Goal: Task Accomplishment & Management: Complete application form

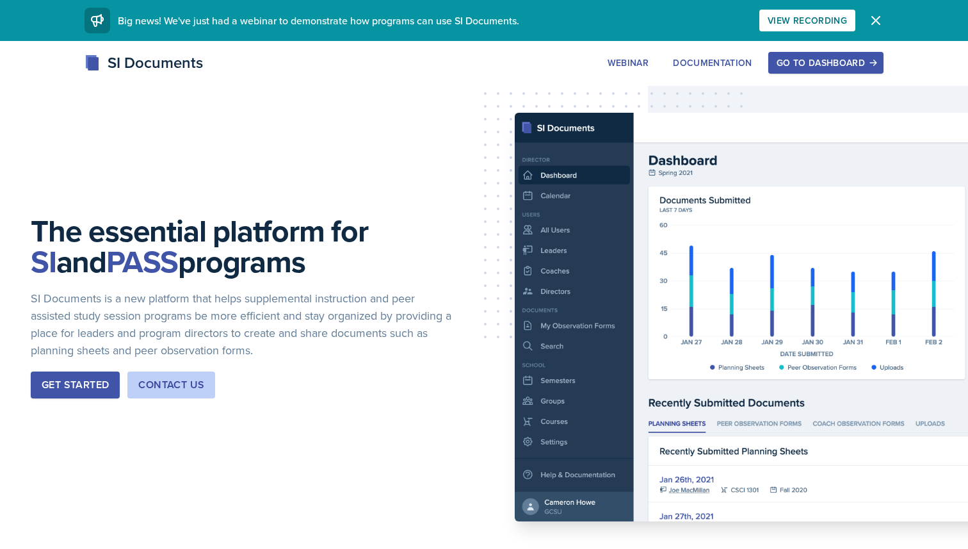
click at [845, 65] on div "Go to Dashboard" at bounding box center [826, 63] width 99 height 10
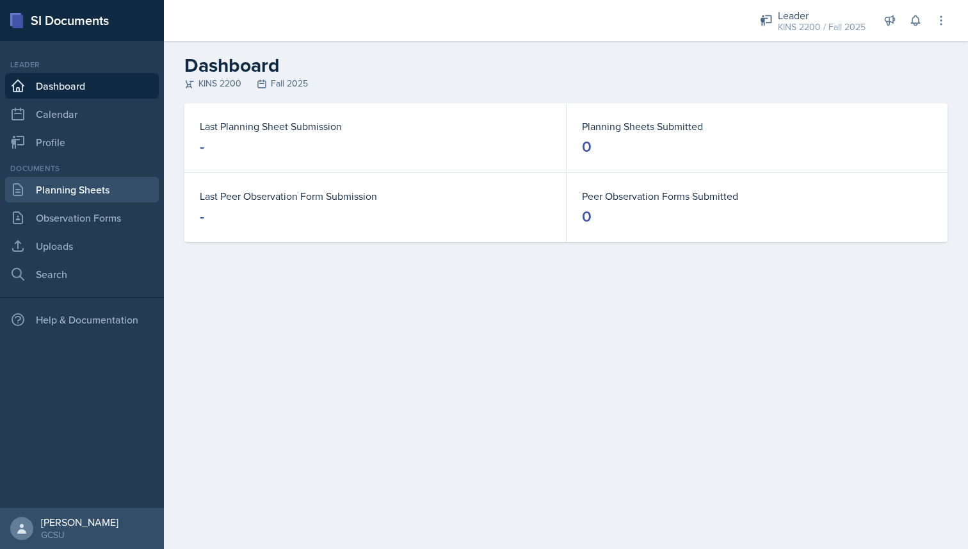
click at [96, 198] on link "Planning Sheets" at bounding box center [82, 190] width 154 height 26
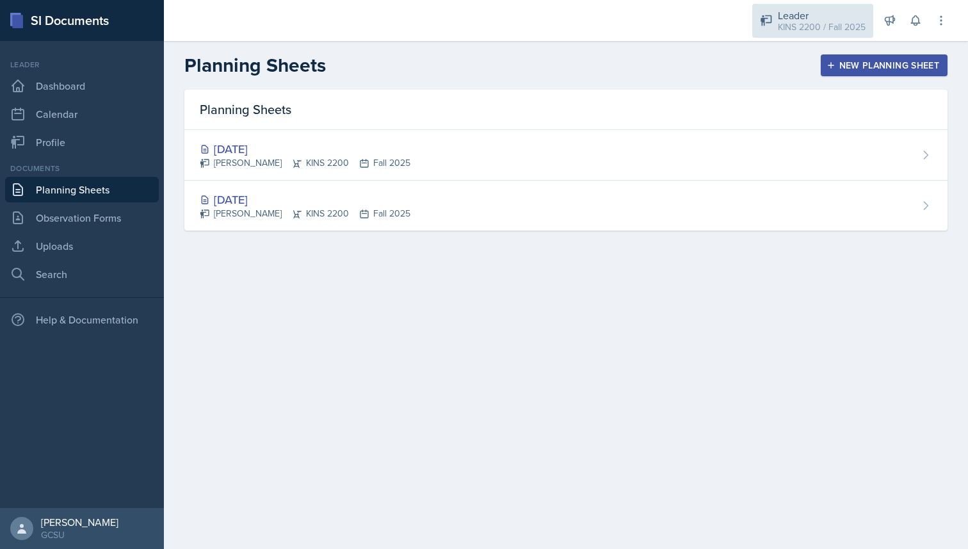
click at [806, 11] on div "Leader" at bounding box center [822, 15] width 88 height 15
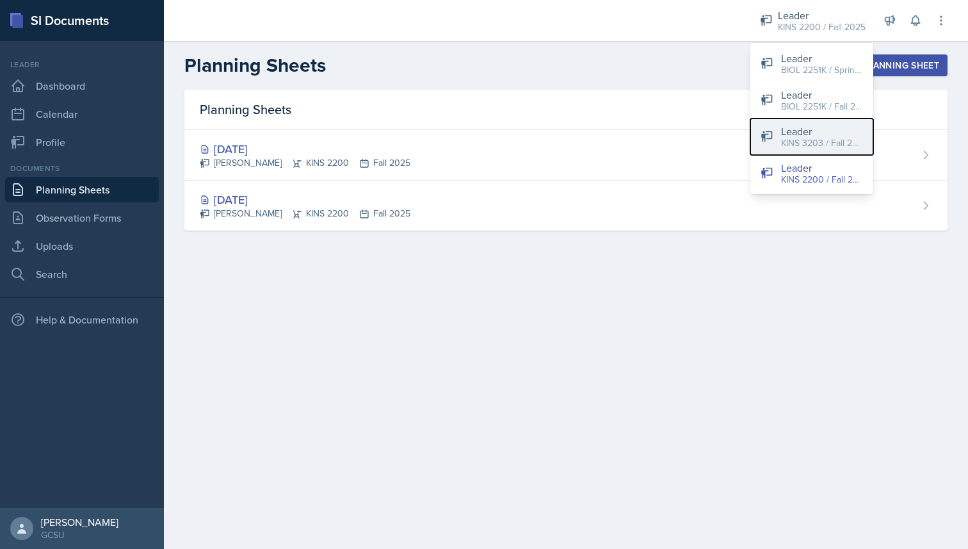
click at [822, 150] on button "Leader KINS 3203 / Fall 2025" at bounding box center [812, 136] width 123 height 37
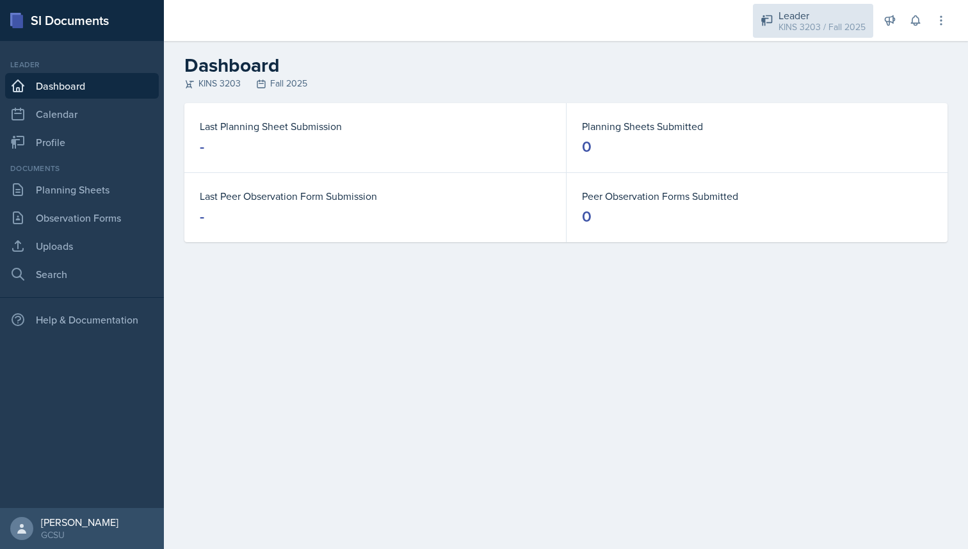
click at [801, 31] on div "KINS 3203 / Fall 2025" at bounding box center [822, 26] width 87 height 13
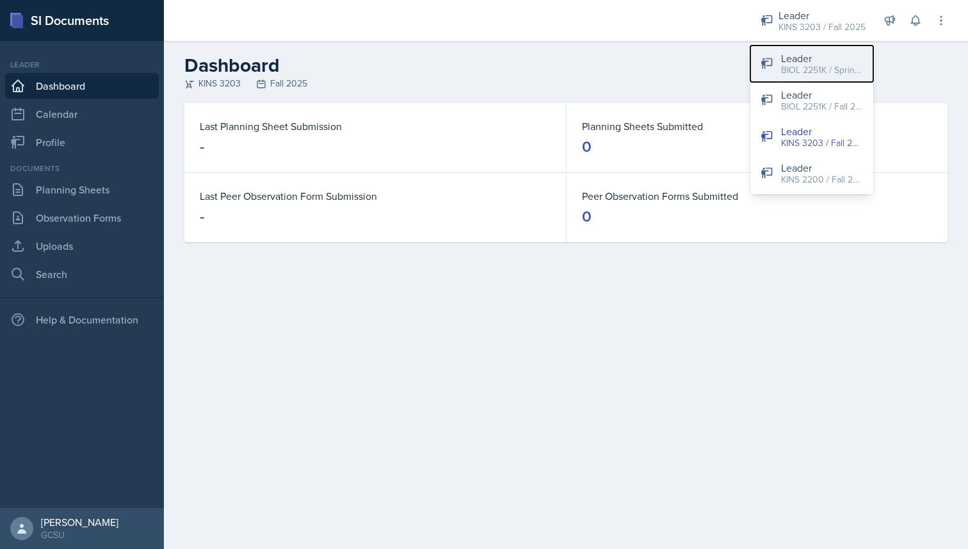
click at [794, 72] on div "BIOL 2251K / Spring 2025" at bounding box center [822, 69] width 82 height 13
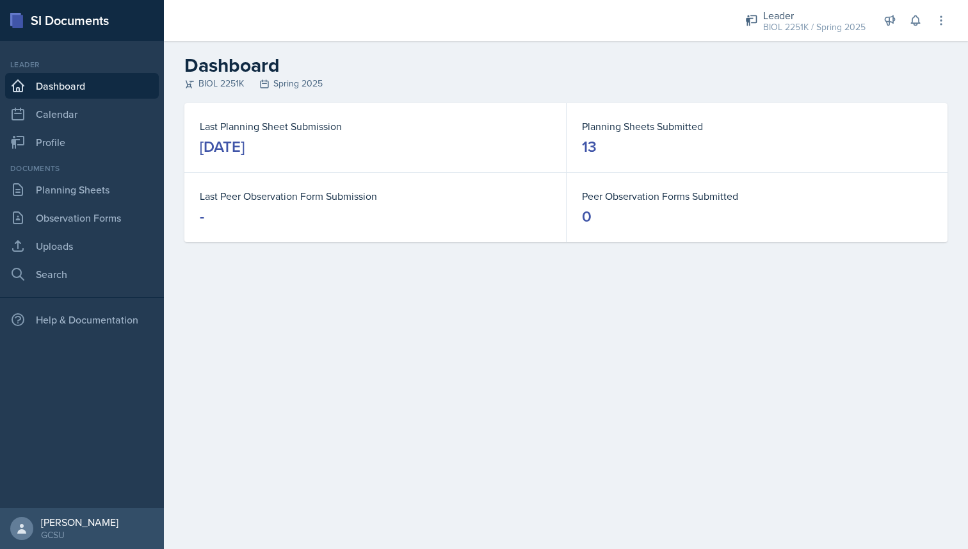
click at [90, 202] on div "Documents Planning Sheets Observation Forms Uploads Search" at bounding box center [82, 225] width 154 height 124
click at [90, 195] on link "Planning Sheets" at bounding box center [82, 190] width 154 height 26
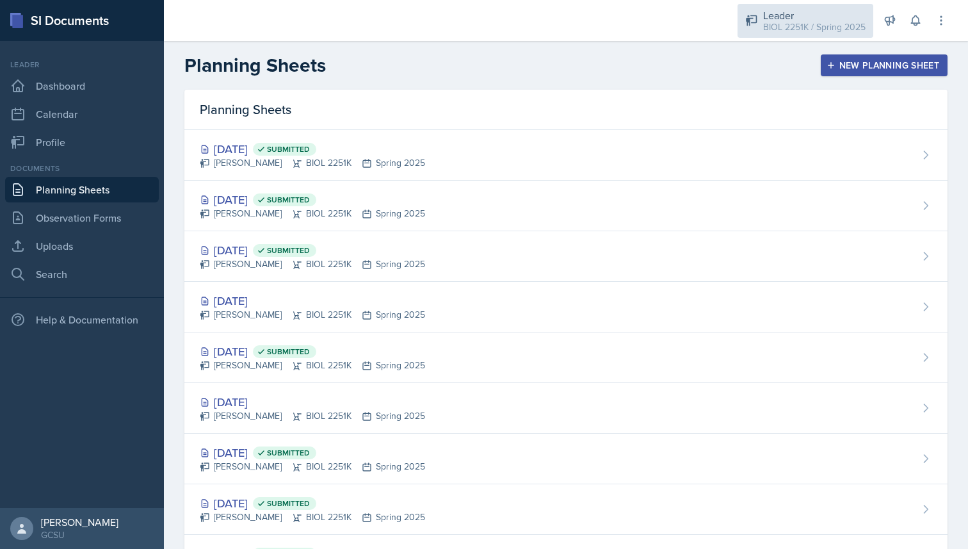
click at [795, 28] on div "BIOL 2251K / Spring 2025" at bounding box center [814, 26] width 102 height 13
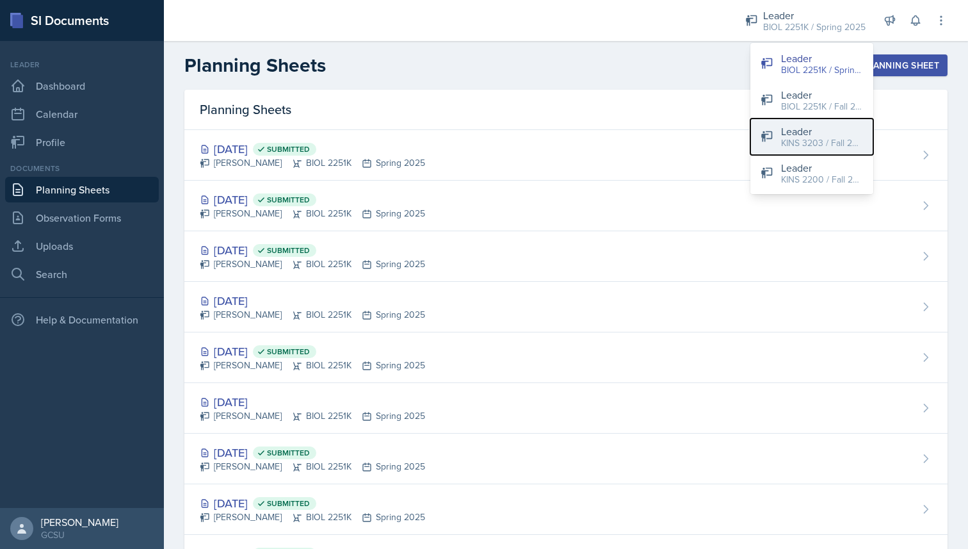
click at [815, 142] on div "KINS 3203 / Fall 2025" at bounding box center [822, 142] width 82 height 13
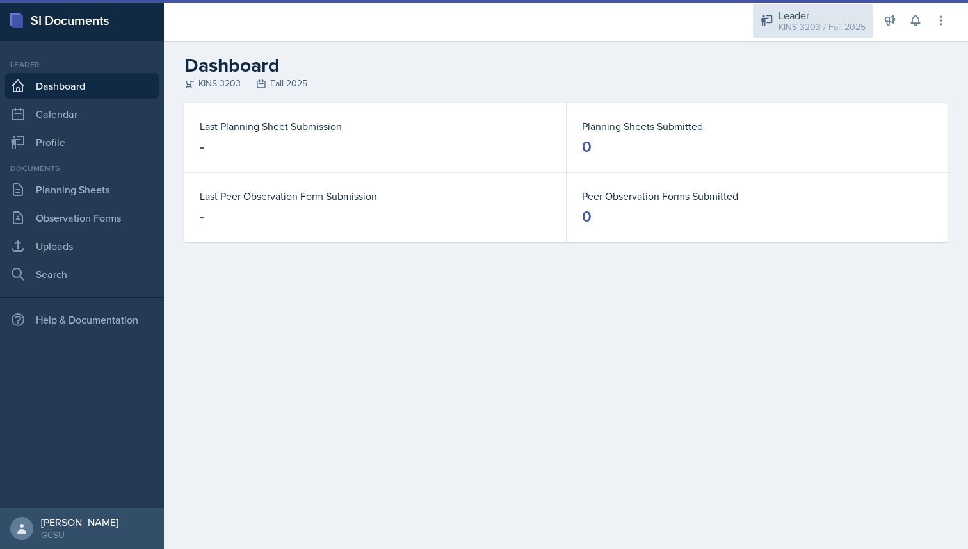
click at [810, 33] on div "Leader KINS 3203 / Fall 2025" at bounding box center [813, 21] width 120 height 34
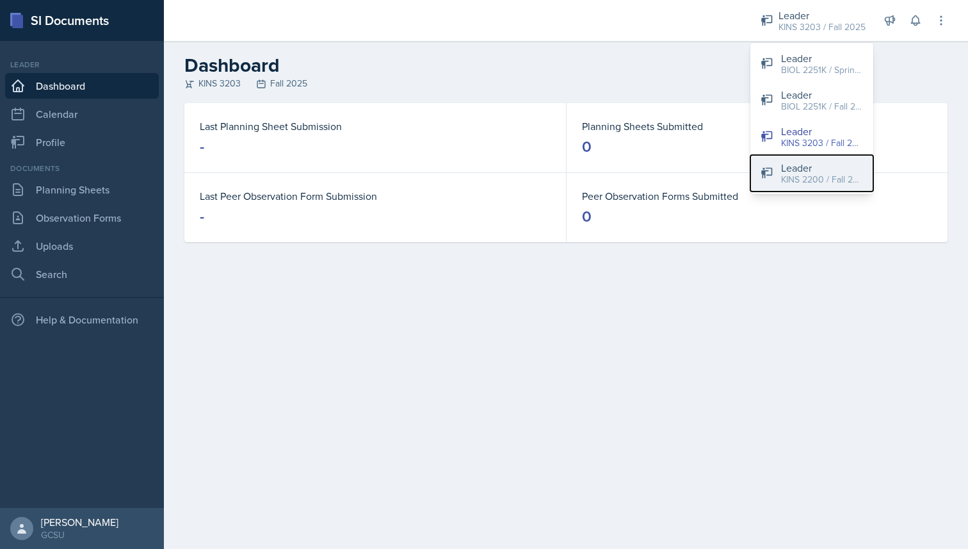
click at [804, 175] on div "KINS 2200 / Fall 2025" at bounding box center [822, 179] width 82 height 13
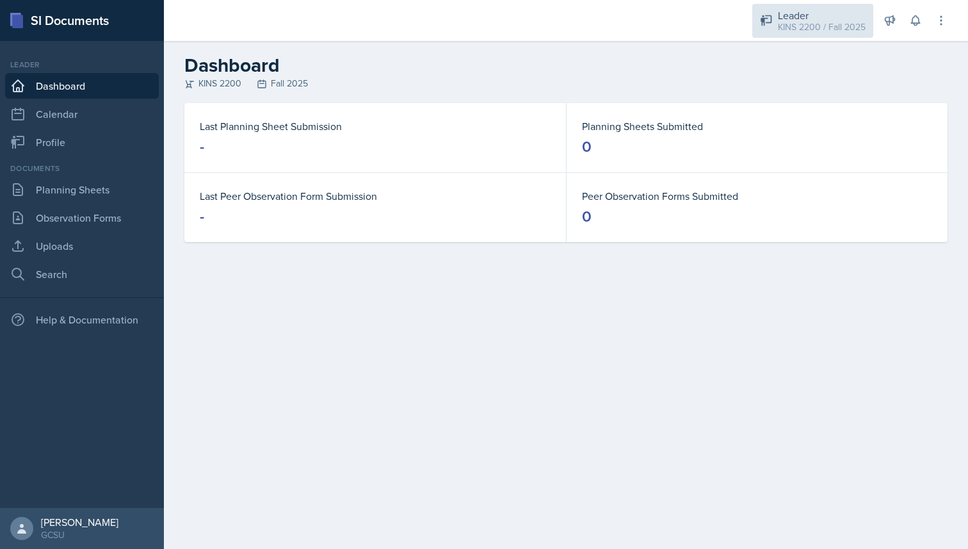
click at [823, 15] on div "Leader" at bounding box center [822, 15] width 88 height 15
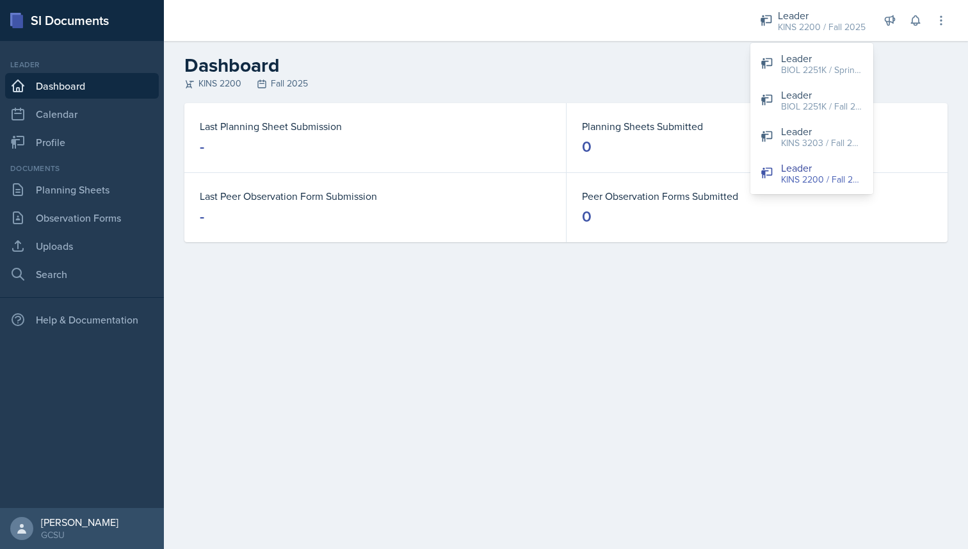
click at [726, 302] on main "Dashboard KINS 2200 Fall 2025 Last Planning Sheet Submission - Planning Sheets …" at bounding box center [566, 295] width 804 height 508
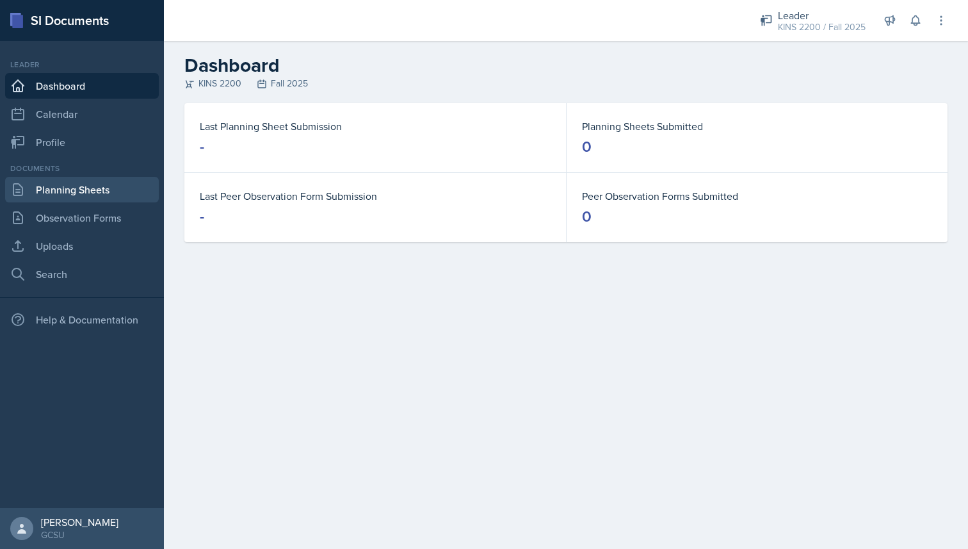
click at [113, 193] on link "Planning Sheets" at bounding box center [82, 190] width 154 height 26
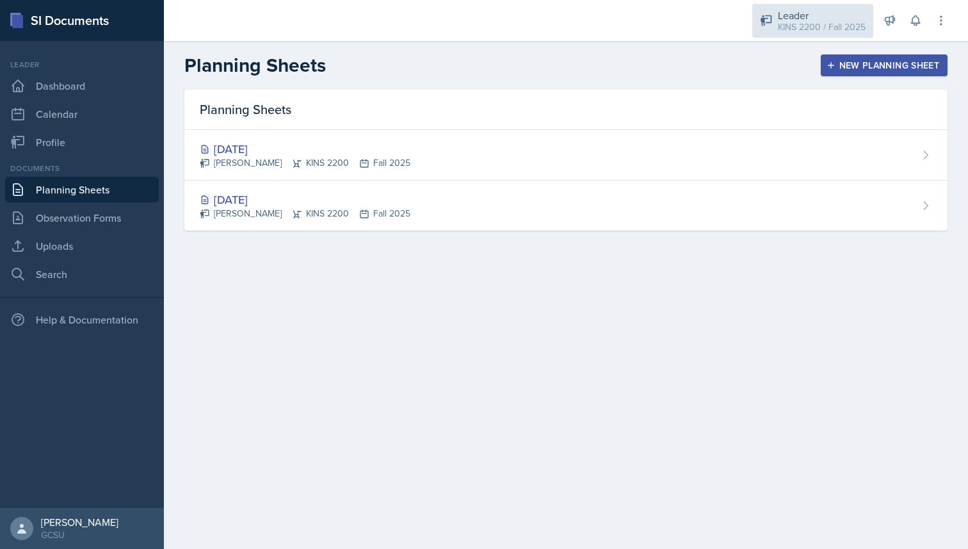
click at [826, 31] on div "KINS 2200 / Fall 2025" at bounding box center [822, 26] width 88 height 13
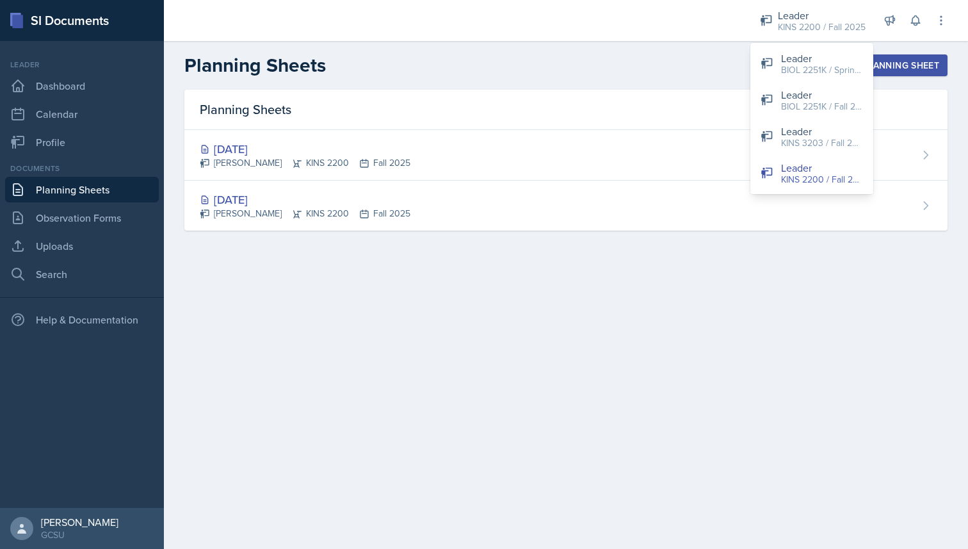
click at [656, 288] on main "Planning Sheets New Planning Sheet Planning Sheets [DATE] [PERSON_NAME] KINS 22…" at bounding box center [566, 295] width 804 height 508
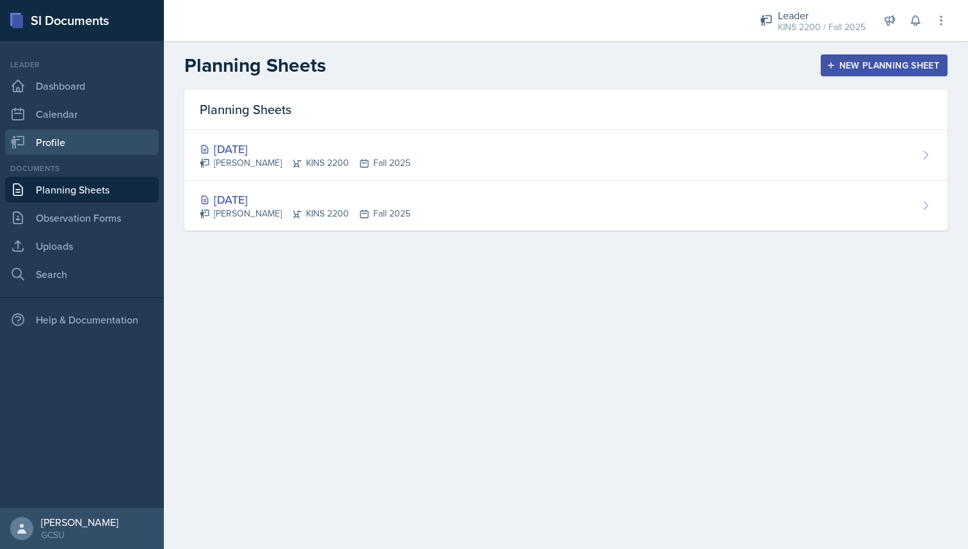
click at [109, 140] on link "Profile" at bounding box center [82, 142] width 154 height 26
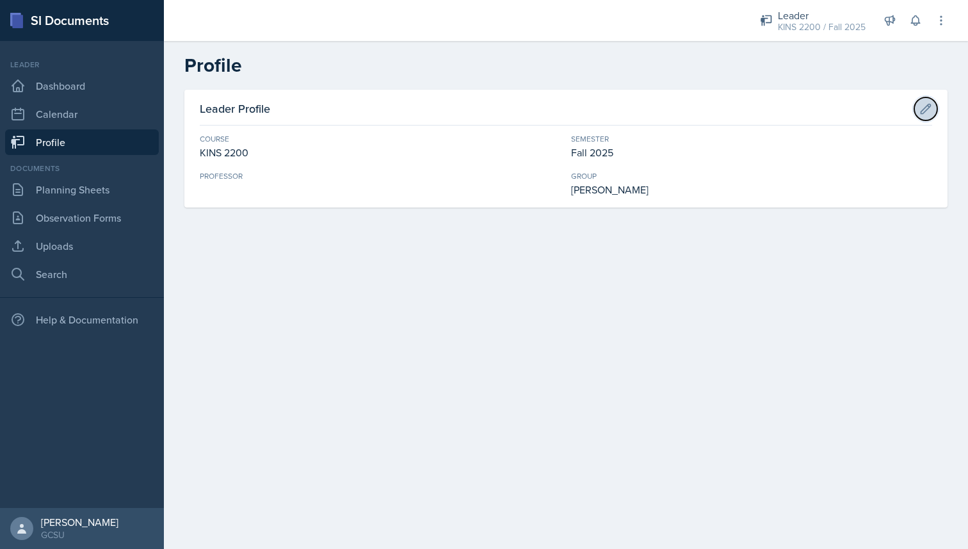
click at [930, 110] on icon at bounding box center [926, 108] width 13 height 13
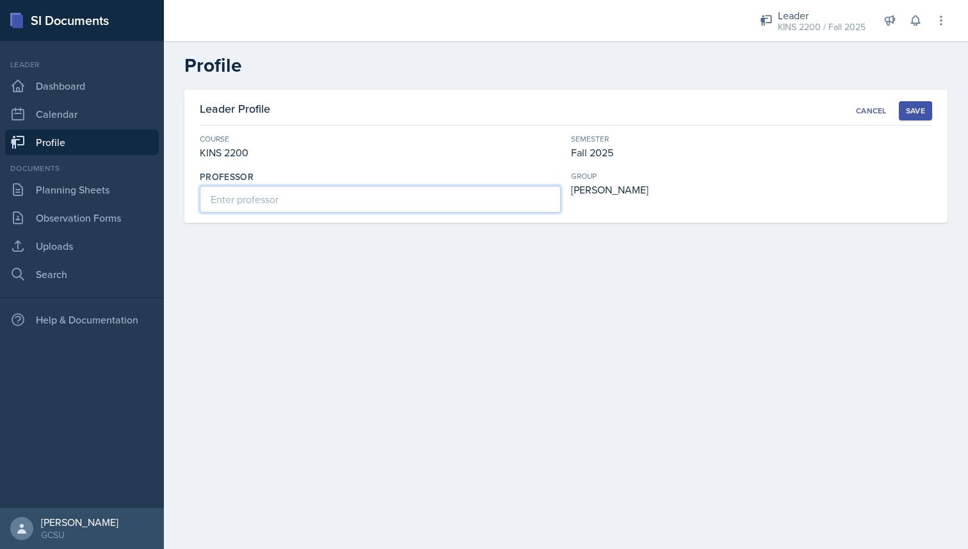
click at [386, 204] on input at bounding box center [380, 199] width 361 height 27
type input "[PERSON_NAME]"
click at [918, 111] on div "Save" at bounding box center [915, 111] width 19 height 10
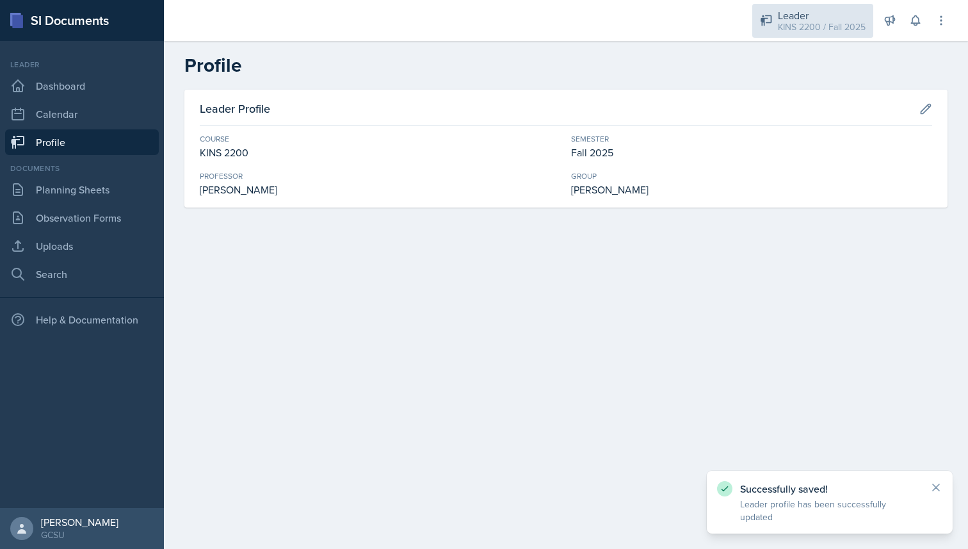
click at [829, 28] on div "KINS 2200 / Fall 2025" at bounding box center [822, 26] width 88 height 13
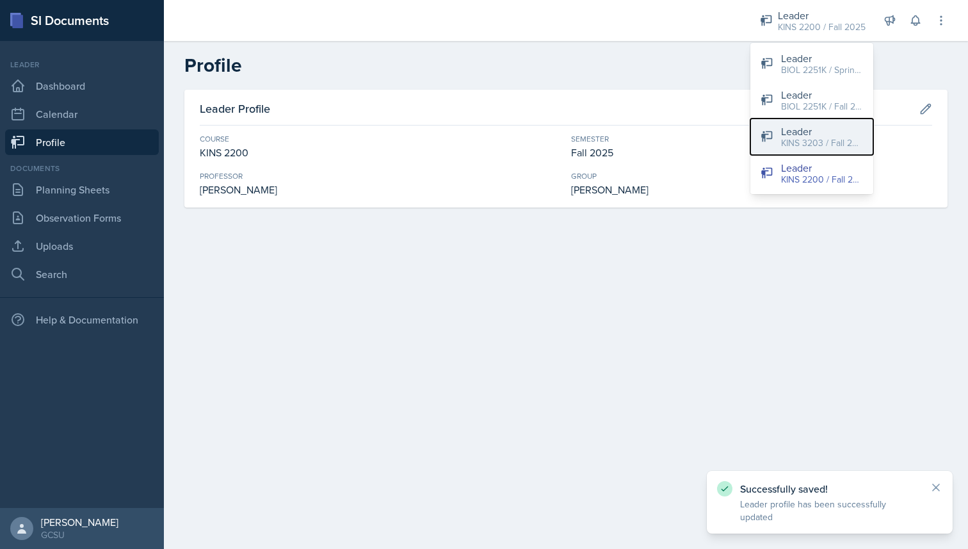
click at [807, 138] on div "KINS 3203 / Fall 2025" at bounding box center [822, 142] width 82 height 13
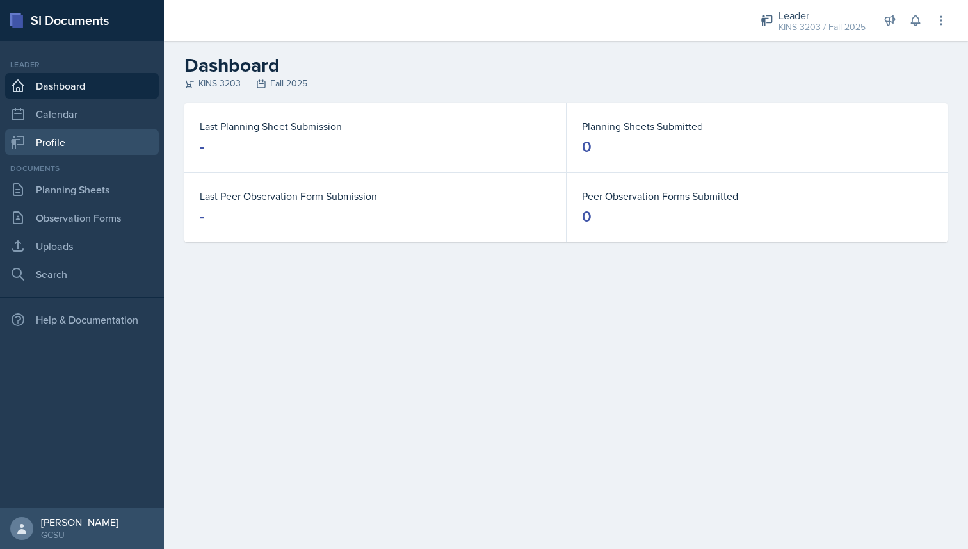
click at [92, 150] on link "Profile" at bounding box center [82, 142] width 154 height 26
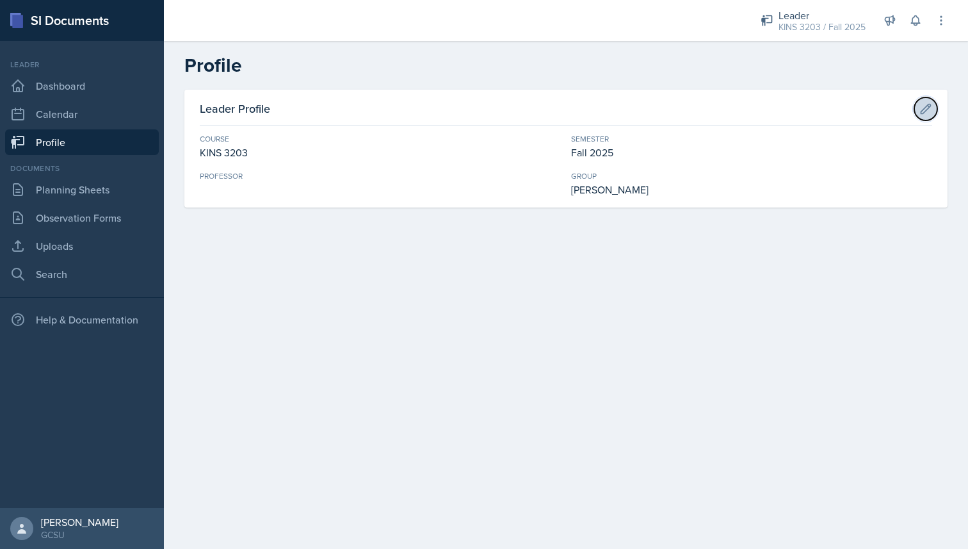
click at [923, 109] on icon at bounding box center [927, 109] width 10 height 10
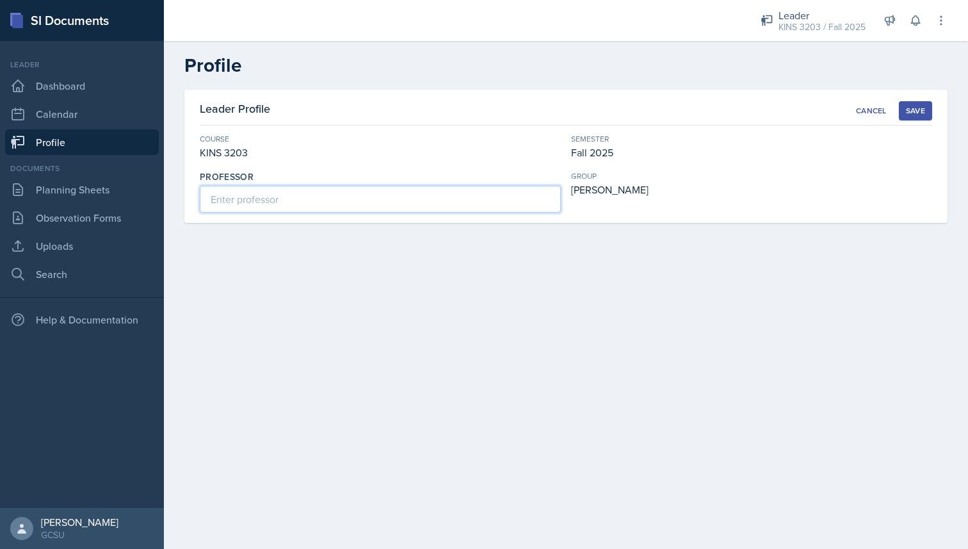
click at [345, 194] on input at bounding box center [380, 199] width 361 height 27
type input "[PERSON_NAME]"
click at [927, 108] on button "Save" at bounding box center [915, 110] width 33 height 19
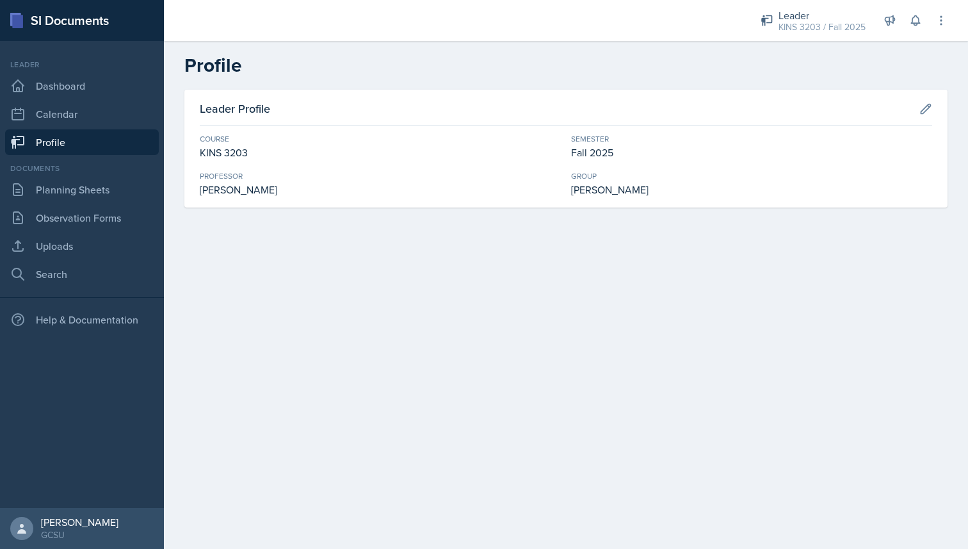
click at [815, 39] on div "Leader KINS 3203 / Fall 2025 Leader BIOL 2251K / Spring 2025 Leader BIOL 2251K …" at bounding box center [845, 20] width 205 height 41
click at [809, 28] on div "KINS 3203 / Fall 2025" at bounding box center [822, 26] width 87 height 13
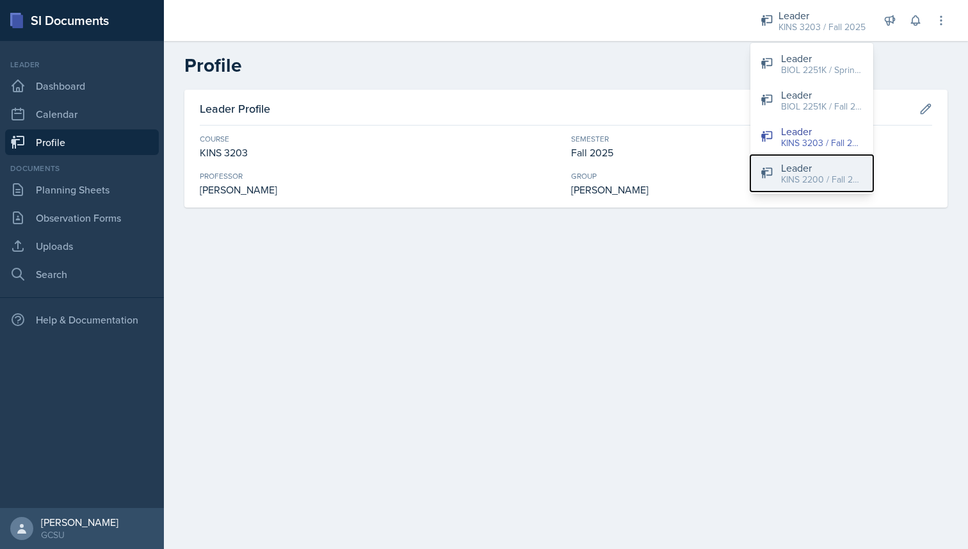
click at [806, 179] on div "KINS 2200 / Fall 2025" at bounding box center [822, 179] width 82 height 13
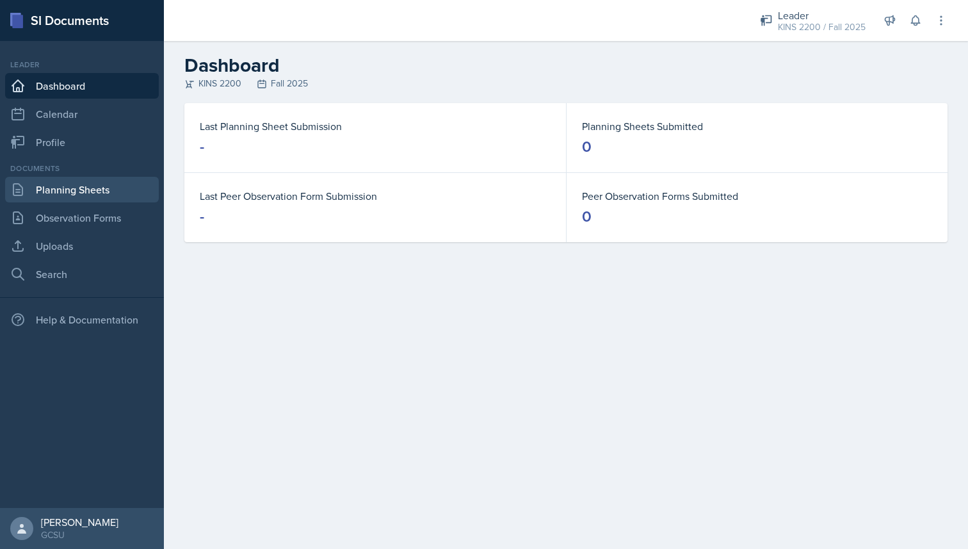
click at [73, 187] on link "Planning Sheets" at bounding box center [82, 190] width 154 height 26
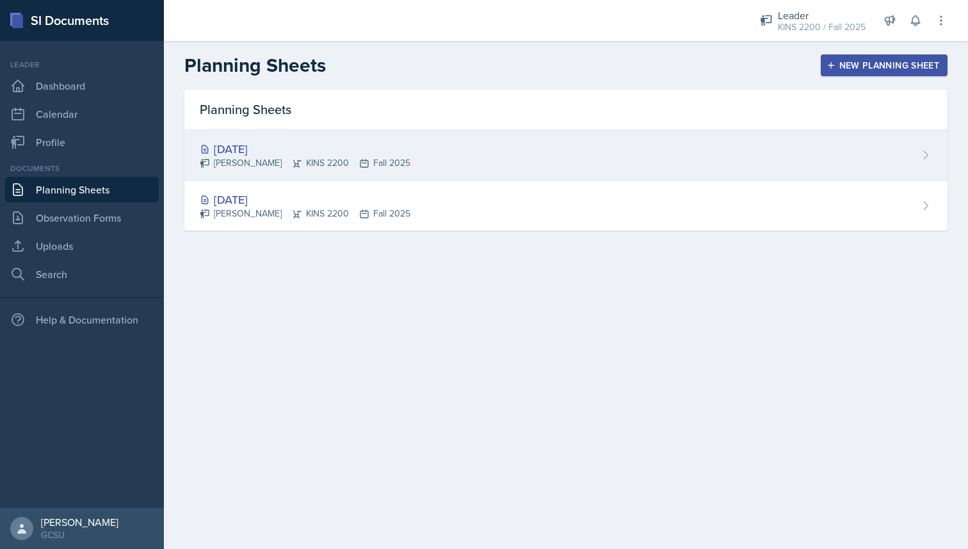
click at [321, 170] on div "[DATE] [PERSON_NAME] KINS 2200 Fall 2025" at bounding box center [565, 155] width 763 height 51
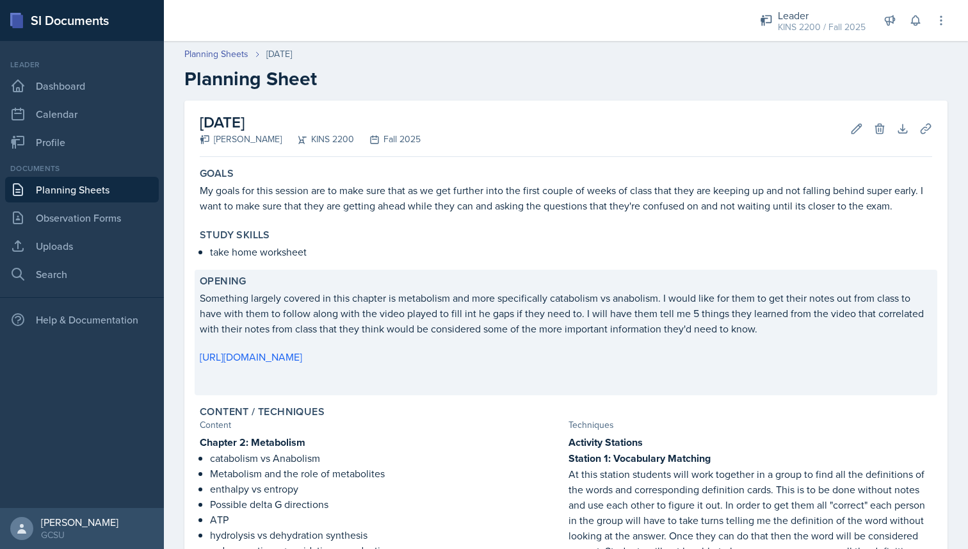
scroll to position [443, 0]
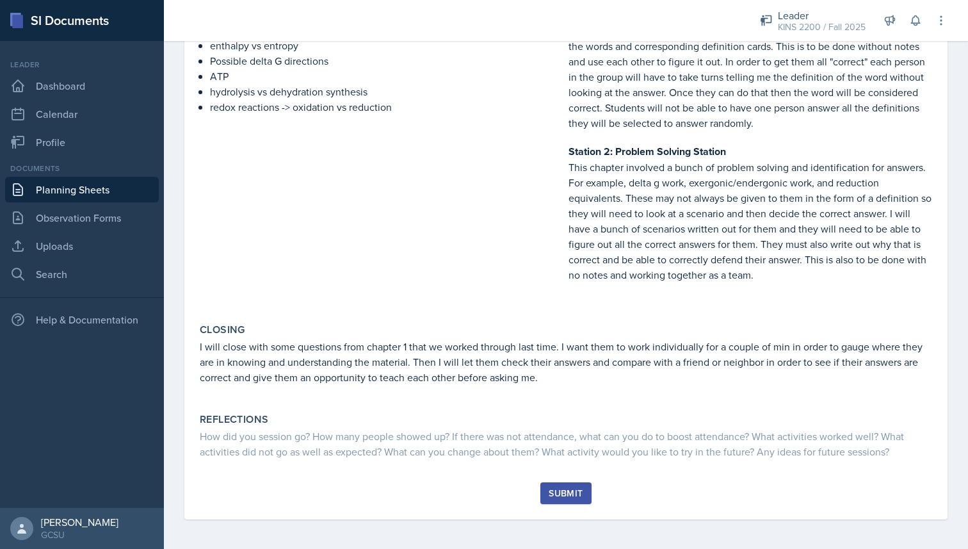
click at [552, 503] on div "Submit" at bounding box center [566, 500] width 733 height 37
click at [549, 488] on div "Submit" at bounding box center [566, 493] width 34 height 10
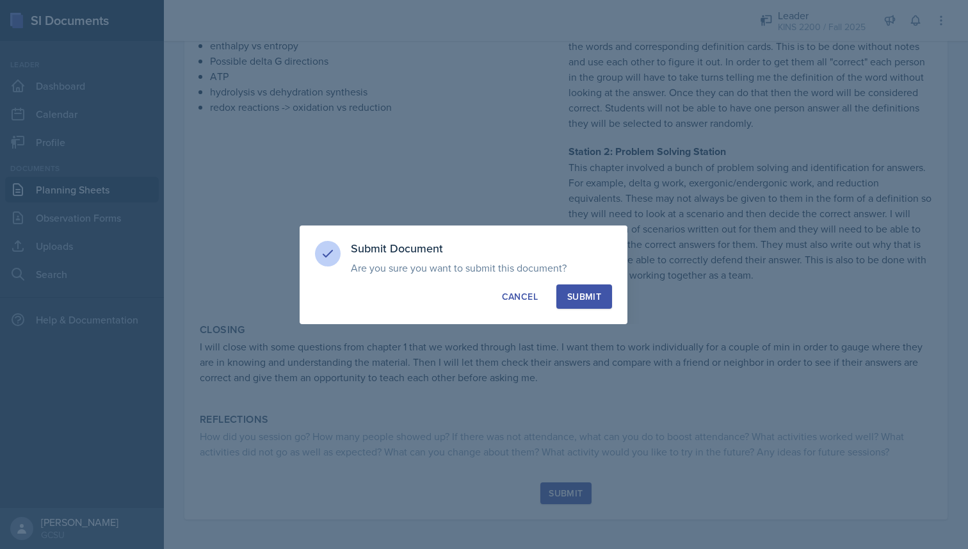
click at [585, 304] on button "Submit" at bounding box center [585, 296] width 56 height 24
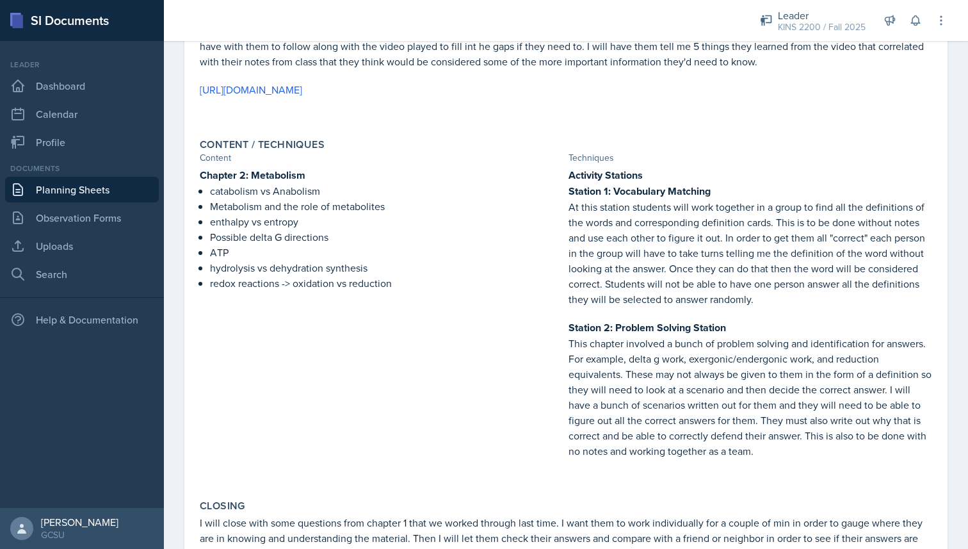
scroll to position [0, 0]
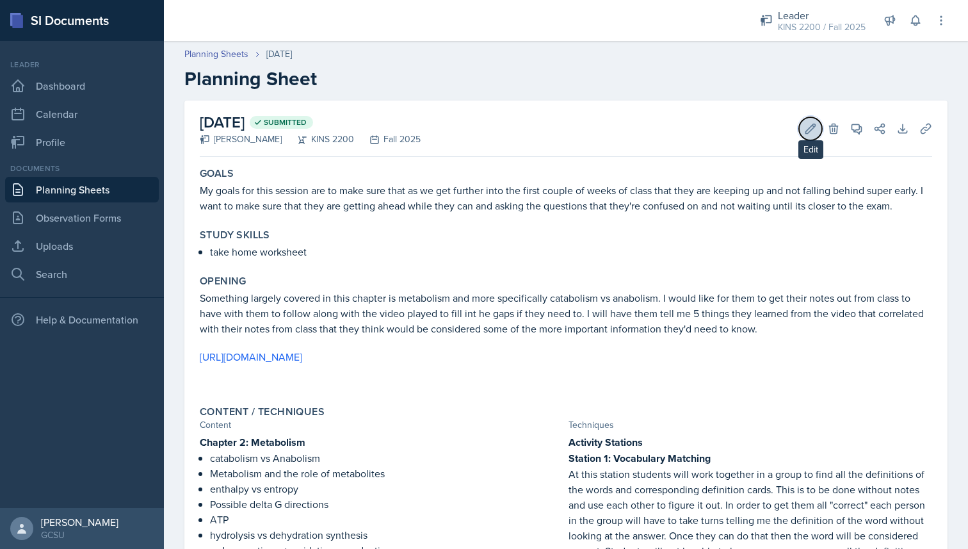
click at [809, 122] on icon at bounding box center [810, 128] width 13 height 13
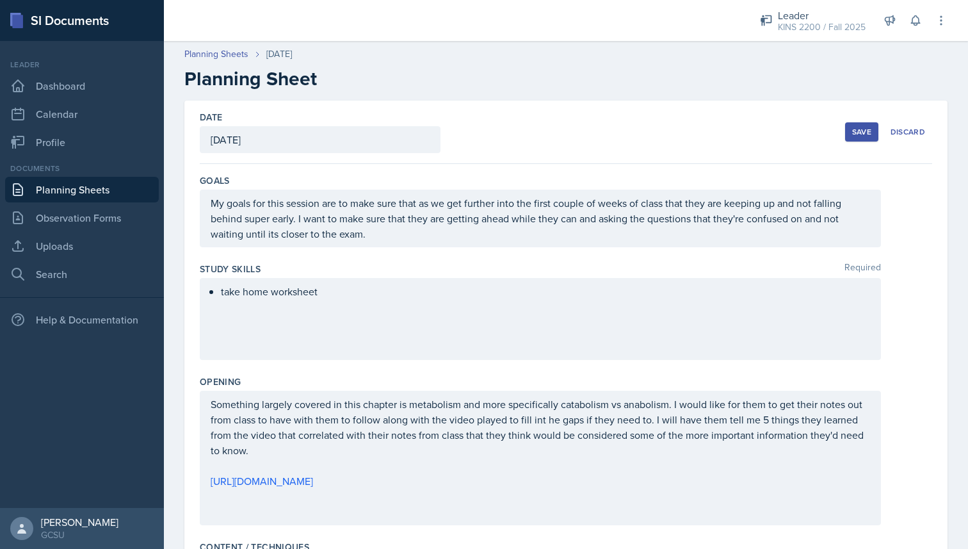
click at [844, 125] on div "Date [DATE] [DATE] 31 1 2 3 4 5 6 7 8 9 10 11 12 13 14 15 16 17 18 19 20 21 22 …" at bounding box center [566, 132] width 733 height 63
click at [853, 129] on div "Save" at bounding box center [861, 132] width 19 height 10
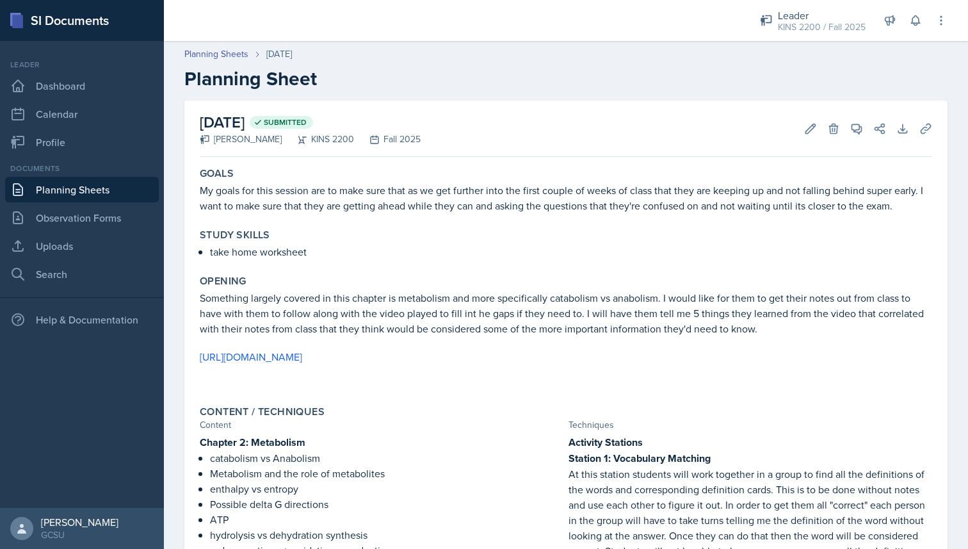
click at [38, 187] on link "Planning Sheets" at bounding box center [82, 190] width 154 height 26
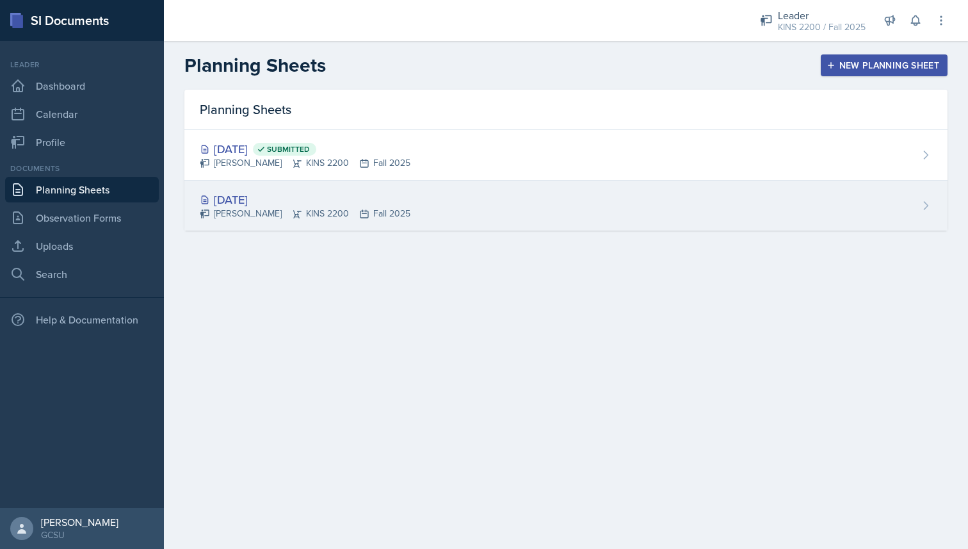
click at [238, 215] on div "[PERSON_NAME] KINS 2200 Fall 2025" at bounding box center [305, 213] width 211 height 13
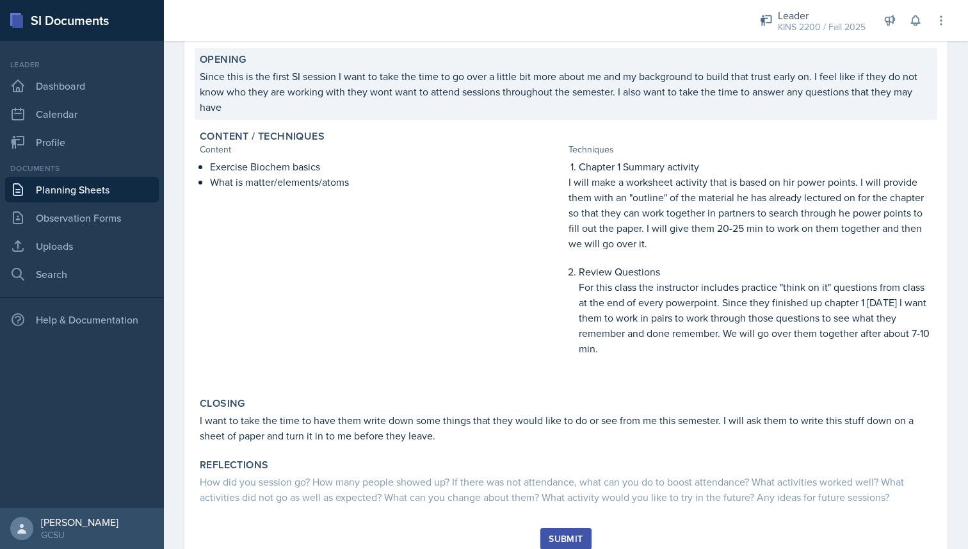
scroll to position [314, 0]
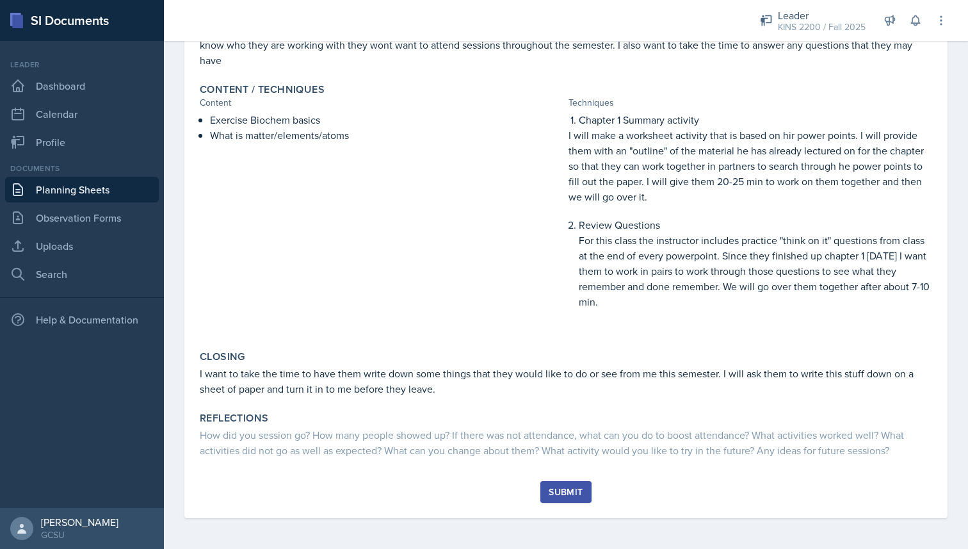
click at [558, 494] on div "Submit" at bounding box center [566, 492] width 34 height 10
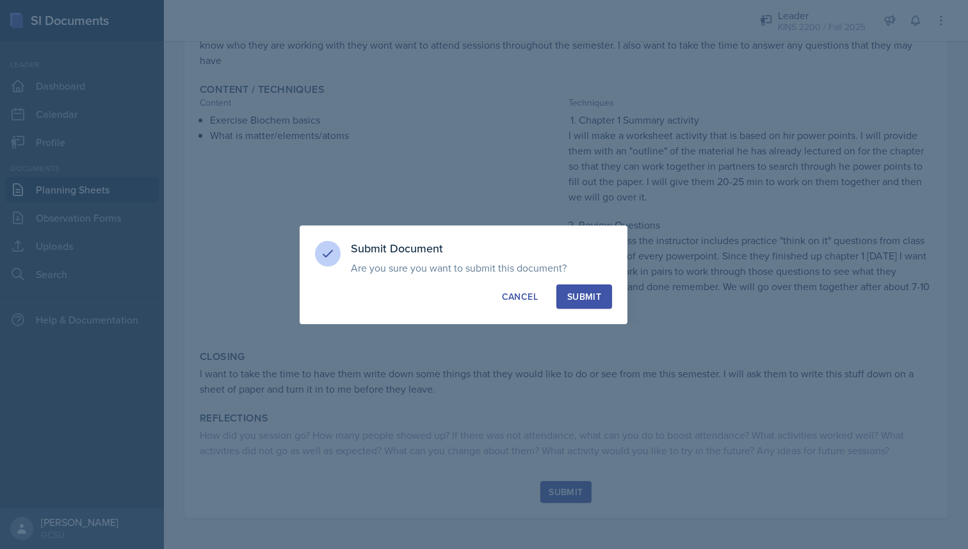
click at [582, 301] on div "Submit" at bounding box center [584, 296] width 34 height 13
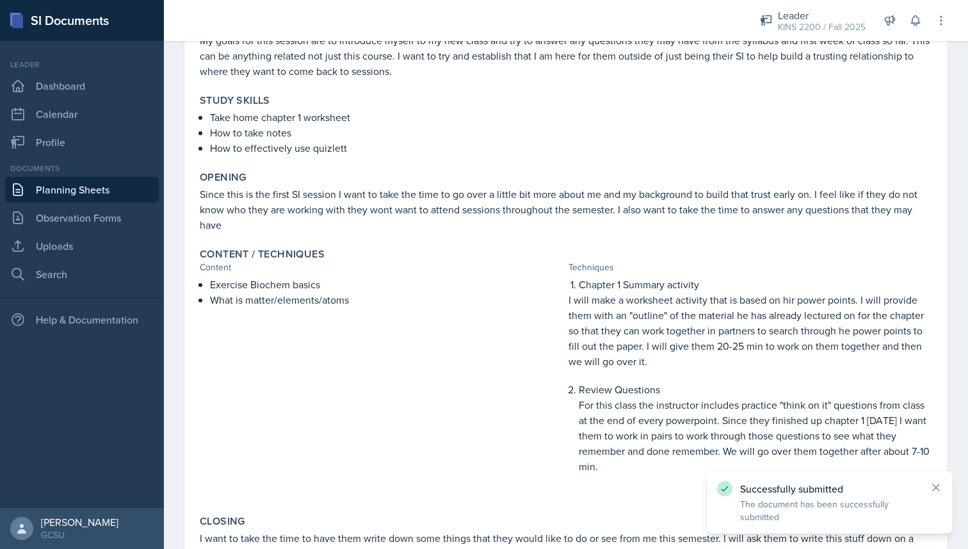
scroll to position [244, 0]
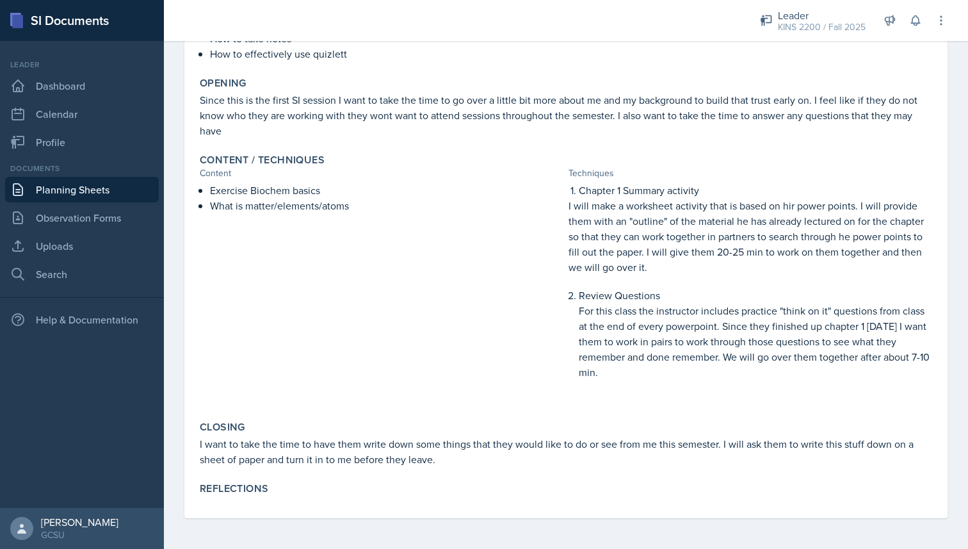
click at [49, 188] on link "Planning Sheets" at bounding box center [82, 190] width 154 height 26
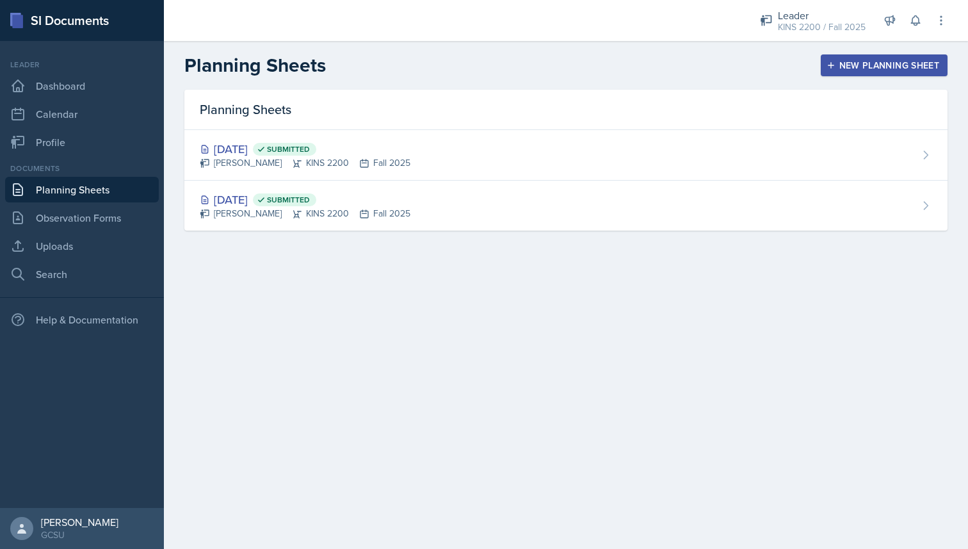
click at [907, 63] on div "New Planning Sheet" at bounding box center [884, 65] width 110 height 10
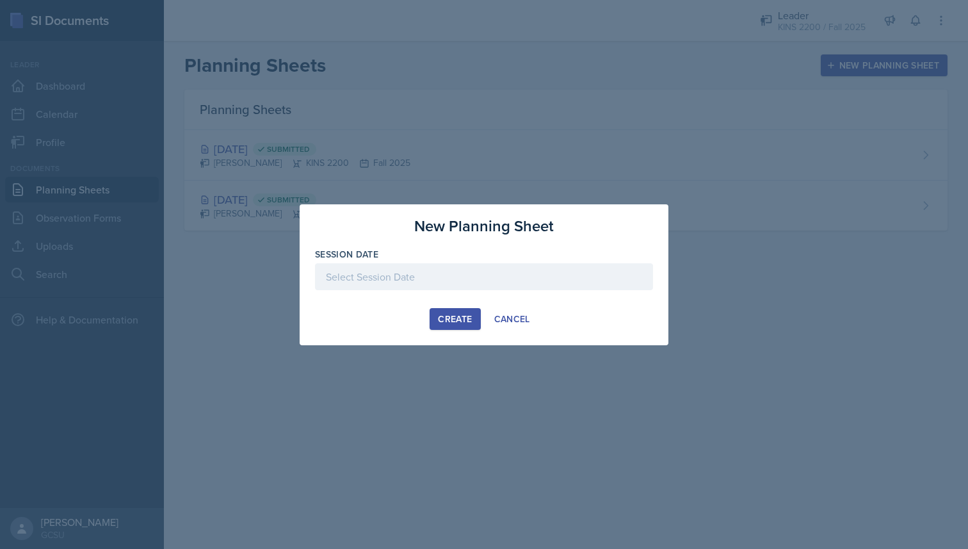
click at [409, 279] on div at bounding box center [484, 276] width 338 height 27
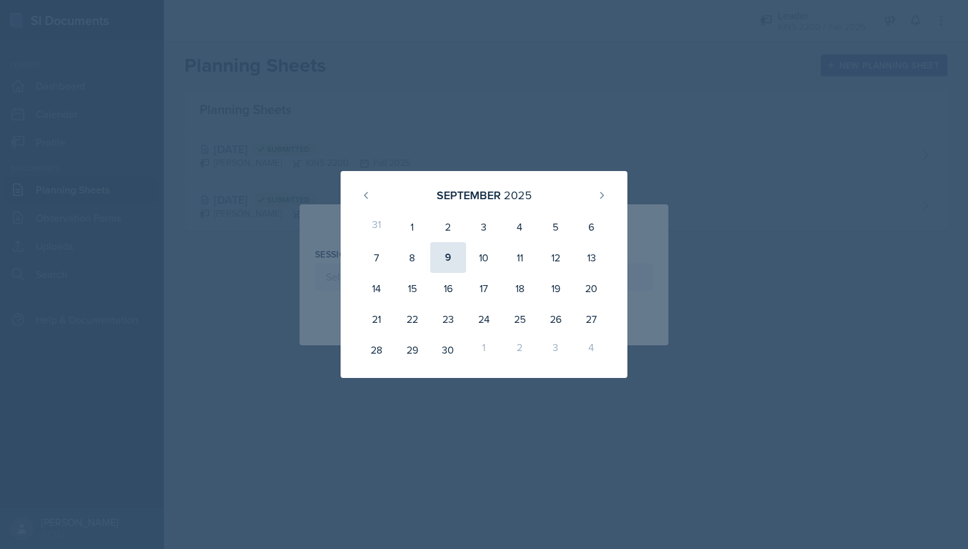
click at [445, 260] on div "9" at bounding box center [448, 257] width 36 height 31
type input "[DATE]"
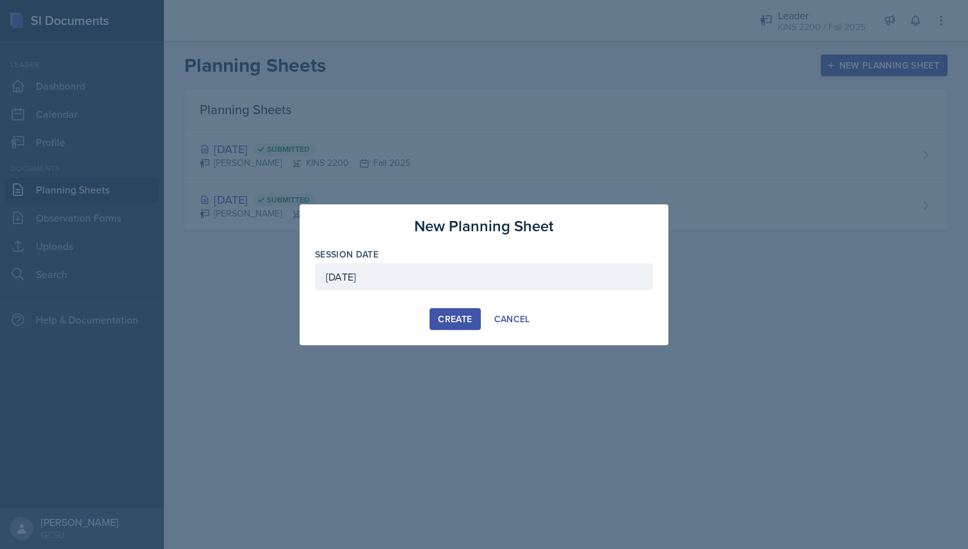
click at [451, 314] on div "Create" at bounding box center [455, 319] width 34 height 10
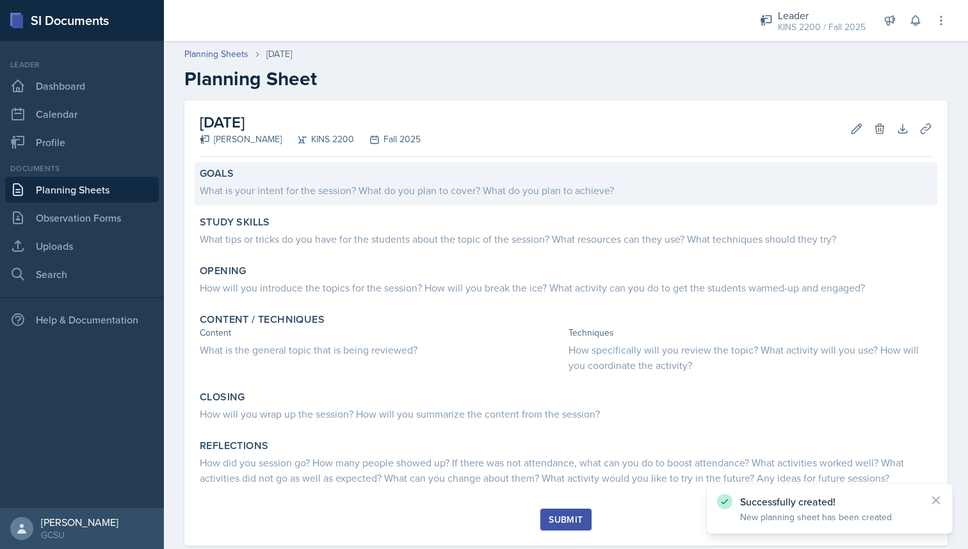
click at [427, 188] on div "What is your intent for the session? What do you plan to cover? What do you pla…" at bounding box center [566, 190] width 733 height 15
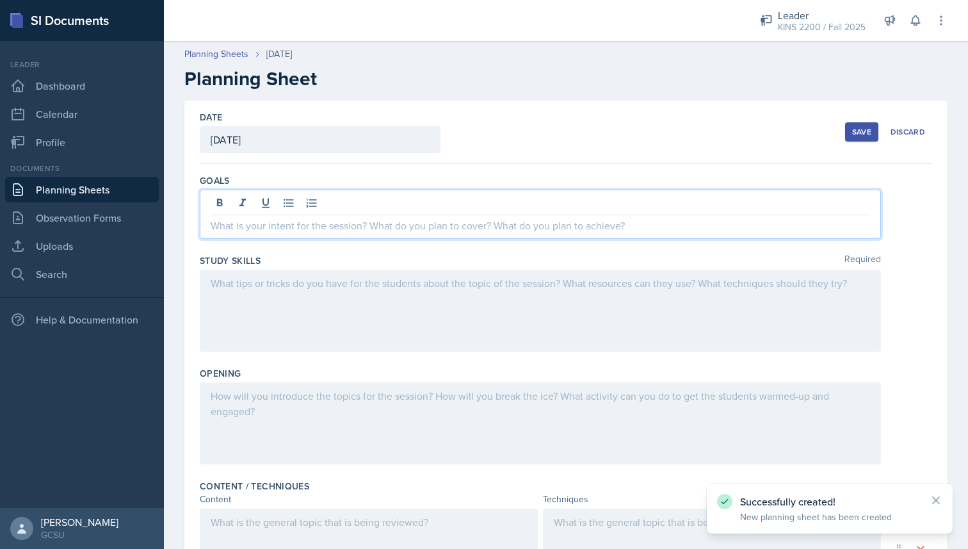
click at [412, 207] on div at bounding box center [540, 214] width 681 height 49
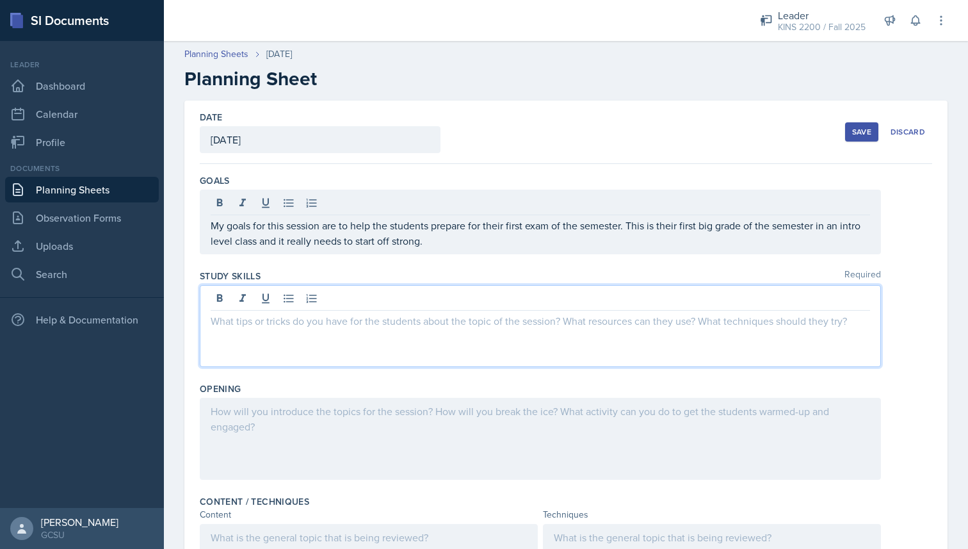
click at [347, 301] on div at bounding box center [540, 326] width 681 height 82
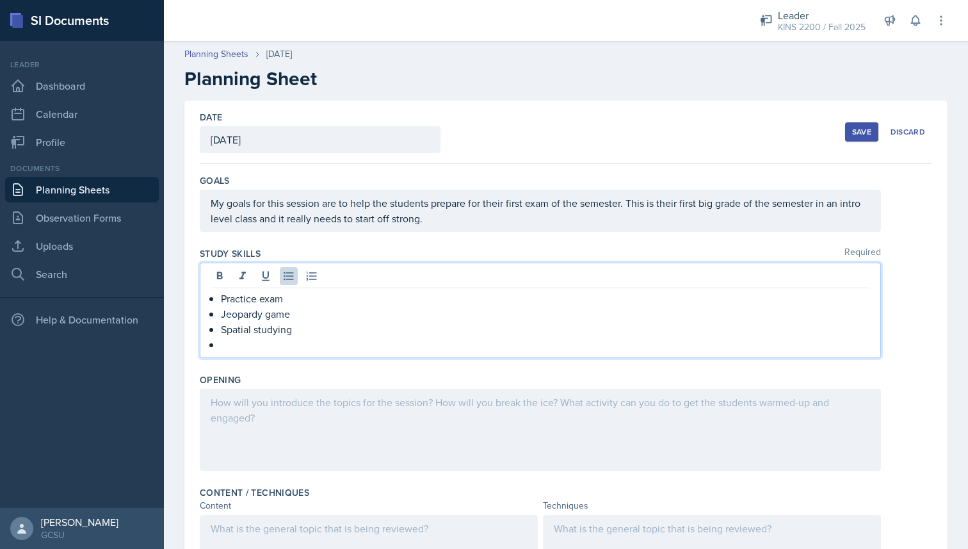
click at [239, 345] on p at bounding box center [545, 344] width 649 height 15
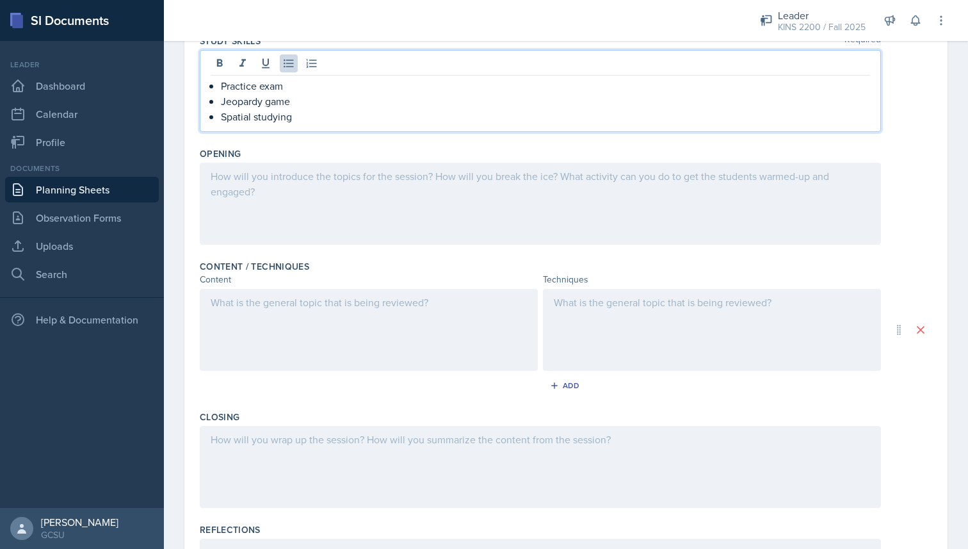
click at [288, 184] on div at bounding box center [540, 204] width 681 height 82
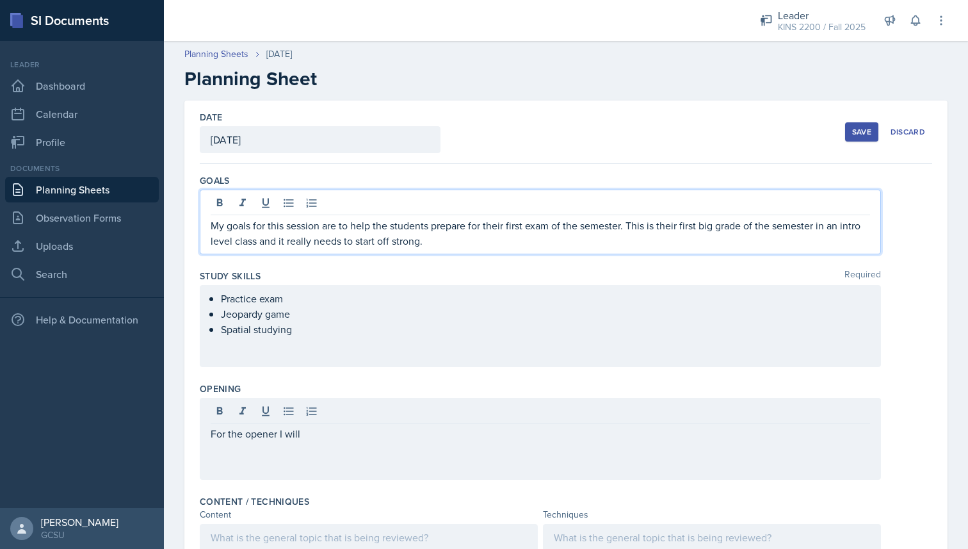
click at [213, 202] on div "My goals for this session are to help the students prepare for their first exam…" at bounding box center [540, 222] width 681 height 65
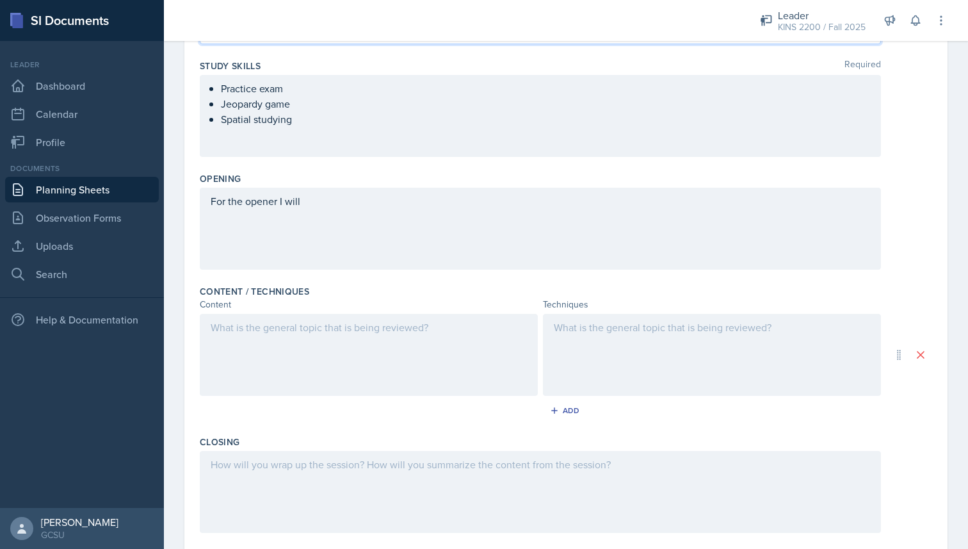
click at [209, 353] on div at bounding box center [369, 355] width 338 height 82
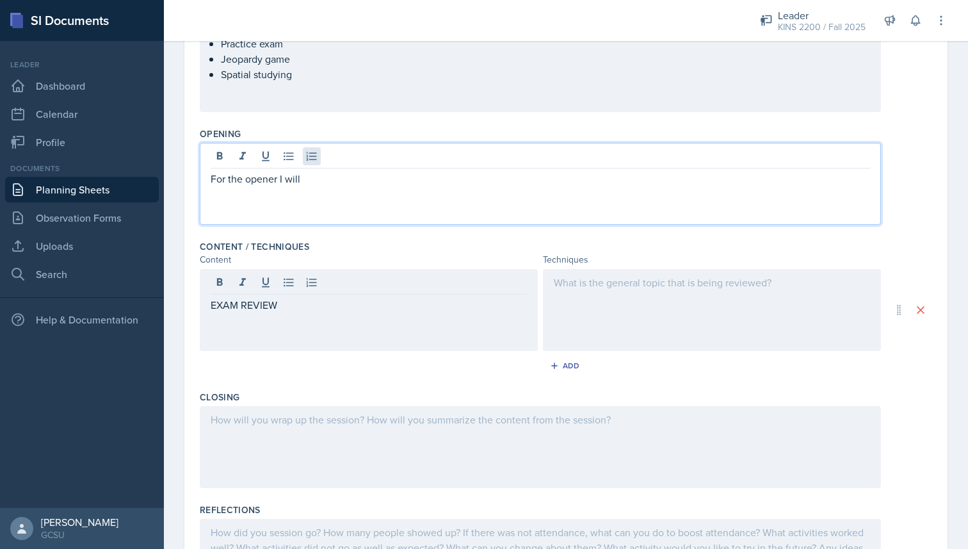
click at [309, 163] on div "For the opener I will" at bounding box center [540, 184] width 681 height 82
click at [317, 181] on p "For the opener I will" at bounding box center [541, 178] width 660 height 15
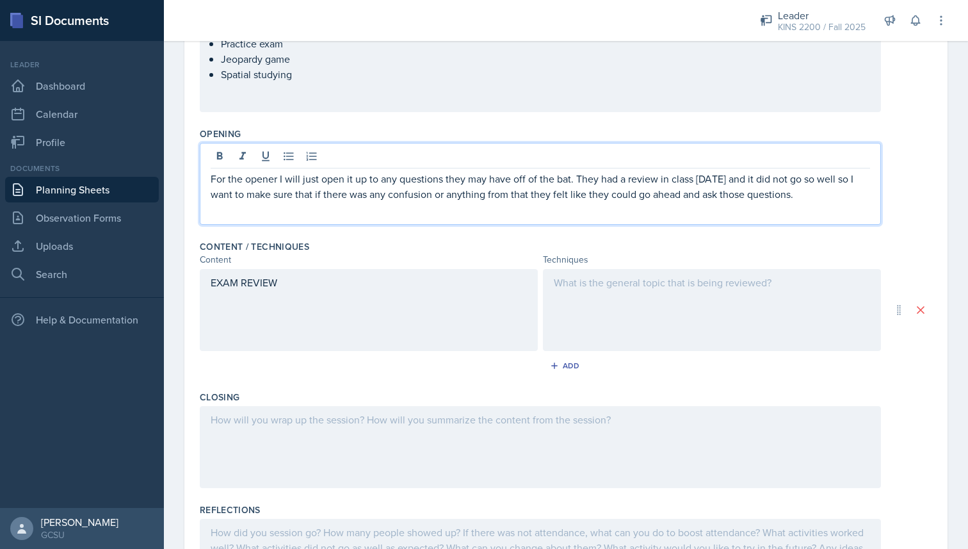
click at [347, 311] on div "EXAM REVIEW" at bounding box center [369, 310] width 338 height 82
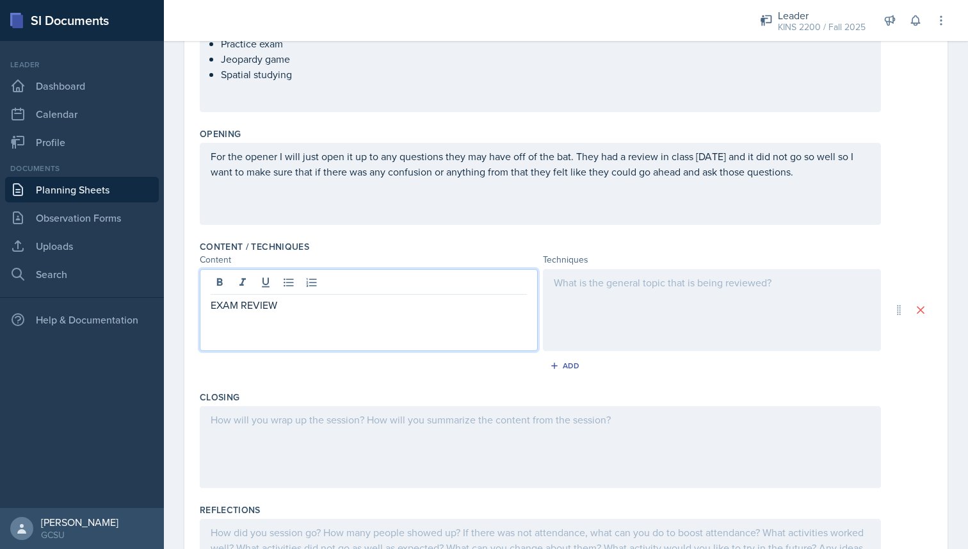
scroll to position [255, 0]
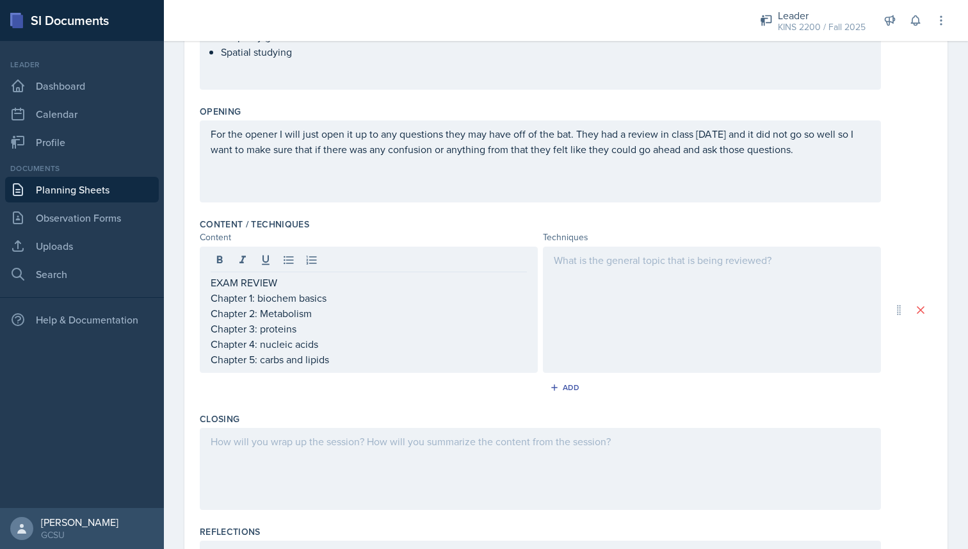
click at [594, 302] on div at bounding box center [712, 310] width 338 height 126
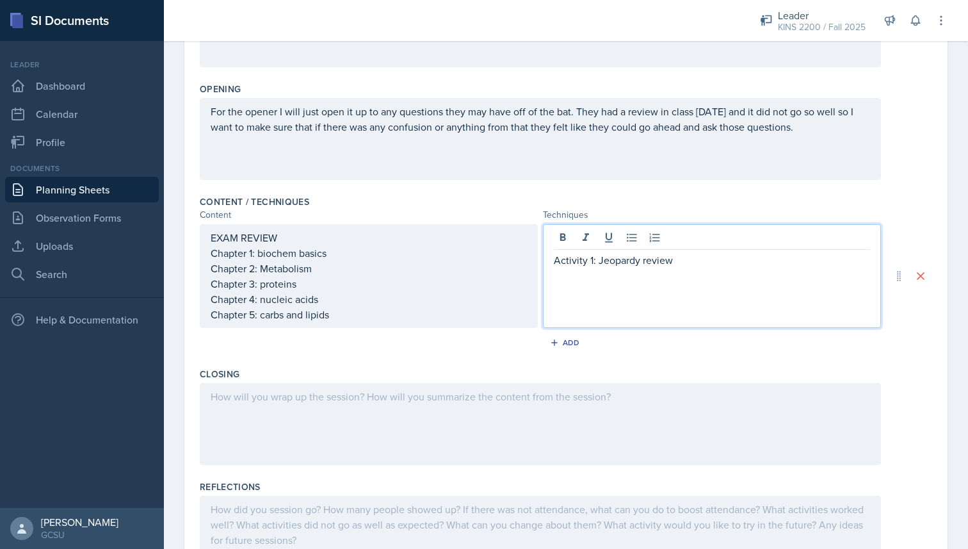
click at [688, 271] on p at bounding box center [712, 275] width 316 height 15
click at [644, 260] on p "Activity 1: Jeopardy review" at bounding box center [712, 259] width 316 height 15
drag, startPoint x: 679, startPoint y: 262, endPoint x: 547, endPoint y: 263, distance: 131.9
click at [547, 263] on div "Activity 1: Jeopardy Review" at bounding box center [712, 276] width 338 height 104
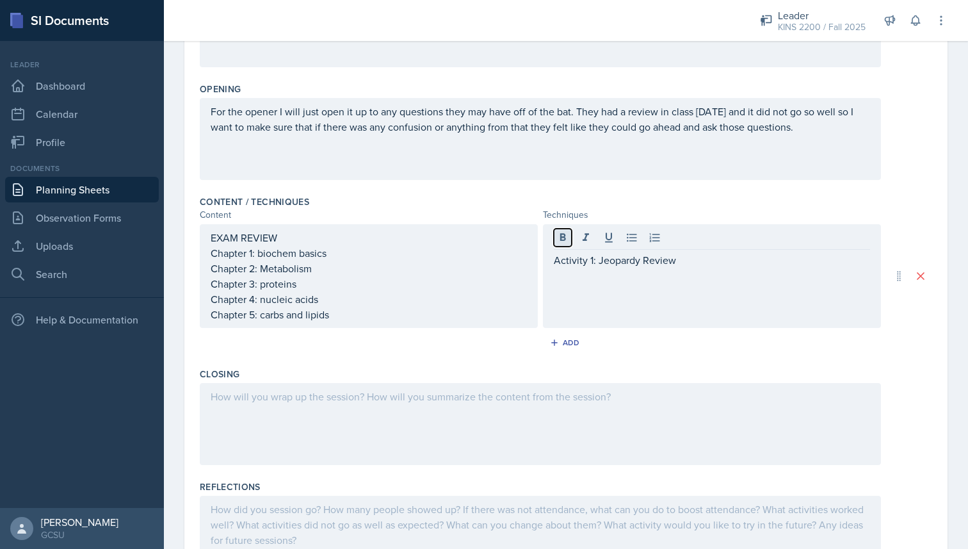
click at [565, 236] on icon at bounding box center [563, 237] width 13 height 13
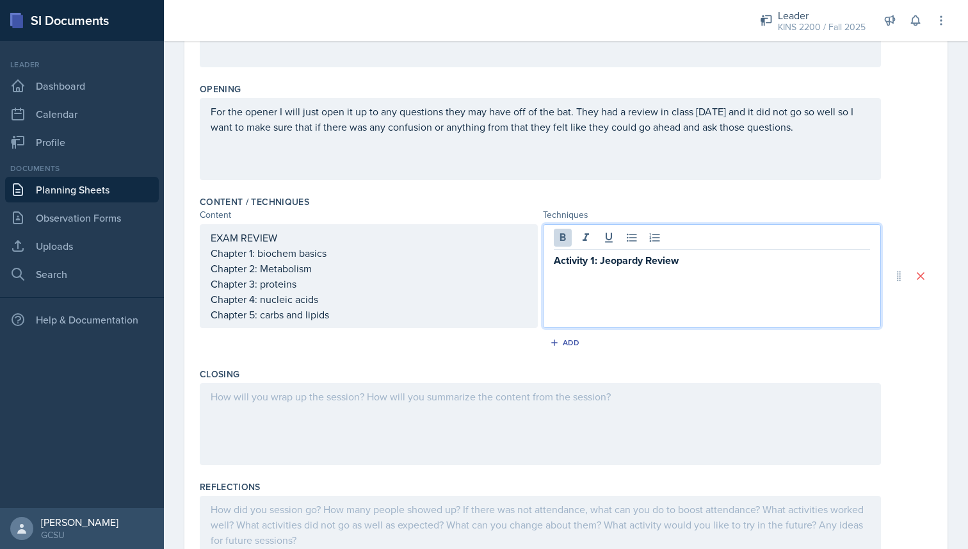
click at [735, 263] on p "Activity 1: Jeopardy Review" at bounding box center [712, 260] width 316 height 16
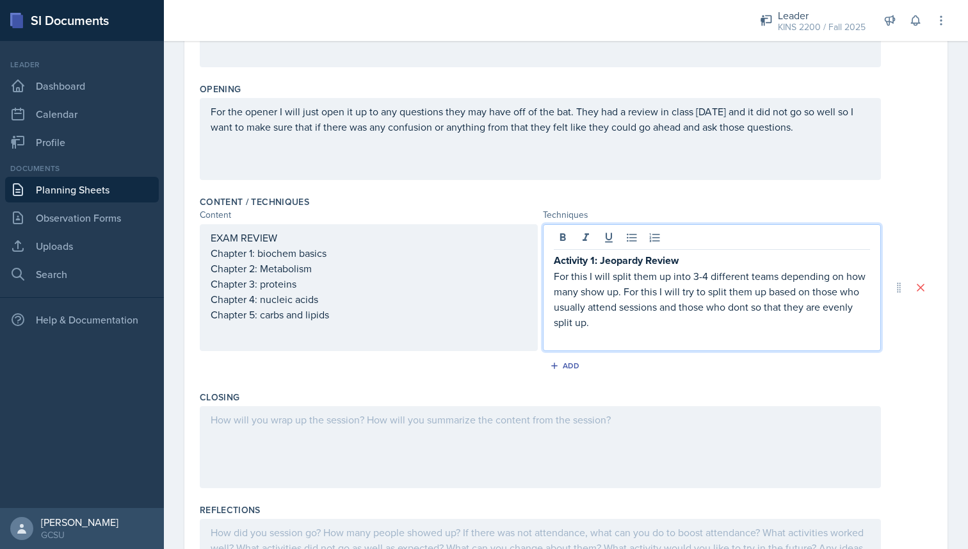
click at [747, 305] on p "For this I will split them up into 3-4 different teams depending on how many sh…" at bounding box center [712, 298] width 316 height 61
click at [663, 320] on p "For this I will split them up into 3-4 different teams depending on how many sh…" at bounding box center [712, 298] width 316 height 61
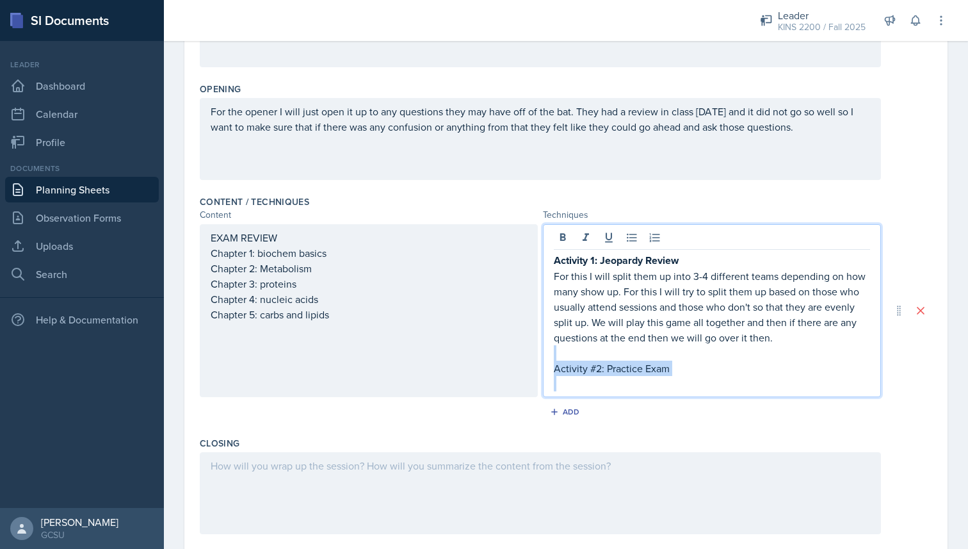
drag, startPoint x: 705, startPoint y: 377, endPoint x: 515, endPoint y: 357, distance: 191.2
click at [515, 357] on div "EXAM REVIEW Chapter 1: biochem basics Chapter 2: Metabolism Chapter 3: proteins…" at bounding box center [540, 310] width 681 height 173
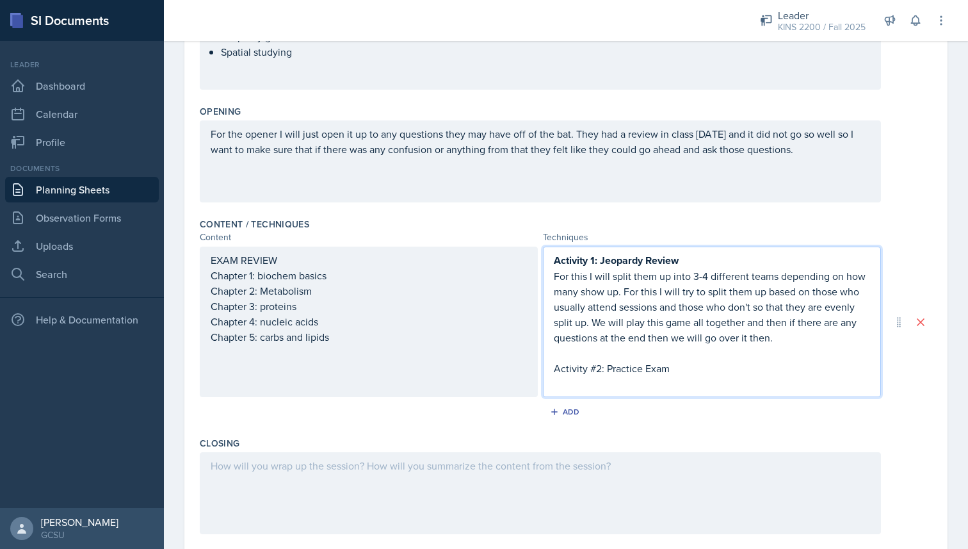
click at [654, 370] on p "Activity #2: Practice Exam" at bounding box center [712, 368] width 316 height 15
click at [681, 370] on p "Activity #2: Practice Exam" at bounding box center [712, 368] width 316 height 15
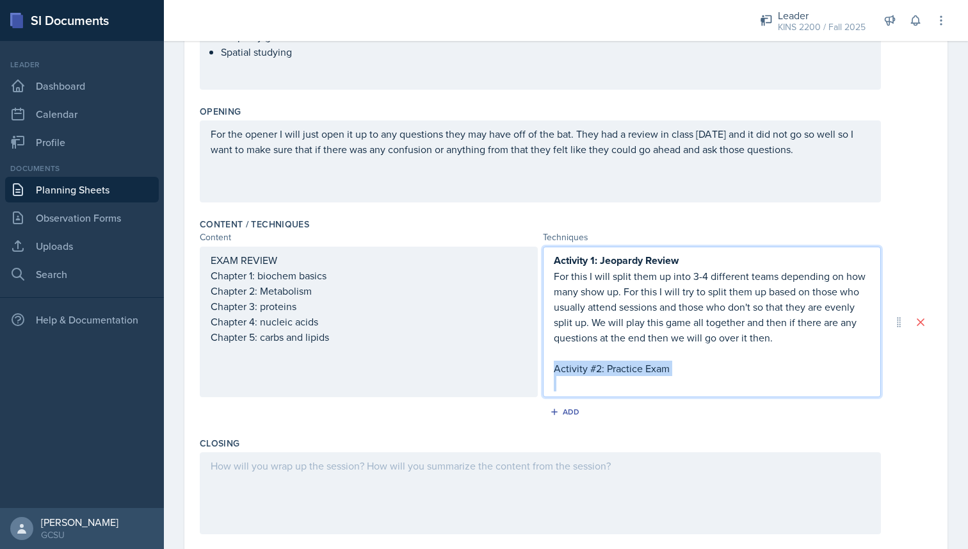
click at [681, 370] on p "Activity #2: Practice Exam" at bounding box center [712, 368] width 316 height 15
click at [612, 254] on strong "Activity 1: Jeopardy Review" at bounding box center [616, 260] width 125 height 15
click at [618, 302] on p "For this I will split them up into 3-4 different teams depending on how many sh…" at bounding box center [712, 306] width 316 height 77
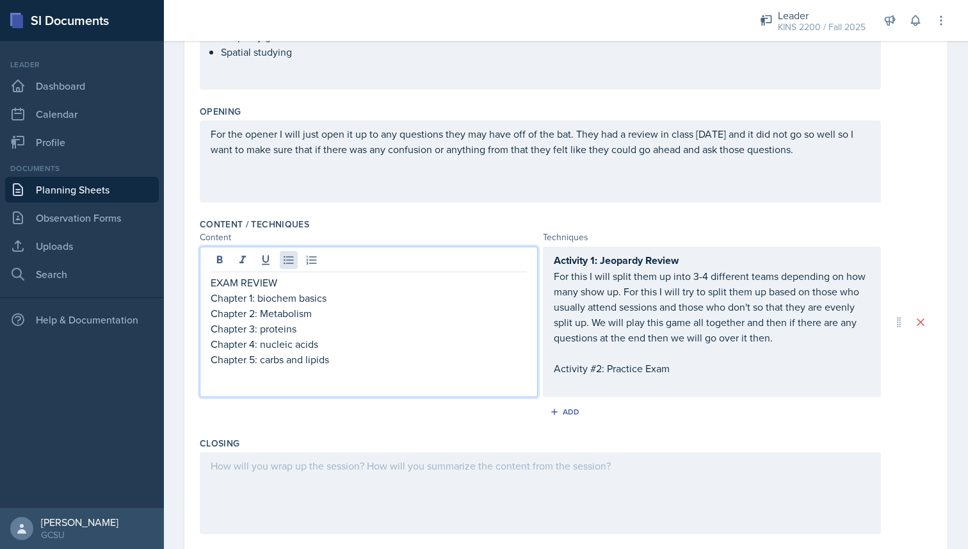
click at [282, 262] on div "EXAM REVIEW Chapter 1: biochem basics Chapter 2: Metabolism Chapter 3: proteins…" at bounding box center [369, 322] width 338 height 150
click at [595, 344] on p "For this I will split them up into 3-4 different teams depending on how many sh…" at bounding box center [712, 306] width 316 height 77
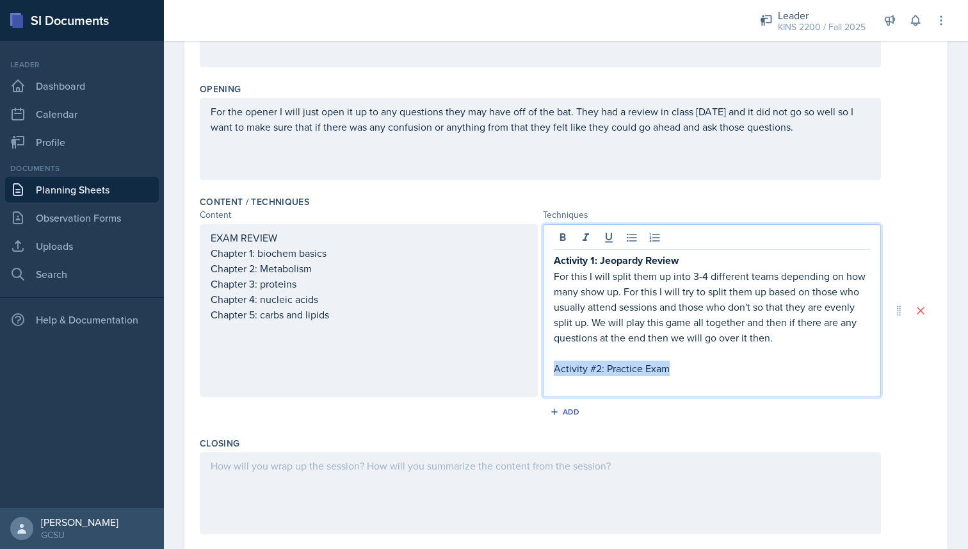
drag, startPoint x: 669, startPoint y: 371, endPoint x: 555, endPoint y: 371, distance: 114.6
click at [555, 371] on p "Activity #2: Practice Exam" at bounding box center [712, 368] width 316 height 15
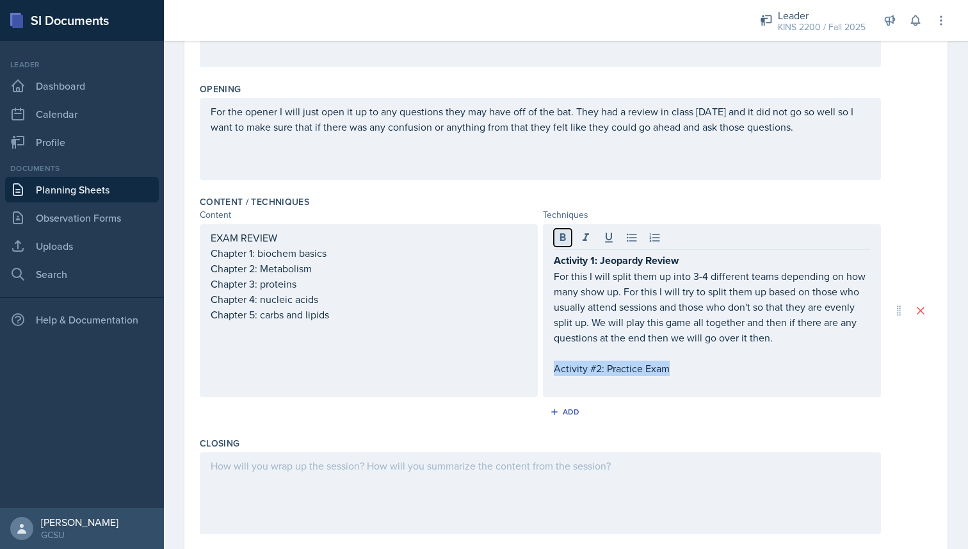
click at [561, 242] on icon at bounding box center [563, 237] width 13 height 13
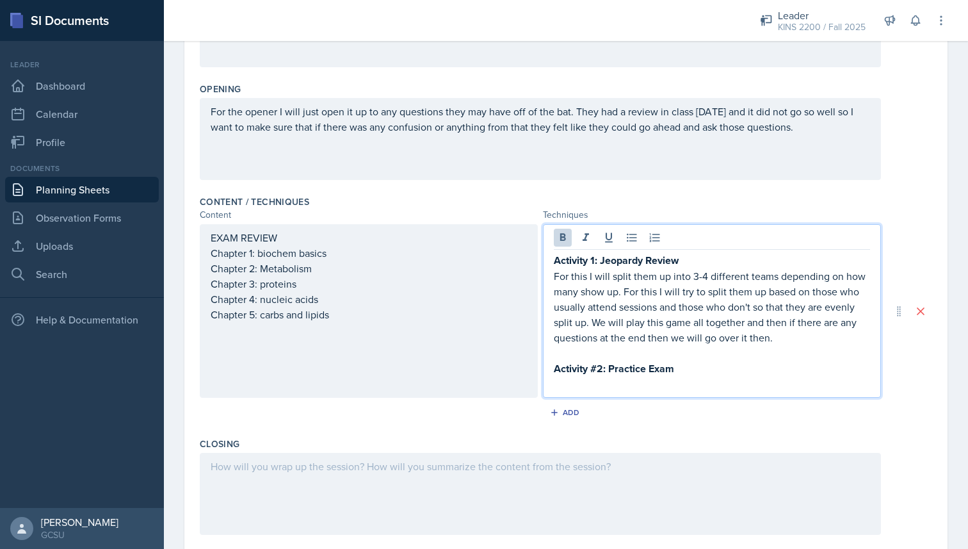
click at [691, 375] on p "Activity #2: Practice Exam" at bounding box center [712, 369] width 316 height 16
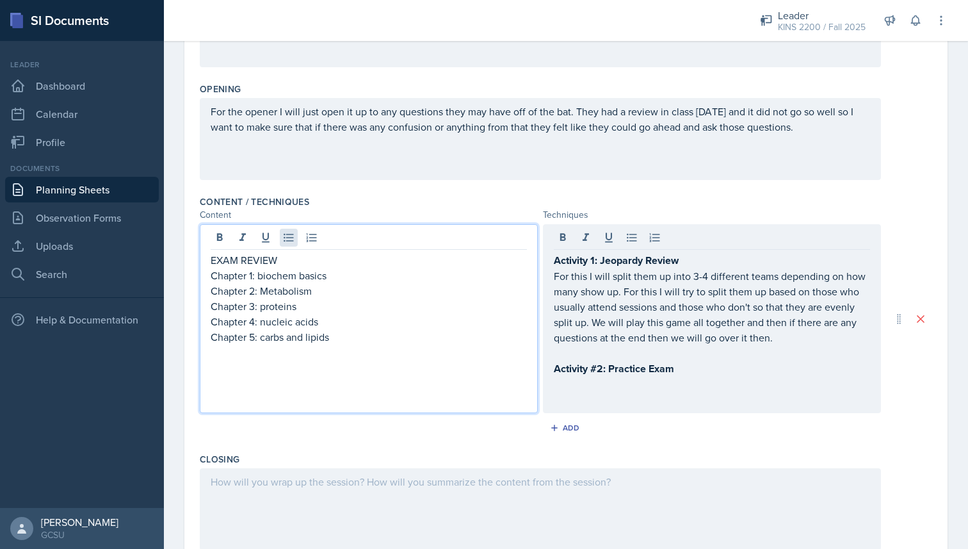
click at [282, 243] on div "EXAM REVIEW Chapter 1: biochem basics Chapter 2: Metabolism Chapter 3: proteins…" at bounding box center [369, 318] width 338 height 189
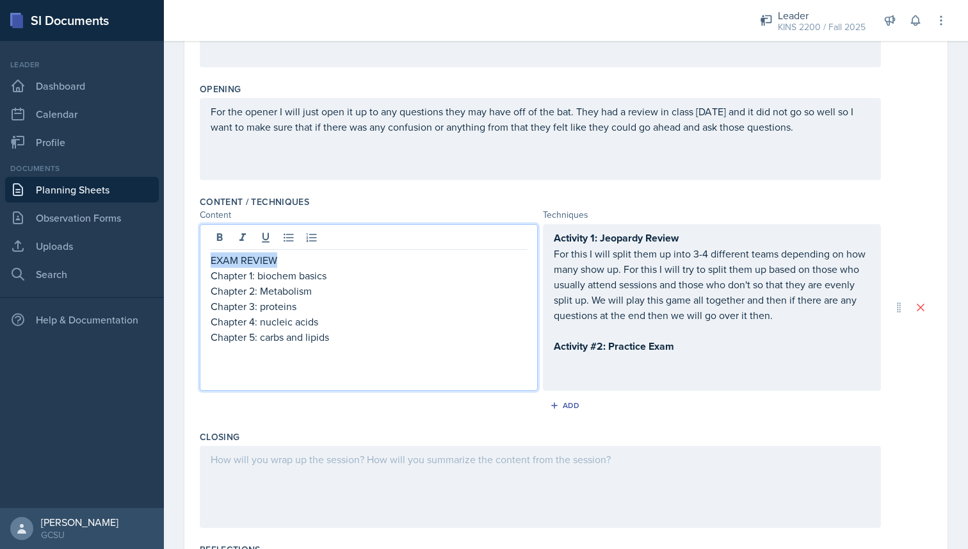
drag, startPoint x: 279, startPoint y: 259, endPoint x: 204, endPoint y: 261, distance: 75.6
click at [204, 261] on div "EXAM REVIEW Chapter 1: biochem basics Chapter 2: Metabolism Chapter 3: proteins…" at bounding box center [369, 307] width 338 height 167
click at [218, 240] on icon at bounding box center [220, 237] width 6 height 8
click at [611, 361] on div "Activity 1: Jeopardy Review For this I will split them up into 3-4 different te…" at bounding box center [712, 307] width 316 height 155
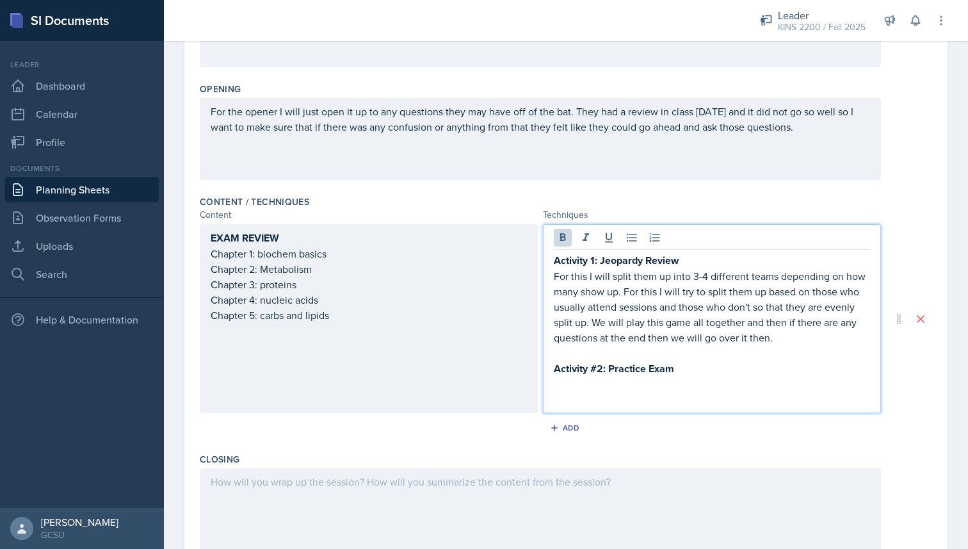
click at [703, 373] on p "Activity #2: Practice Exam" at bounding box center [712, 369] width 316 height 16
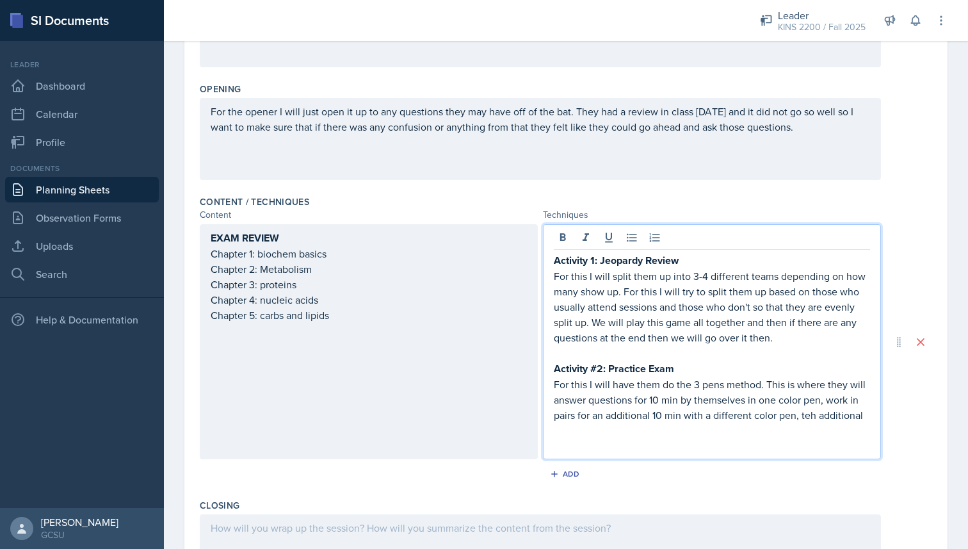
click at [811, 416] on p "For this I will have them do the 3 pens method. This is where they will answer …" at bounding box center [712, 400] width 316 height 46
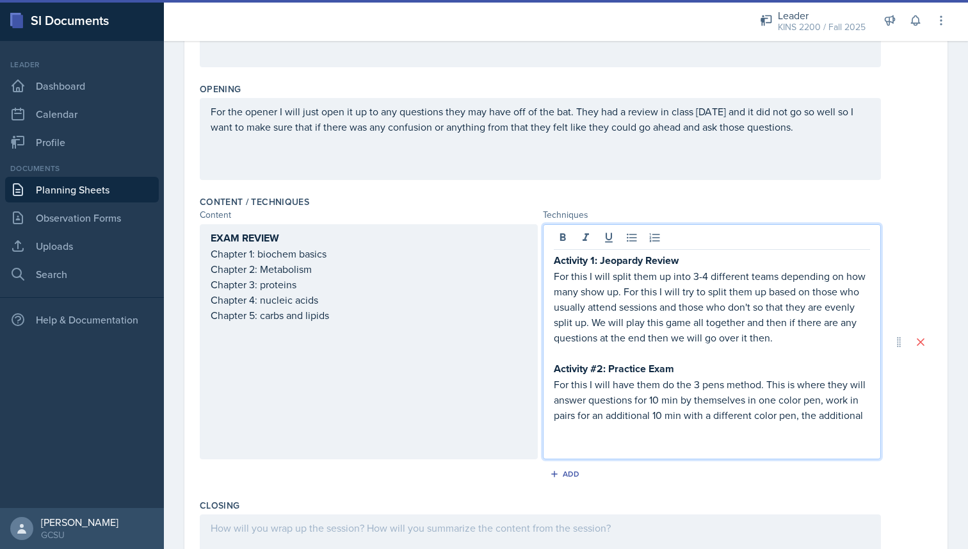
click at [870, 411] on p "For this I will have them do the 3 pens method. This is where they will answer …" at bounding box center [712, 400] width 316 height 46
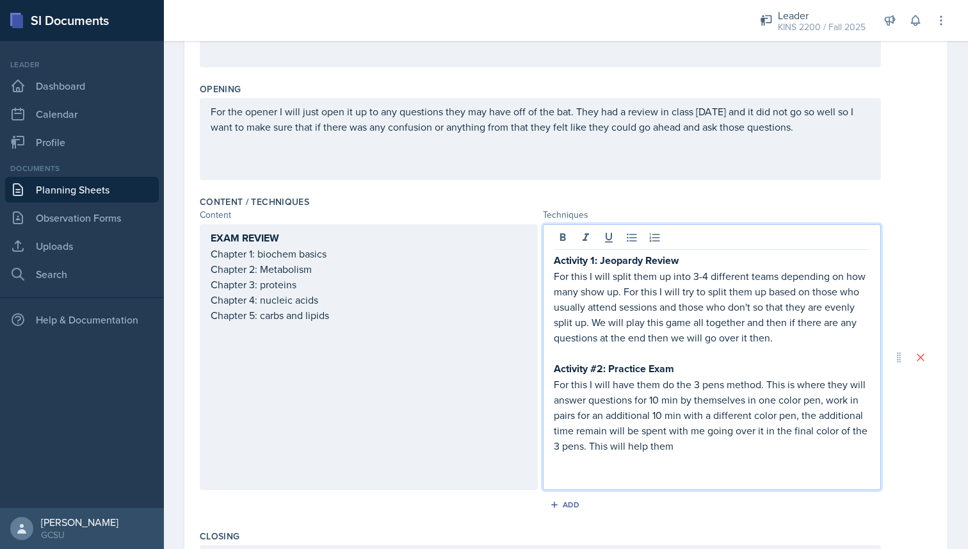
click at [704, 447] on p "For this I will have them do the 3 pens method. This is where they will answer …" at bounding box center [712, 415] width 316 height 77
click at [724, 412] on p "For this I will have them do the 3 pens method. This is where they will answer …" at bounding box center [712, 415] width 316 height 77
click at [706, 434] on p "For this I will have them do the 3 pens method. This is where they will answer …" at bounding box center [712, 415] width 316 height 77
click at [743, 444] on p "For this I will have them do the 3 pens method. This is where they will answer …" at bounding box center [712, 415] width 316 height 77
click at [704, 462] on p at bounding box center [712, 460] width 316 height 15
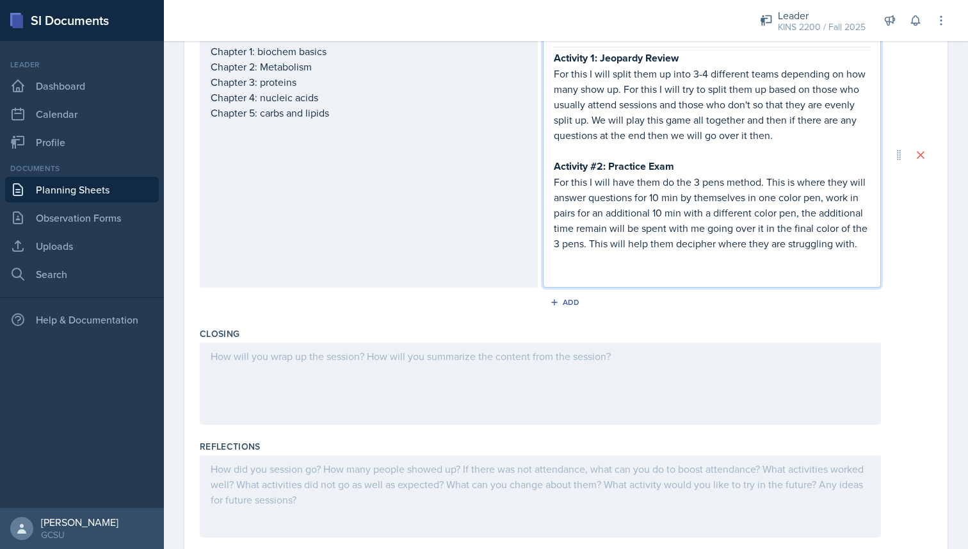
scroll to position [489, 0]
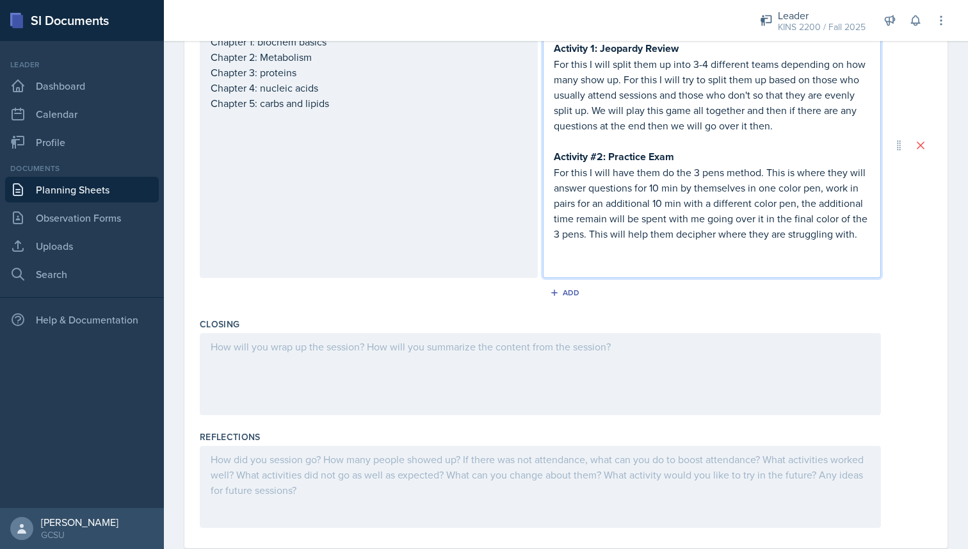
click at [465, 350] on div at bounding box center [540, 374] width 681 height 82
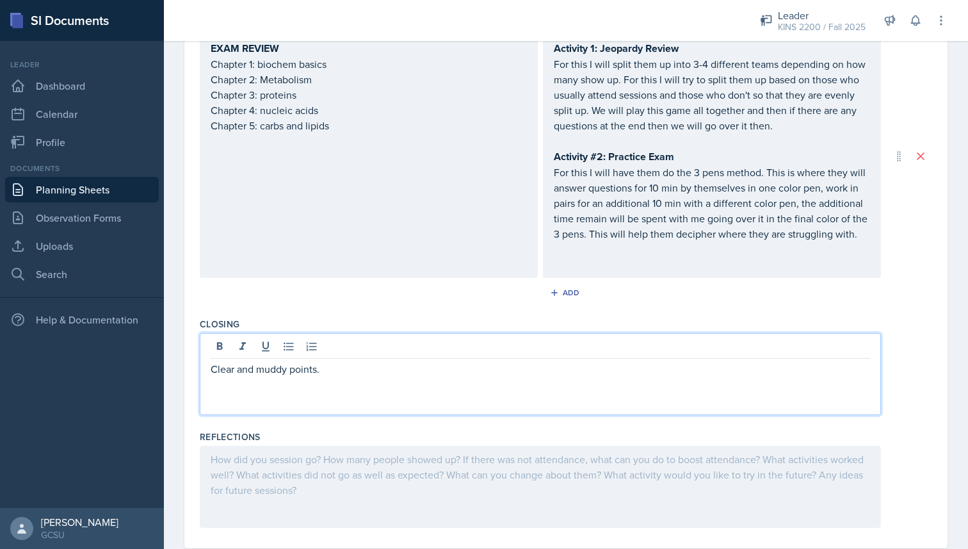
drag, startPoint x: 326, startPoint y: 371, endPoint x: 191, endPoint y: 371, distance: 134.5
click at [193, 371] on div "Date [DATE] [DATE] 31 1 2 3 4 5 6 7 8 9 10 11 12 13 14 15 16 17 18 19 20 21 22 …" at bounding box center [565, 91] width 763 height 915
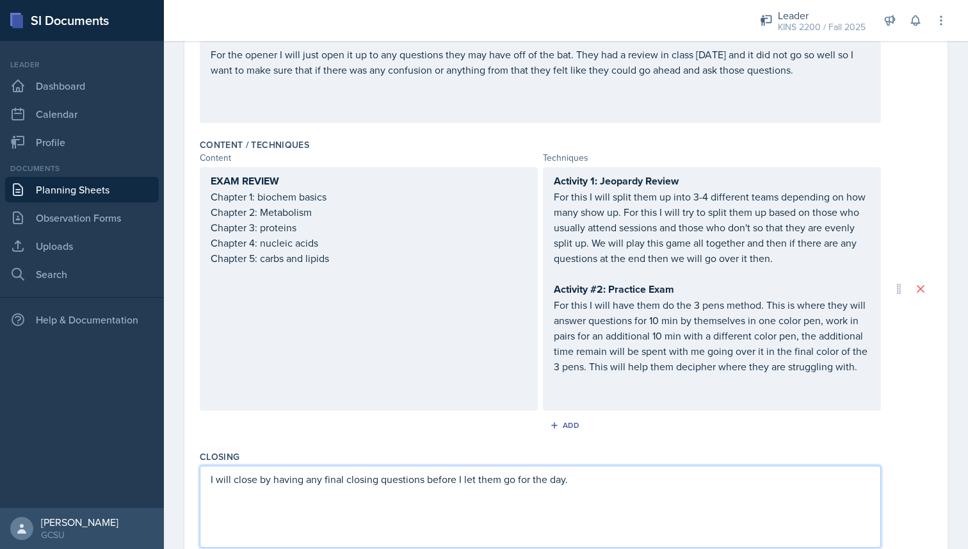
scroll to position [0, 0]
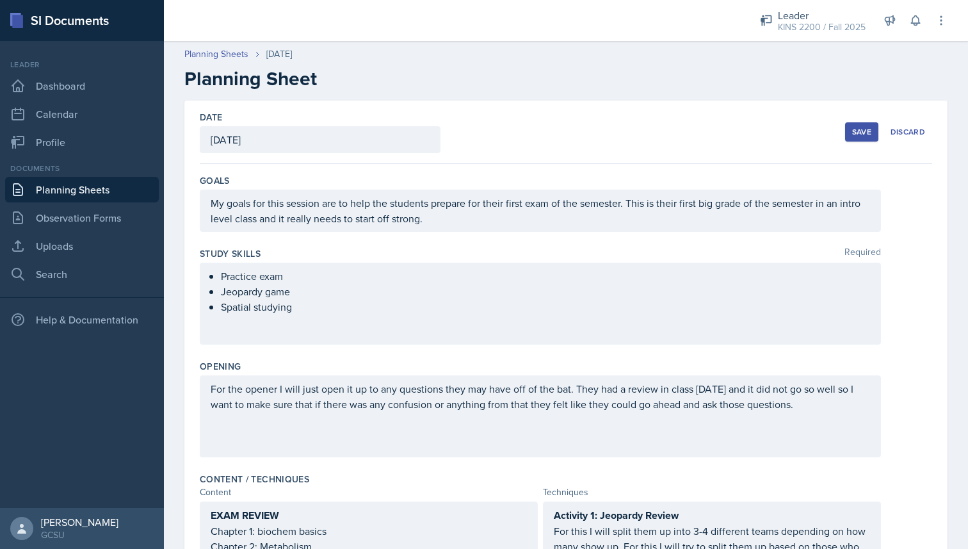
click at [850, 140] on button "Save" at bounding box center [861, 131] width 33 height 19
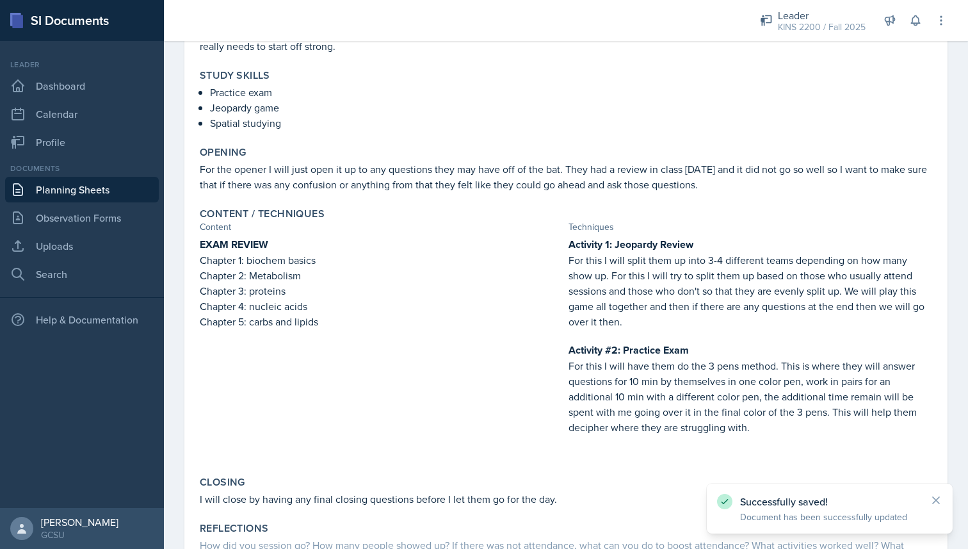
scroll to position [269, 0]
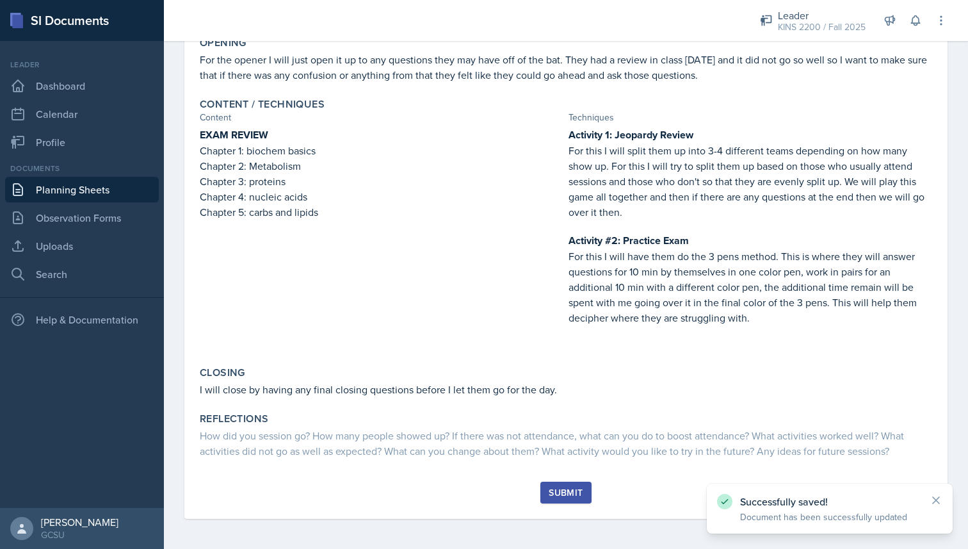
click at [551, 497] on div "Submit" at bounding box center [566, 492] width 34 height 10
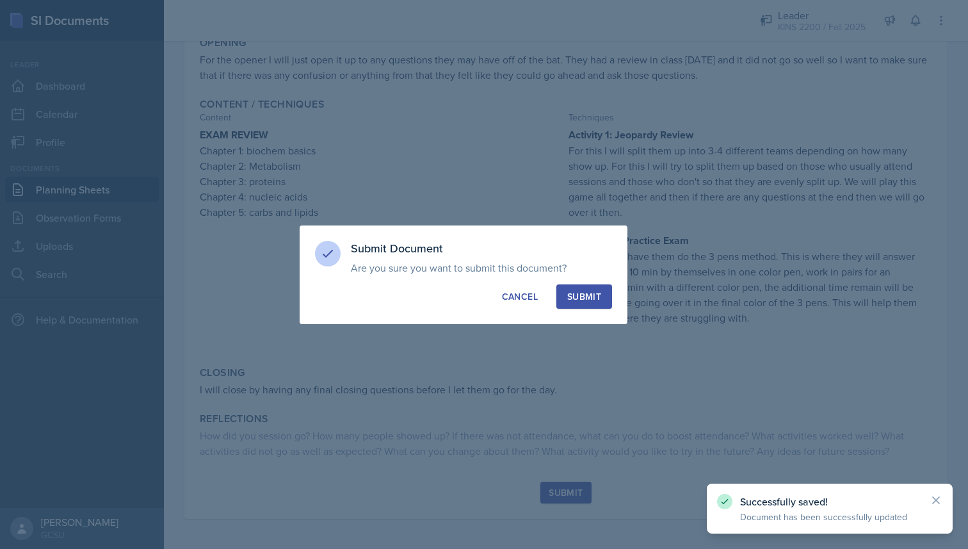
click at [585, 295] on div "Submit" at bounding box center [584, 296] width 34 height 13
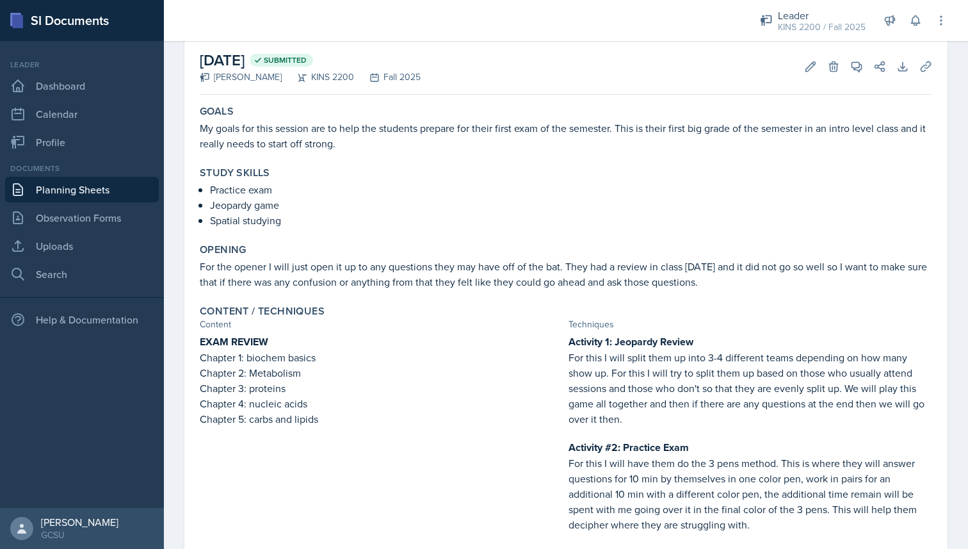
scroll to position [0, 0]
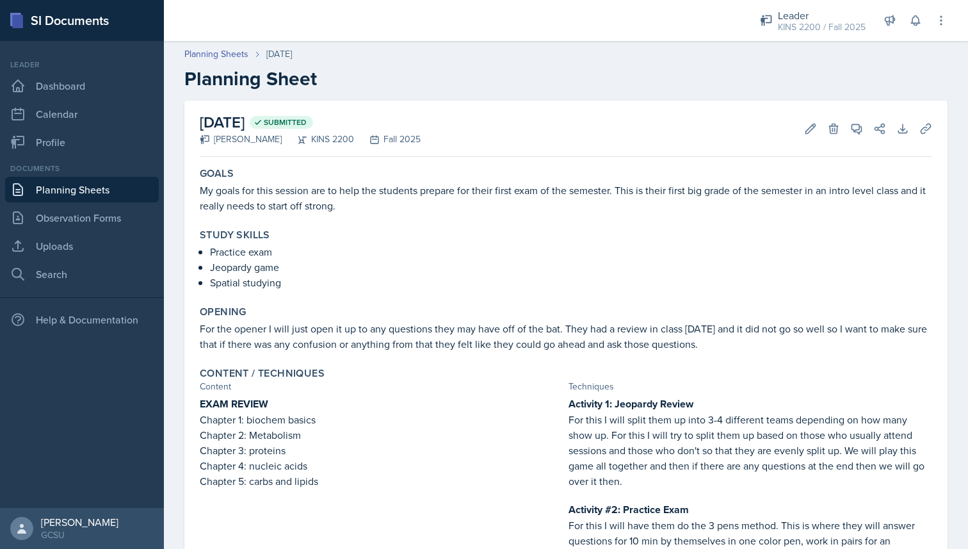
click at [74, 194] on link "Planning Sheets" at bounding box center [82, 190] width 154 height 26
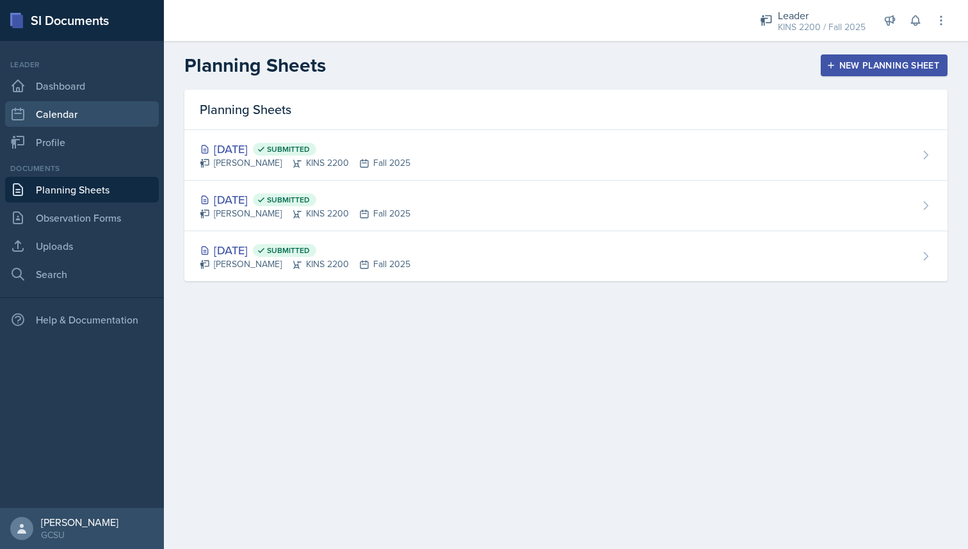
click at [75, 110] on link "Calendar" at bounding box center [82, 114] width 154 height 26
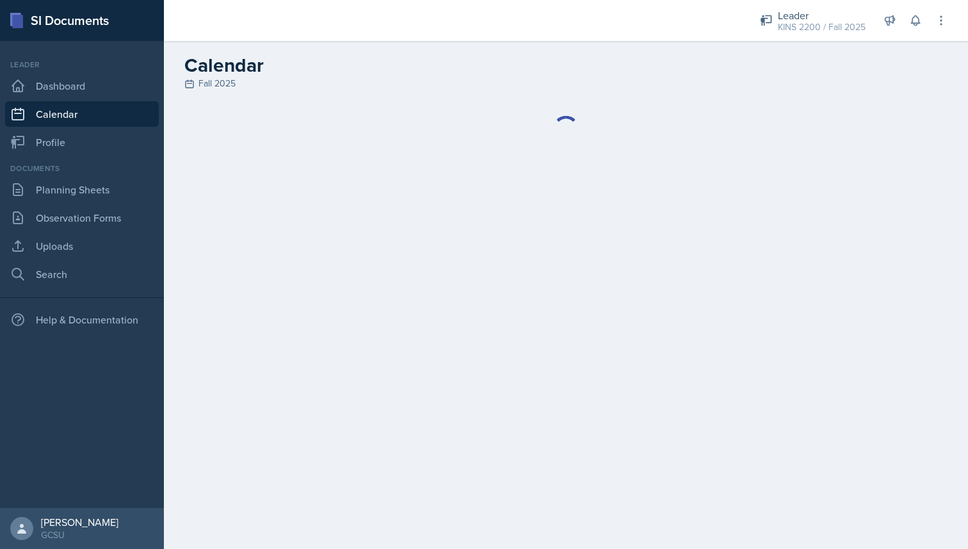
select select "6"
select select "PM"
select select "6"
select select "30"
select select "PM"
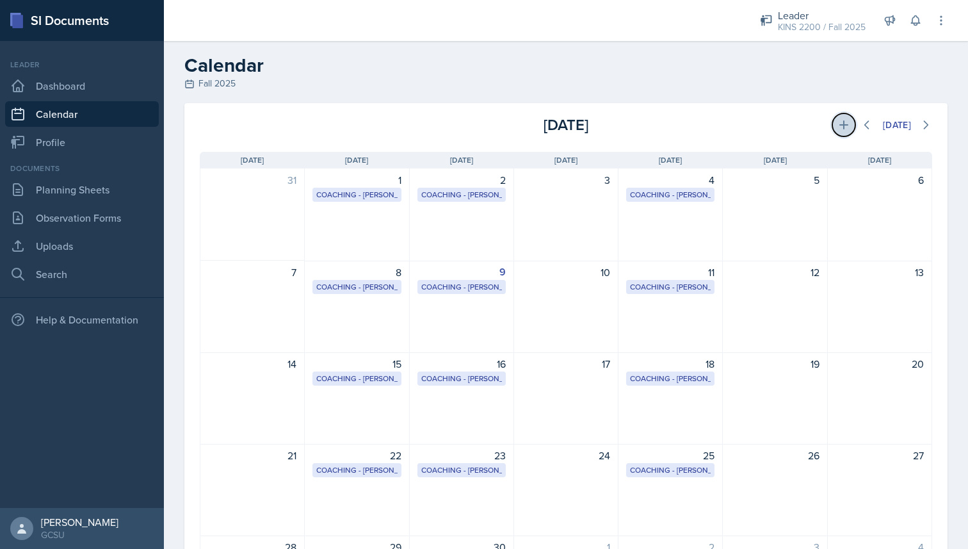
click at [842, 129] on icon at bounding box center [844, 124] width 9 height 9
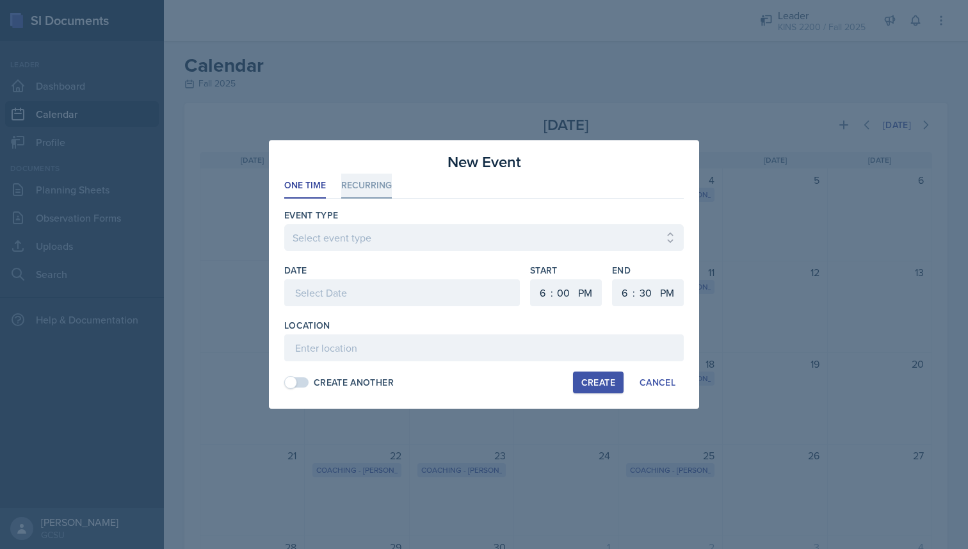
click at [364, 193] on li "Recurring" at bounding box center [366, 186] width 51 height 25
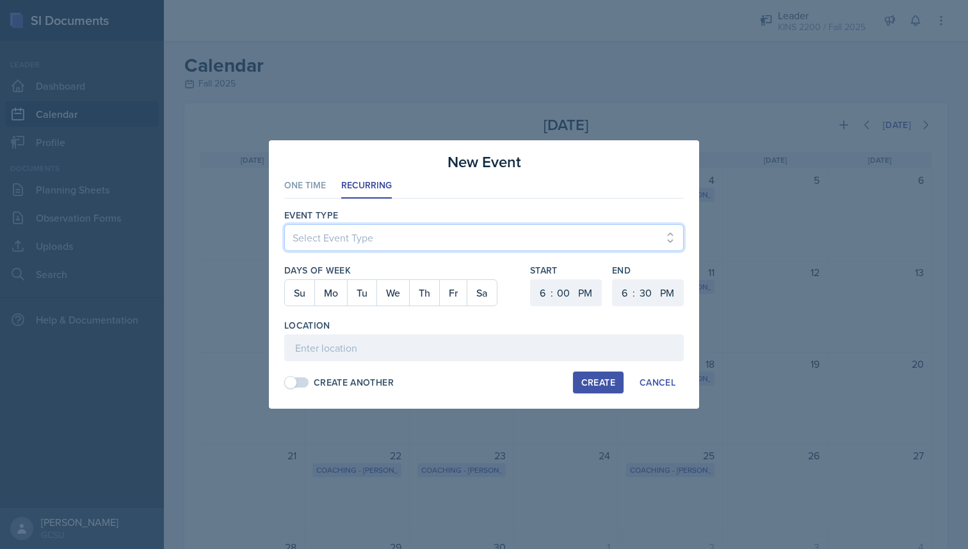
click at [331, 231] on select "Select Event Type Leader Training New Calendar Event SI Session" at bounding box center [484, 237] width 400 height 27
select select "700c1d41-4793-48d3-8616-e09499dfb71d"
click at [284, 224] on select "Select Event Type Leader Training New Calendar Event SI Session" at bounding box center [484, 237] width 400 height 27
click at [357, 293] on button "Tu" at bounding box center [361, 293] width 29 height 26
click at [422, 292] on button "Th" at bounding box center [424, 293] width 30 height 26
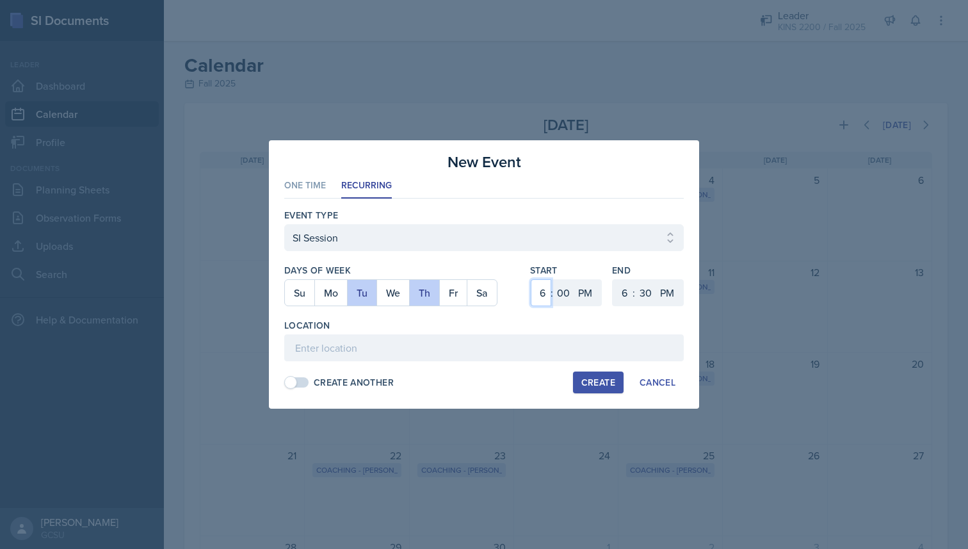
click at [547, 291] on select "1 2 3 4 5 6 7 8 9 10 11 12" at bounding box center [541, 292] width 20 height 27
select select "5"
click at [531, 279] on select "1 2 3 4 5 6 7 8 9 10 11 12" at bounding box center [541, 292] width 20 height 27
click at [541, 346] on input at bounding box center [484, 347] width 400 height 27
type input "Health Sciences 202"
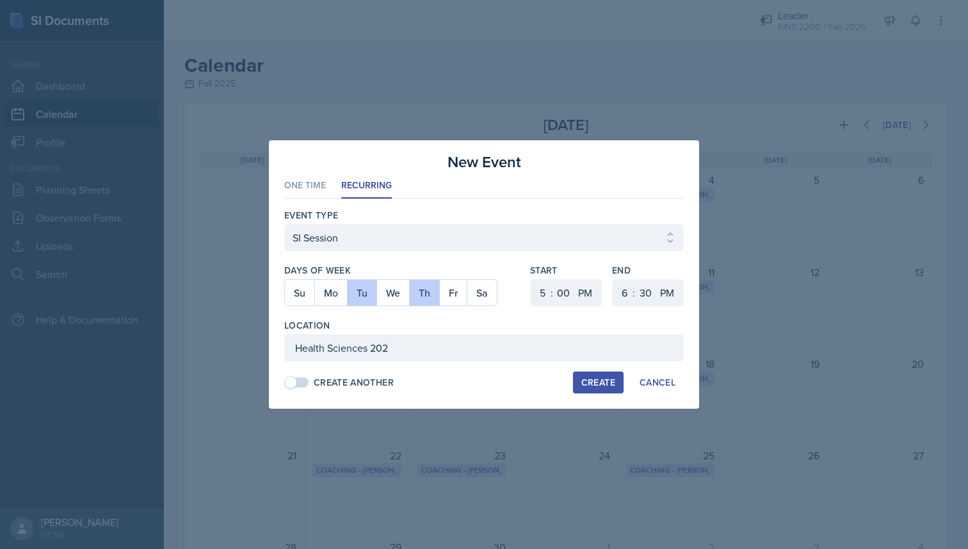
click at [302, 385] on span at bounding box center [297, 382] width 23 height 10
click at [606, 386] on div "Create" at bounding box center [598, 382] width 34 height 10
select select
select select "6"
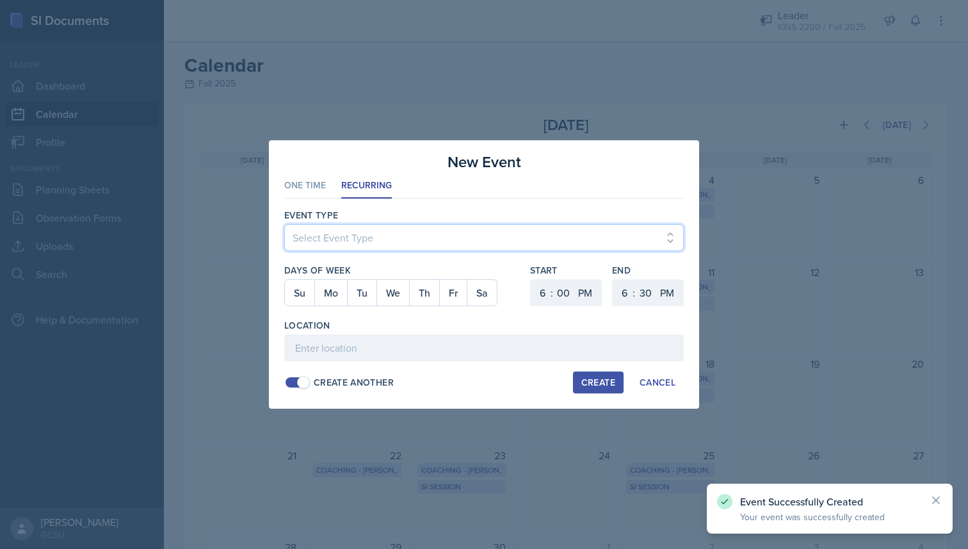
click at [364, 250] on select "Select Event Type Leader Training New Calendar Event SI Session" at bounding box center [484, 237] width 400 height 27
select select "700c1d41-4793-48d3-8616-e09499dfb71d"
click at [284, 224] on select "Select Event Type Leader Training New Calendar Event SI Session" at bounding box center [484, 237] width 400 height 27
click at [421, 291] on button "Th" at bounding box center [424, 293] width 30 height 26
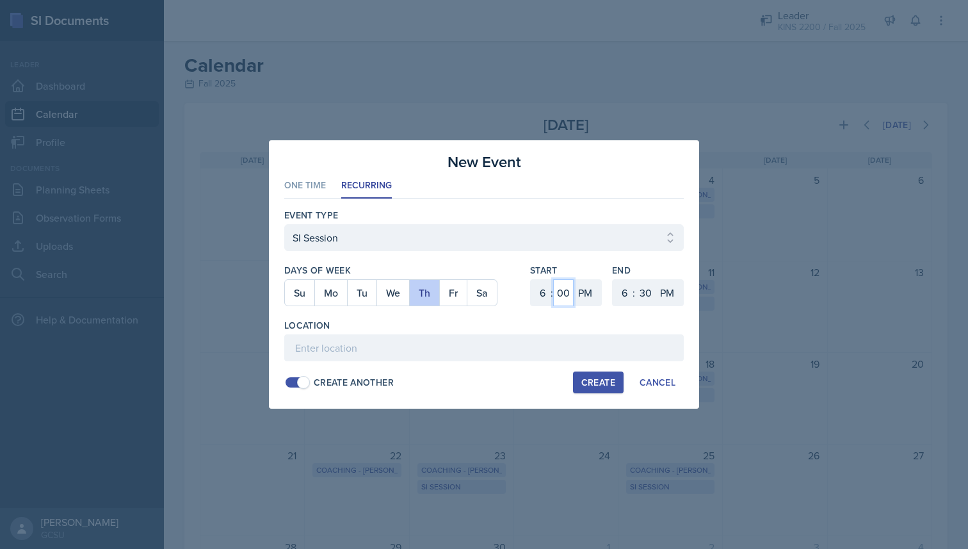
click at [567, 291] on select "00 05 10 15 20 25 30 35 40 45 50 55" at bounding box center [563, 292] width 20 height 27
select select "30"
click at [553, 279] on select "00 05 10 15 20 25 30 35 40 45 50 55" at bounding box center [563, 292] width 20 height 27
click at [637, 290] on select "00 05 10 15 20 25 30 35 40 45 50 55" at bounding box center [645, 292] width 20 height 27
click at [624, 293] on select "1 2 3 4 5 6 7 8 9 10 11 12" at bounding box center [623, 292] width 20 height 27
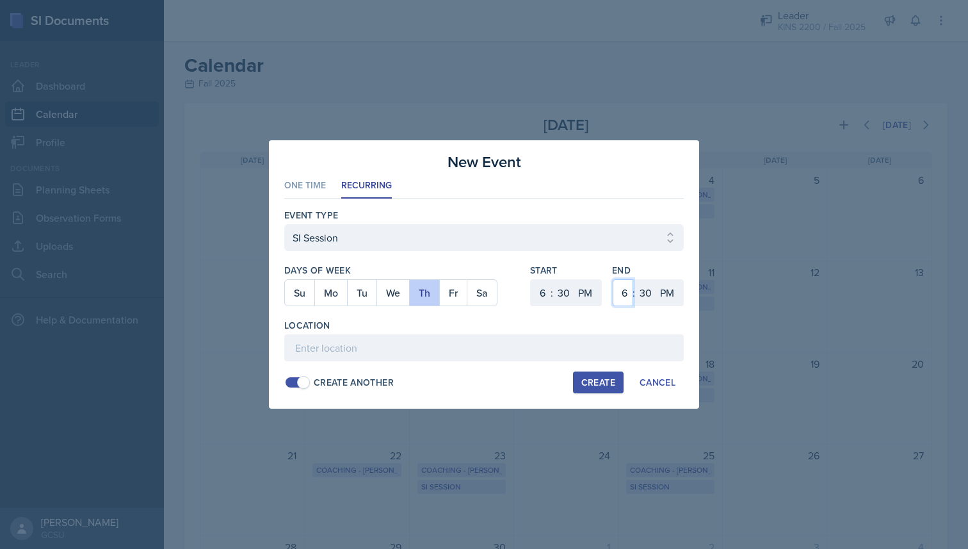
select select "8"
click at [613, 279] on select "1 2 3 4 5 6 7 8 9 10 11 12" at bounding box center [623, 292] width 20 height 27
click at [650, 287] on select "00 05 10 15 20 25 30 35 40 45 50 55" at bounding box center [645, 292] width 20 height 27
select select "15"
click at [635, 279] on select "00 05 10 15 20 25 30 35 40 45 50 55" at bounding box center [645, 292] width 20 height 27
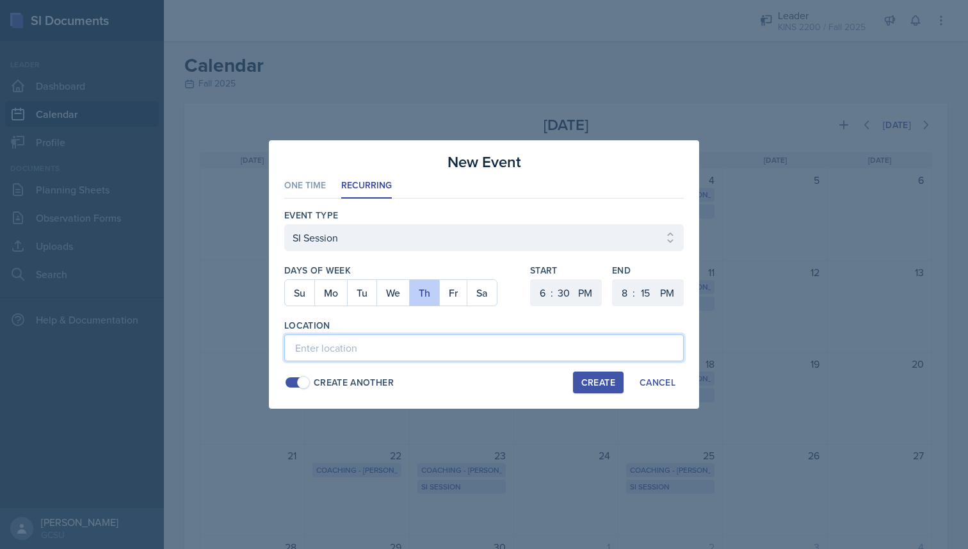
click at [439, 348] on input at bounding box center [484, 347] width 400 height 27
type input "h"
type input "Health Sciences 202"
click at [601, 382] on div "Create" at bounding box center [598, 382] width 34 height 10
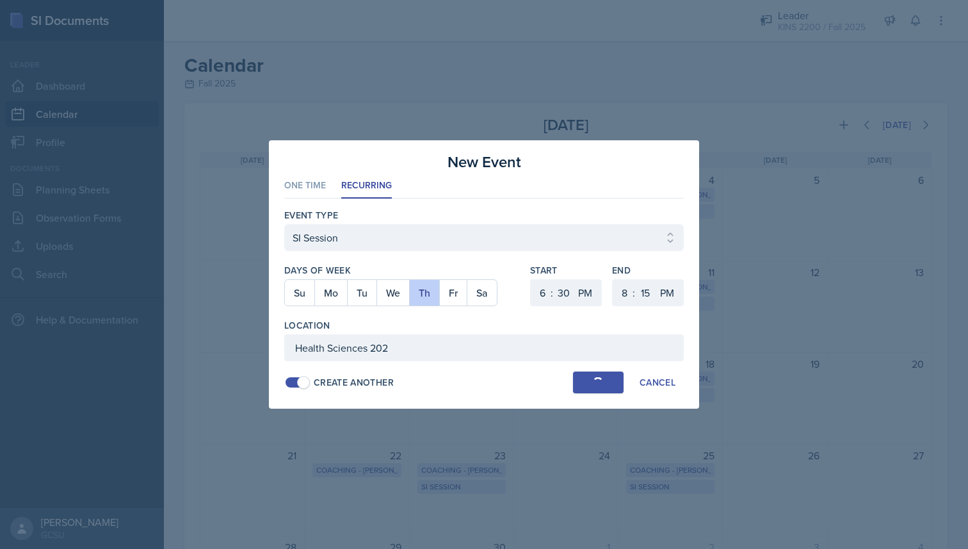
select select
select select "0"
select select "6"
select select "30"
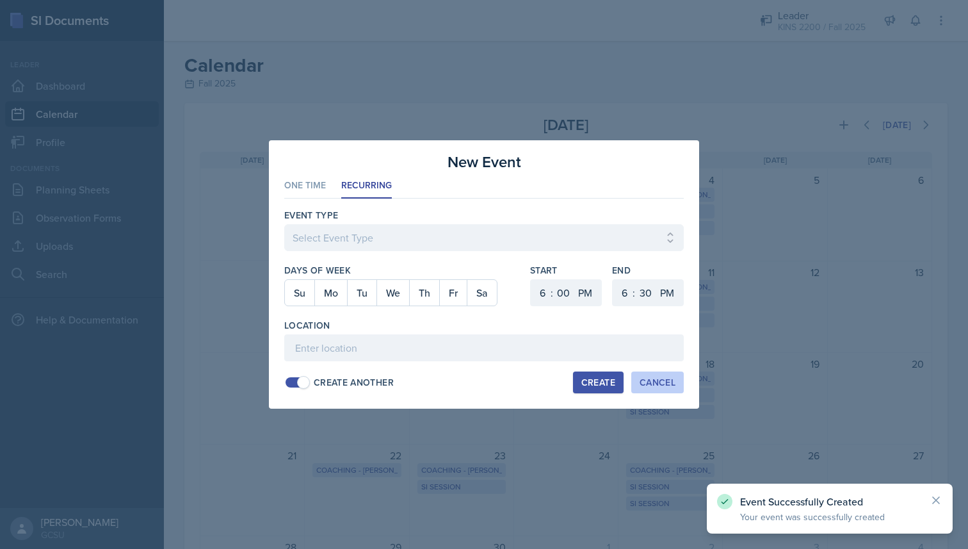
click at [674, 382] on div "Cancel" at bounding box center [658, 382] width 36 height 10
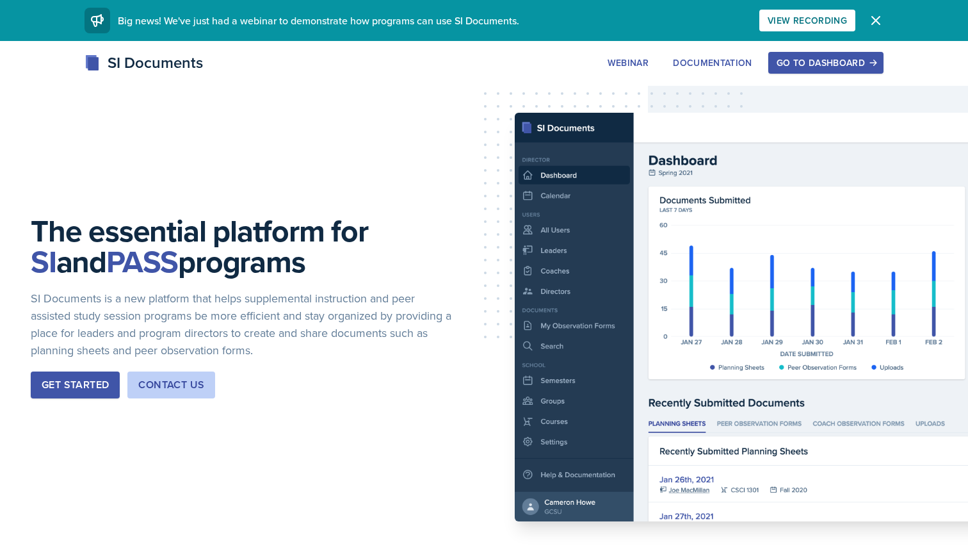
click at [803, 65] on div "Go to Dashboard" at bounding box center [826, 63] width 99 height 10
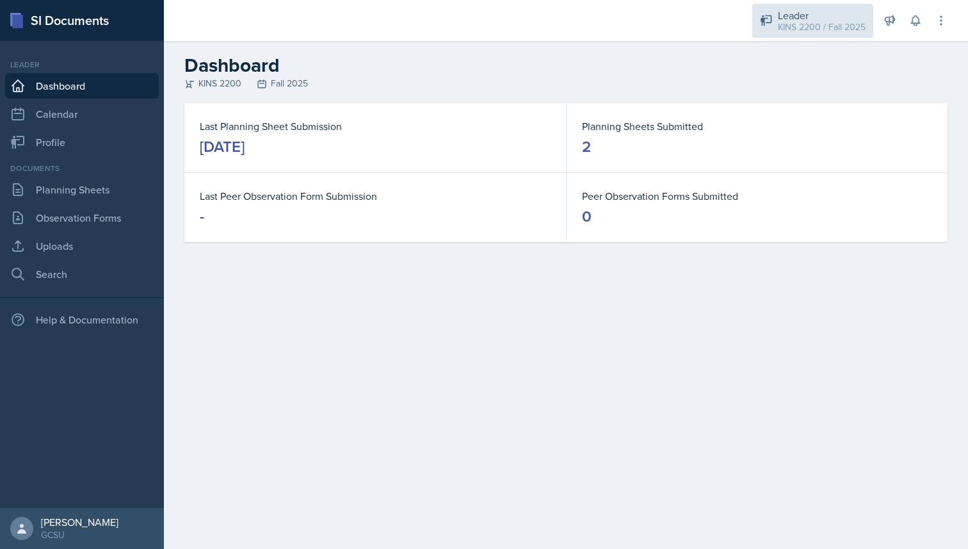
click at [817, 28] on div "KINS 2200 / Fall 2025" at bounding box center [822, 26] width 88 height 13
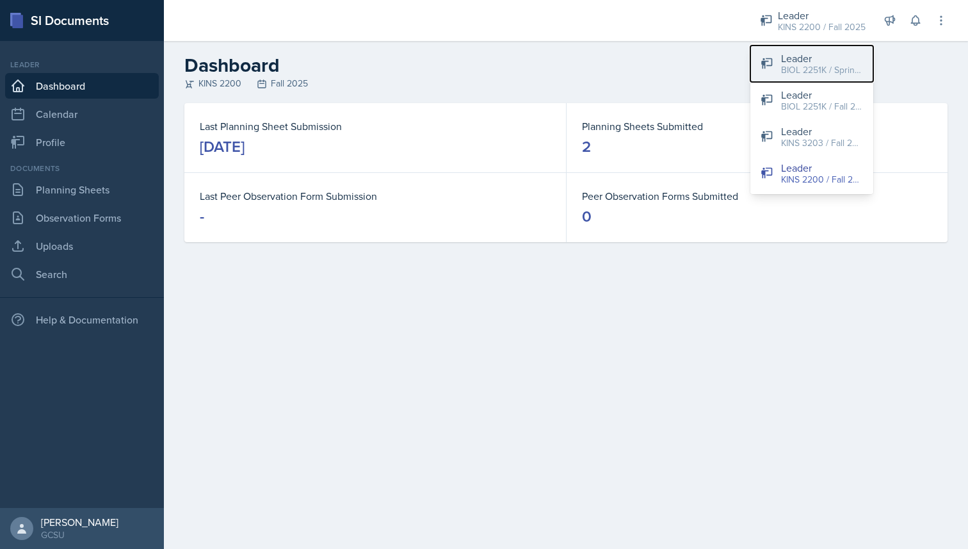
click at [800, 70] on div "BIOL 2251K / Spring 2025" at bounding box center [822, 69] width 82 height 13
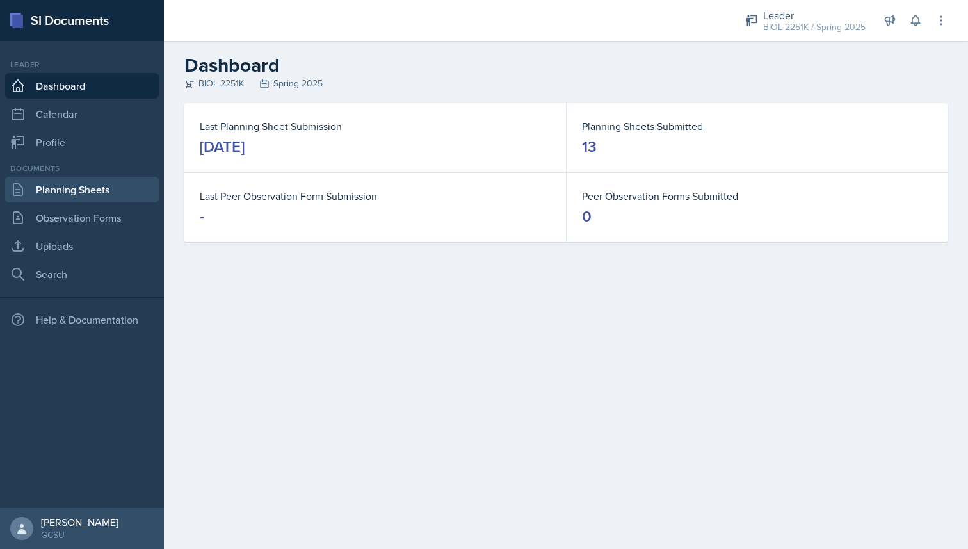
click at [69, 193] on link "Planning Sheets" at bounding box center [82, 190] width 154 height 26
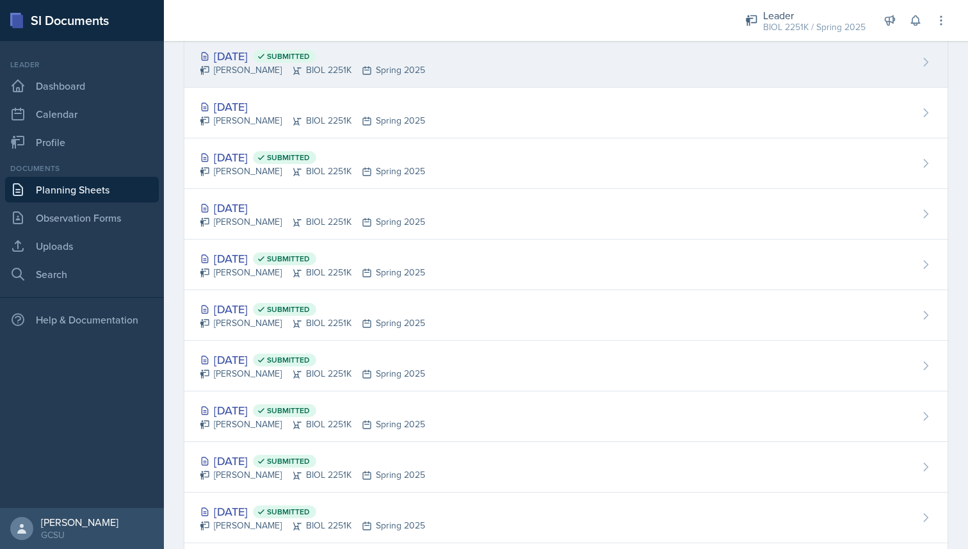
scroll to position [195, 0]
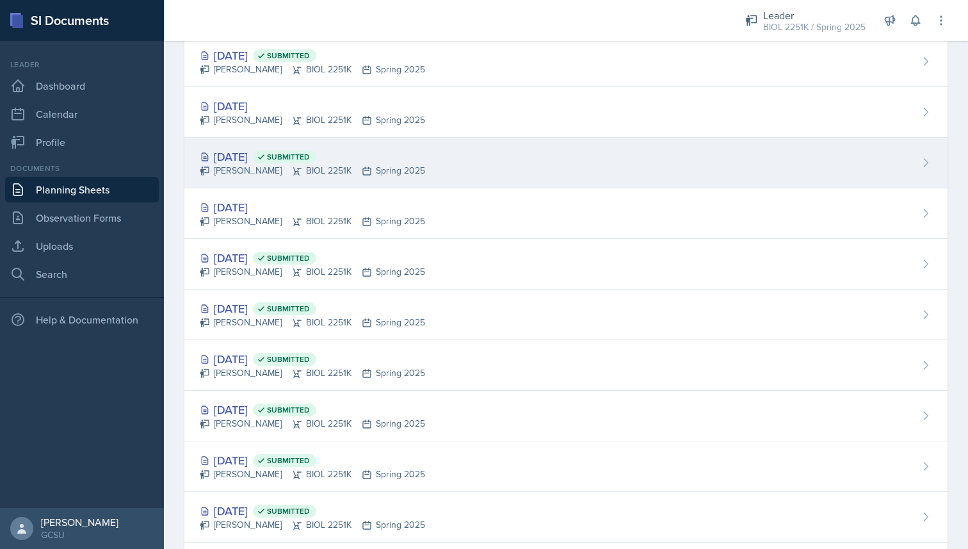
click at [352, 164] on div "Mallory Bates BIOL 2251K Spring 2025" at bounding box center [312, 170] width 225 height 13
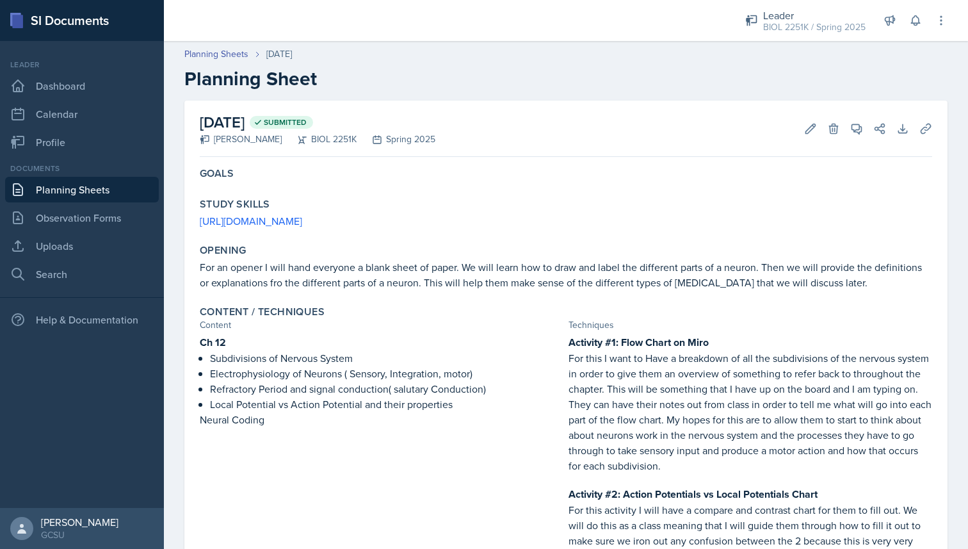
click at [88, 191] on link "Planning Sheets" at bounding box center [82, 190] width 154 height 26
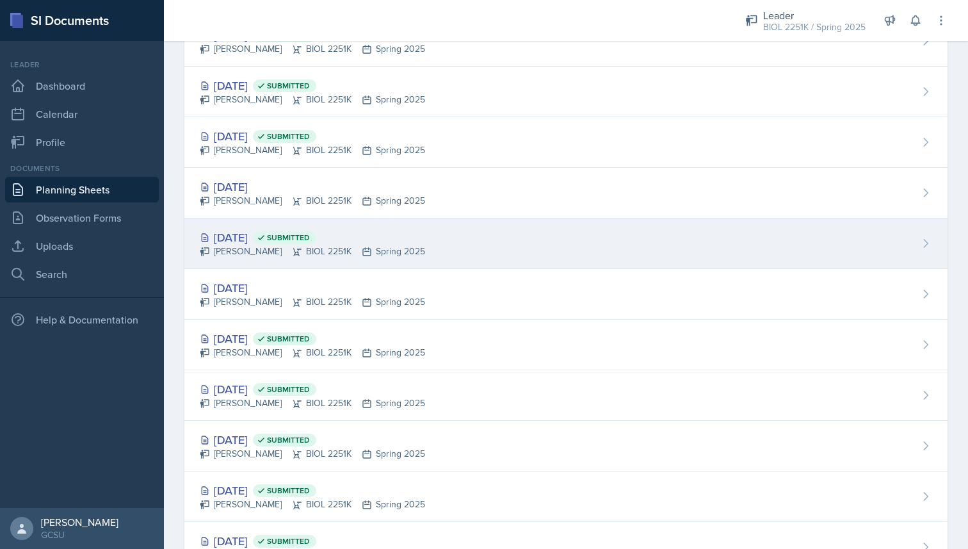
scroll to position [119, 0]
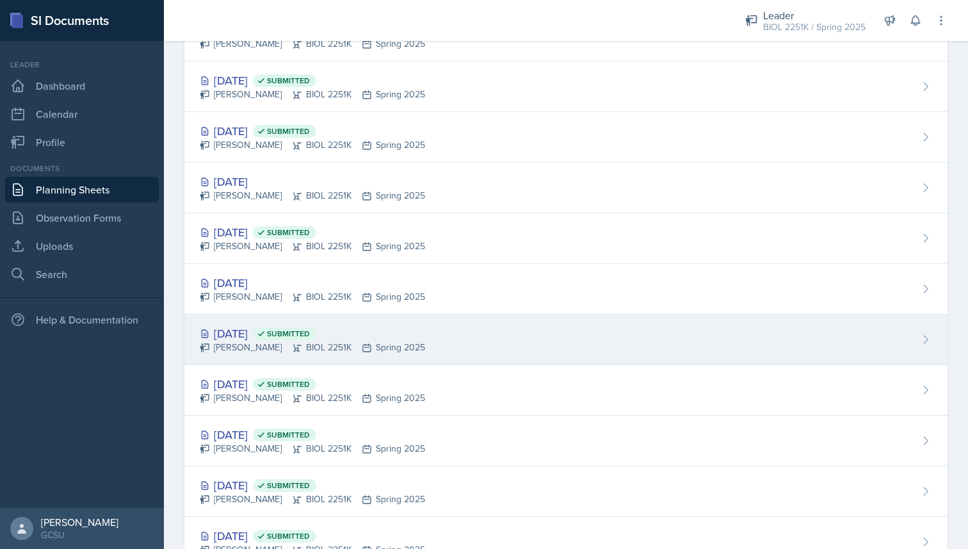
click at [287, 332] on div "Mar 25th, 2025 Submitted" at bounding box center [312, 333] width 225 height 17
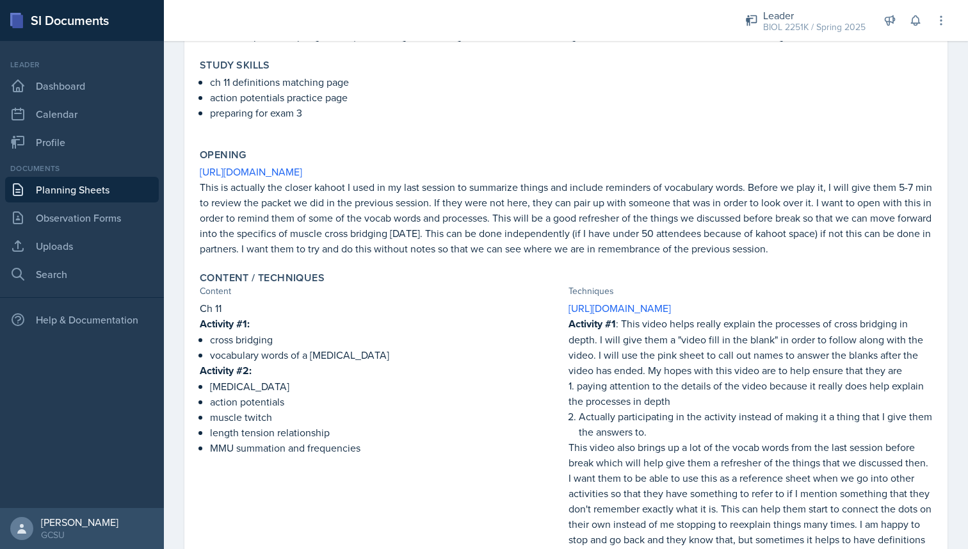
scroll to position [175, 0]
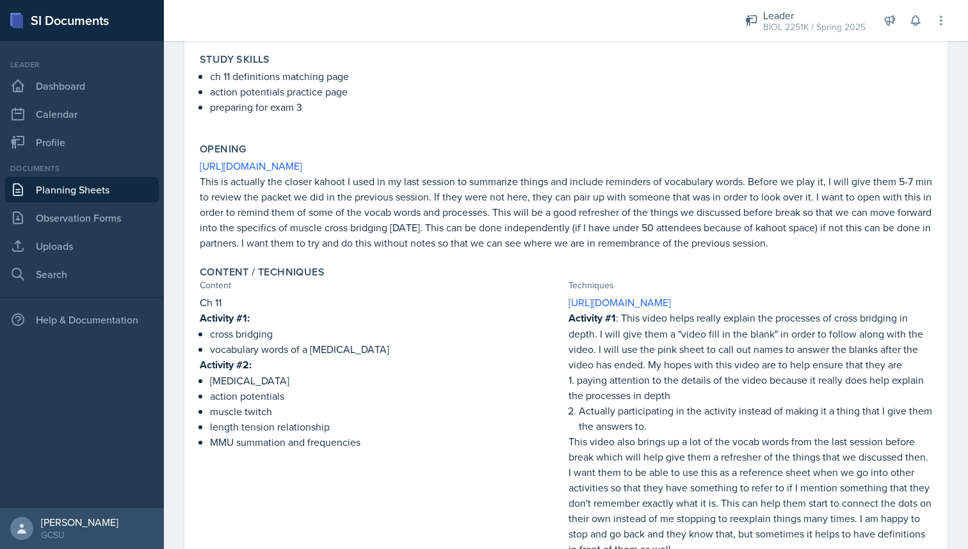
click at [64, 189] on link "Planning Sheets" at bounding box center [82, 190] width 154 height 26
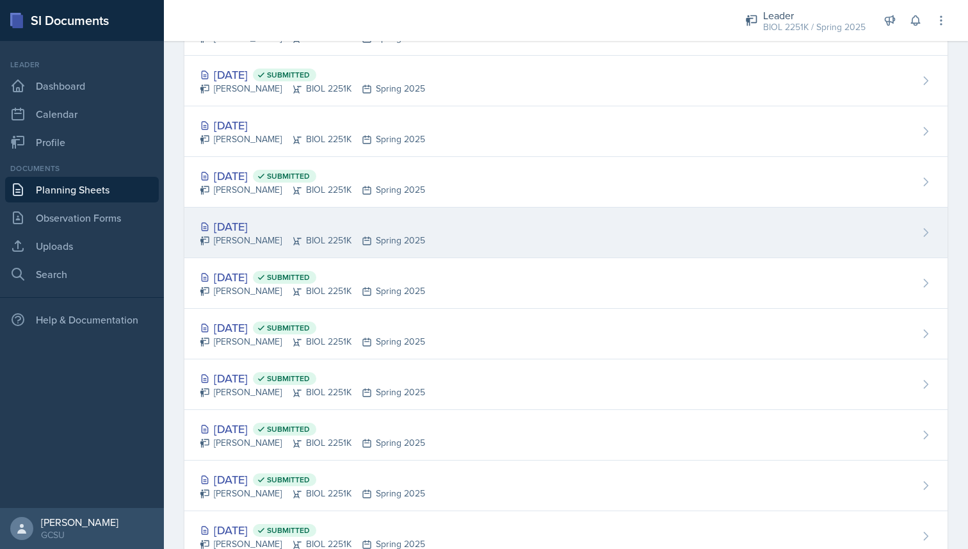
click at [247, 243] on div "Mallory Bates BIOL 2251K Spring 2025" at bounding box center [312, 240] width 225 height 13
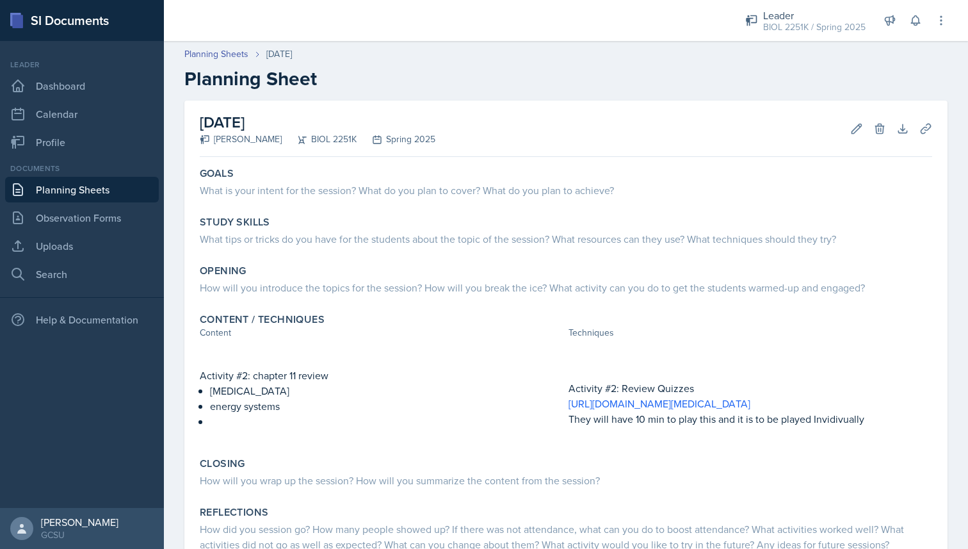
scroll to position [138, 0]
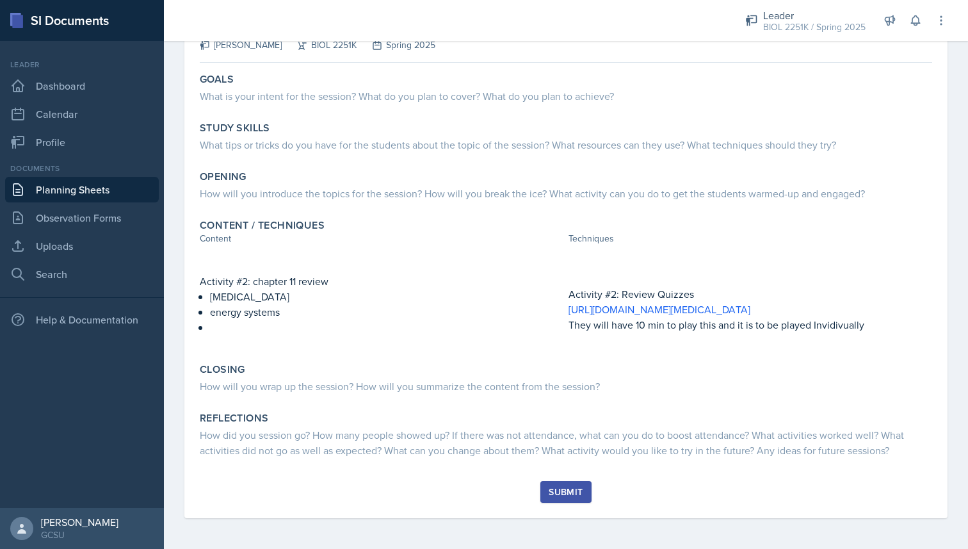
click at [84, 183] on link "Planning Sheets" at bounding box center [82, 190] width 154 height 26
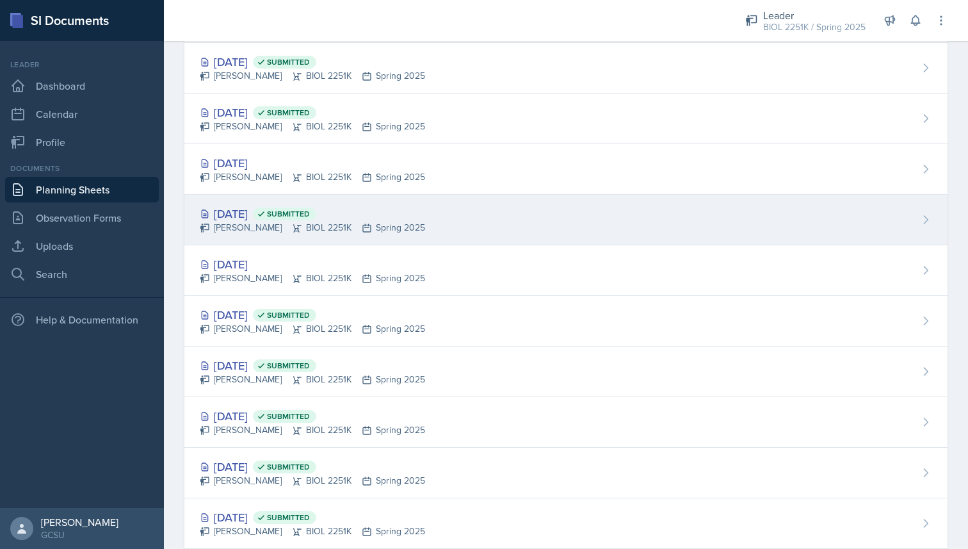
click at [252, 219] on div "Apr 1st, 2025 Submitted" at bounding box center [312, 213] width 225 height 17
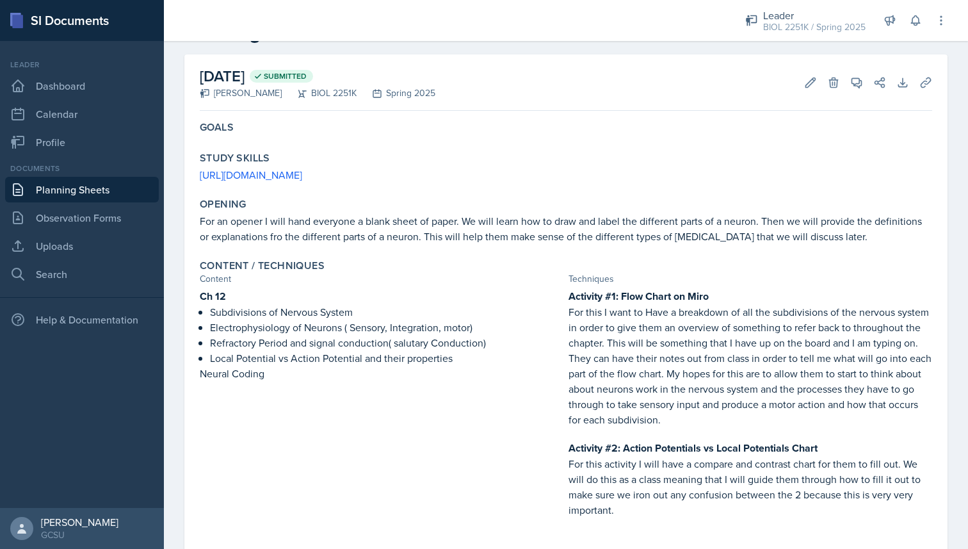
scroll to position [44, 0]
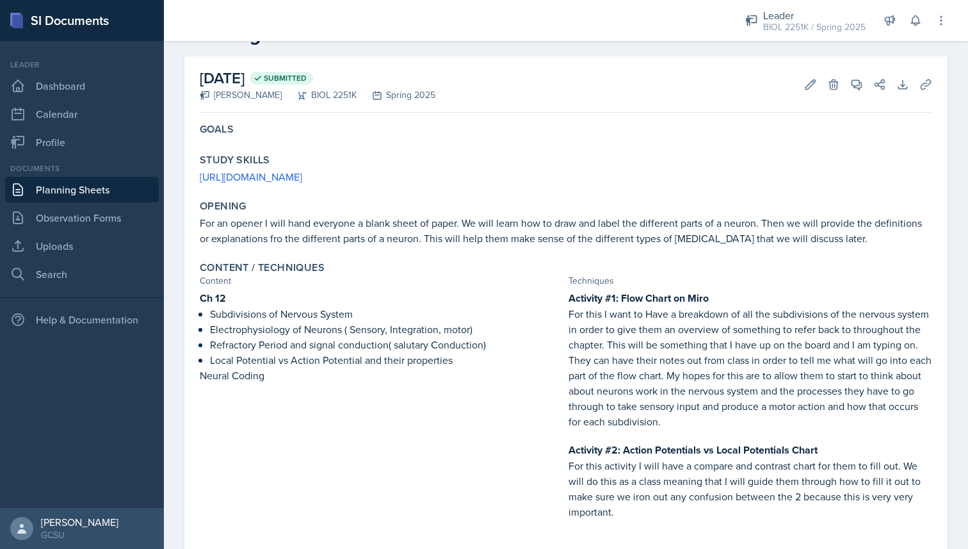
click at [103, 184] on link "Planning Sheets" at bounding box center [82, 190] width 154 height 26
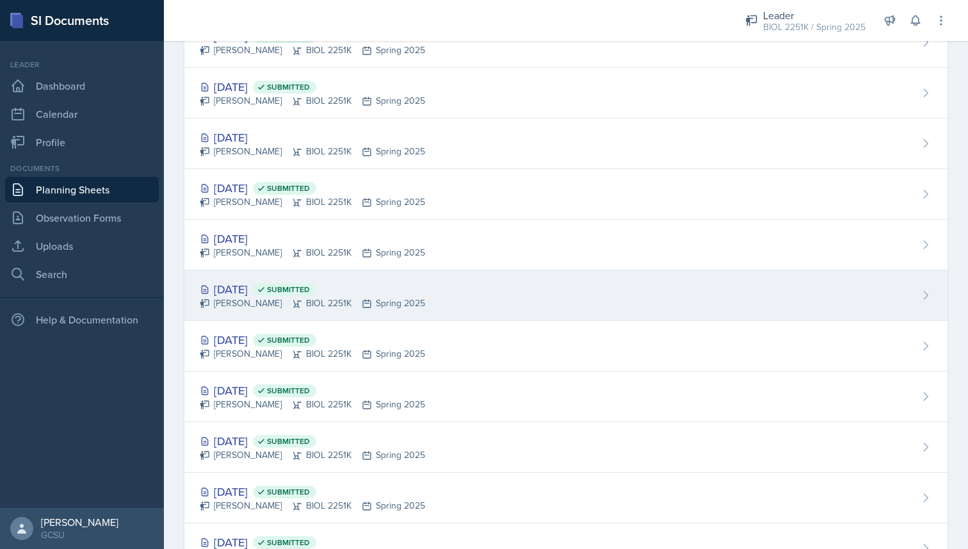
scroll to position [175, 0]
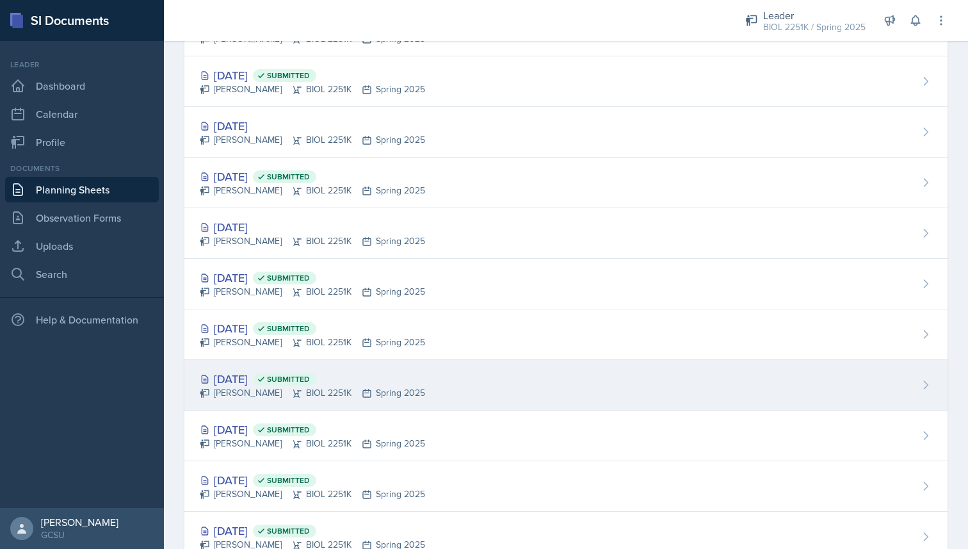
click at [247, 384] on div "Mar 6th, 2025 Submitted" at bounding box center [312, 378] width 225 height 17
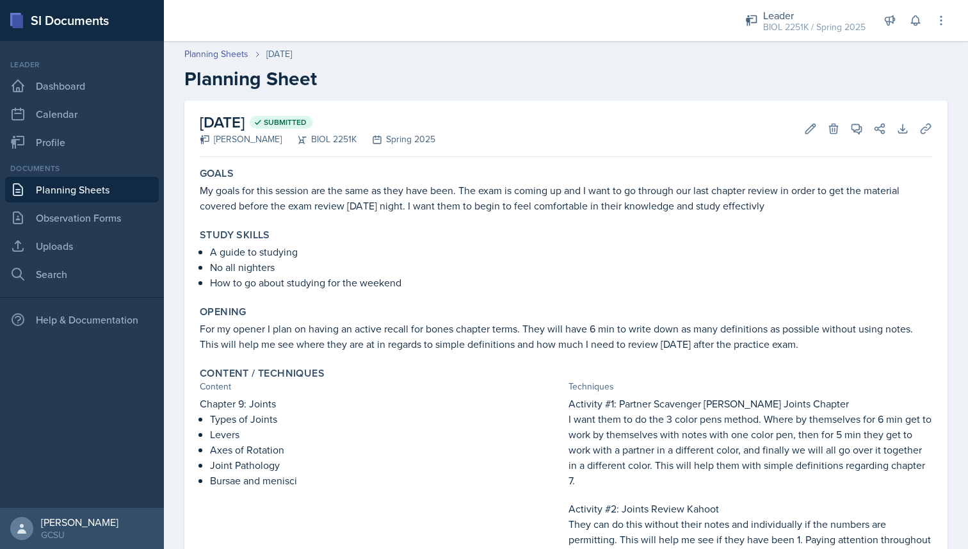
click at [95, 190] on link "Planning Sheets" at bounding box center [82, 190] width 154 height 26
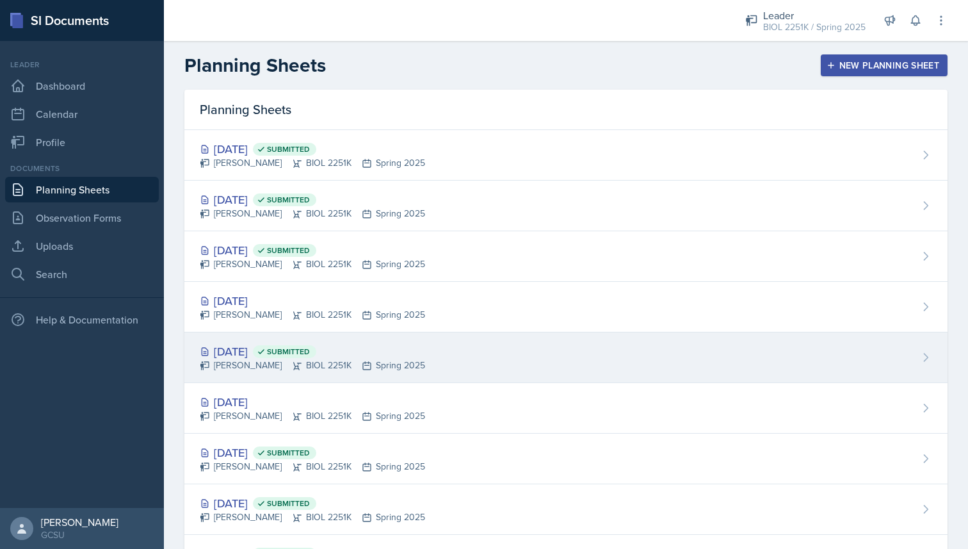
click at [326, 361] on div "Mallory Bates BIOL 2251K Spring 2025" at bounding box center [312, 365] width 225 height 13
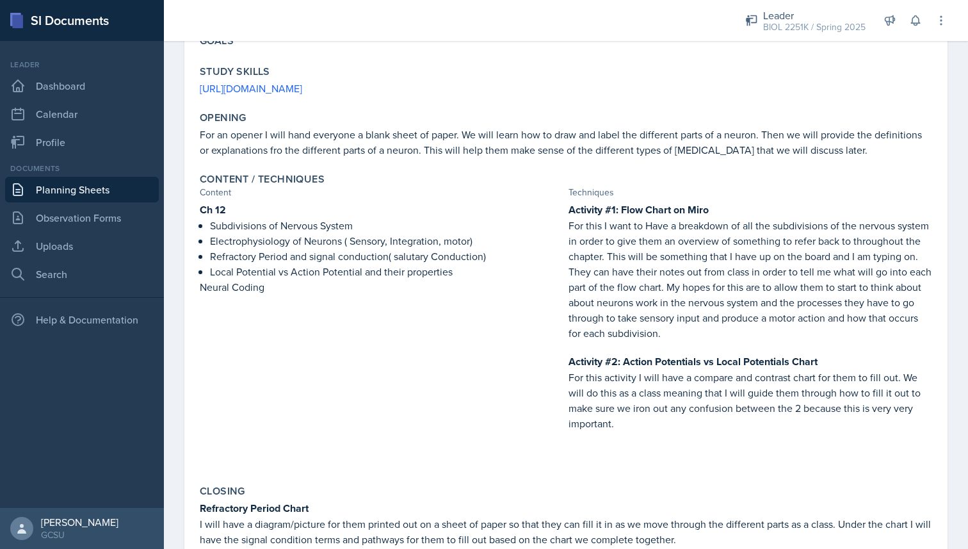
scroll to position [134, 0]
click at [122, 190] on link "Planning Sheets" at bounding box center [82, 190] width 154 height 26
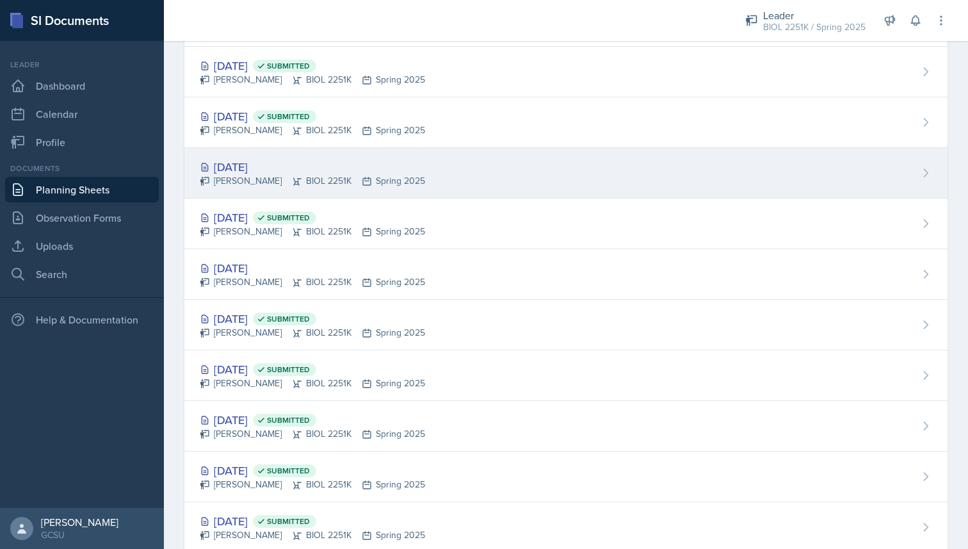
click at [248, 184] on div "Mallory Bates BIOL 2251K Spring 2025" at bounding box center [312, 180] width 225 height 13
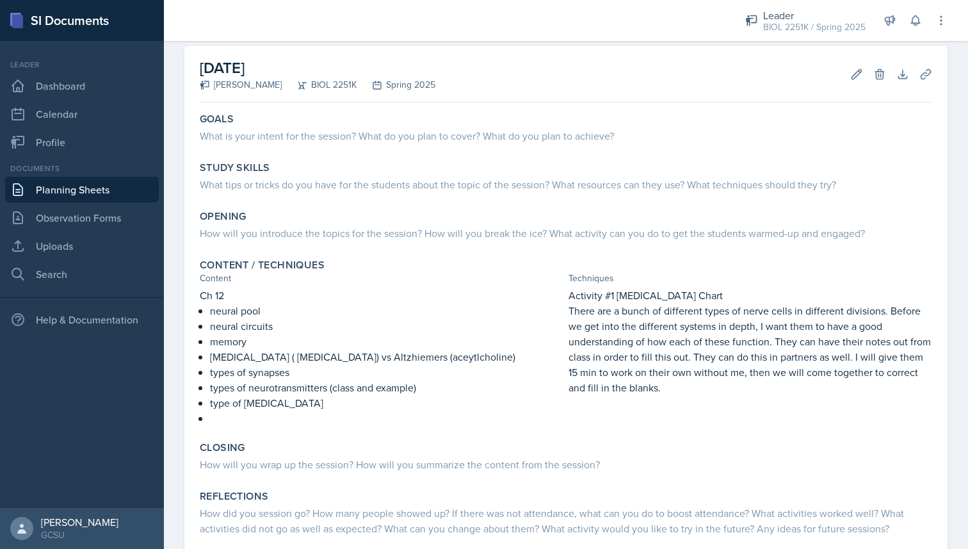
scroll to position [69, 0]
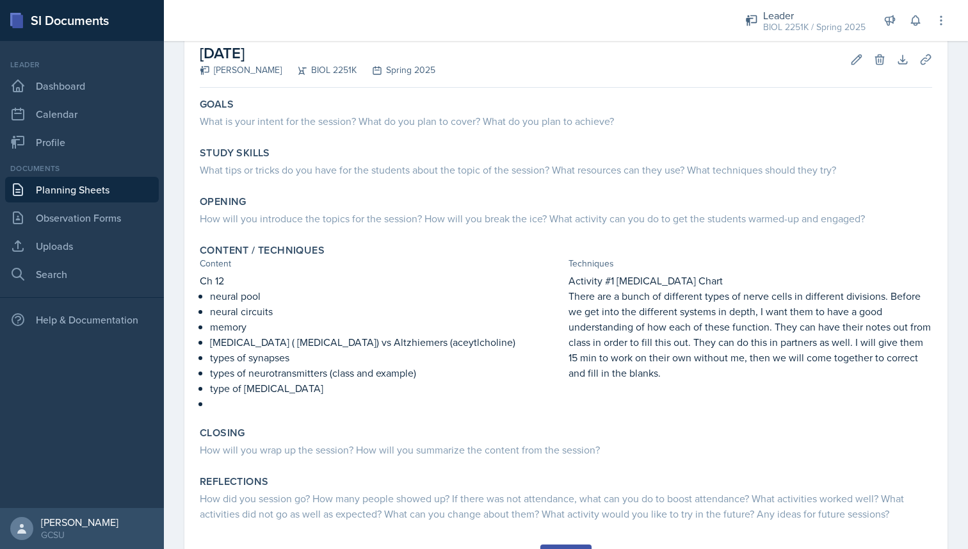
click at [49, 197] on link "Planning Sheets" at bounding box center [82, 190] width 154 height 26
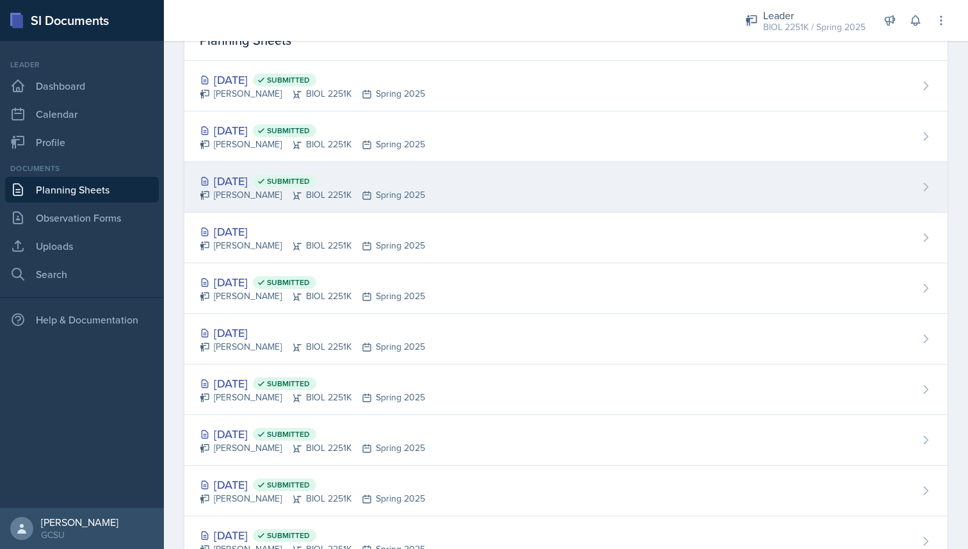
click at [251, 180] on div "Apr 10th, 2025 Submitted" at bounding box center [312, 180] width 225 height 17
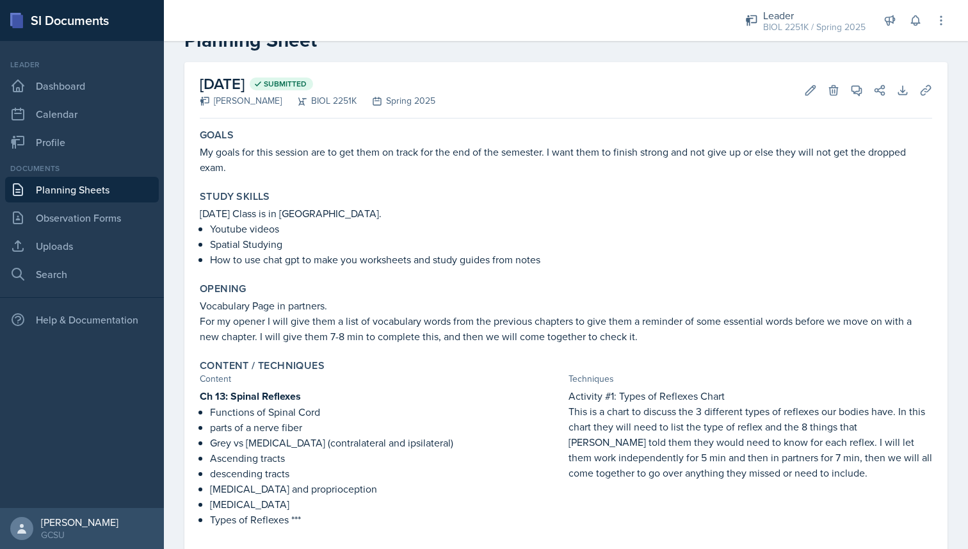
scroll to position [172, 0]
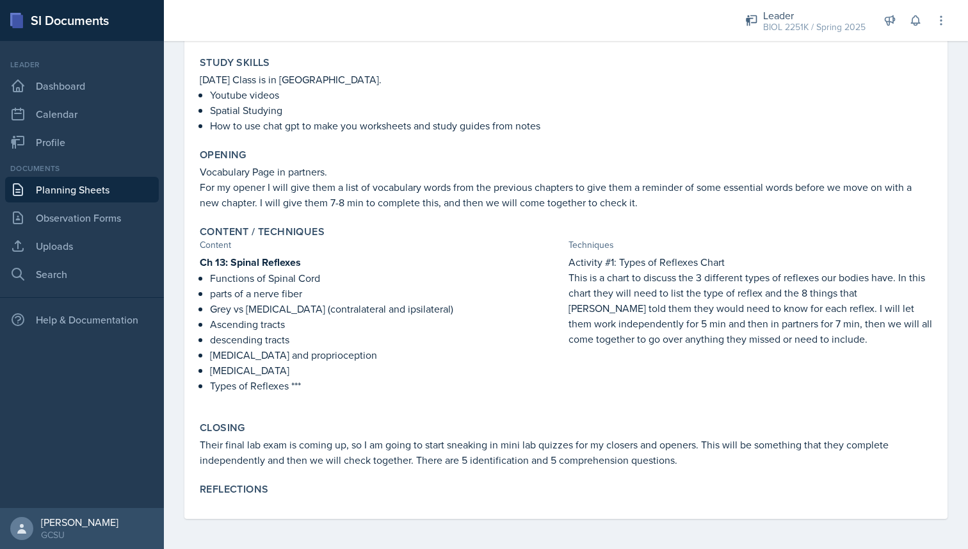
click at [80, 192] on link "Planning Sheets" at bounding box center [82, 190] width 154 height 26
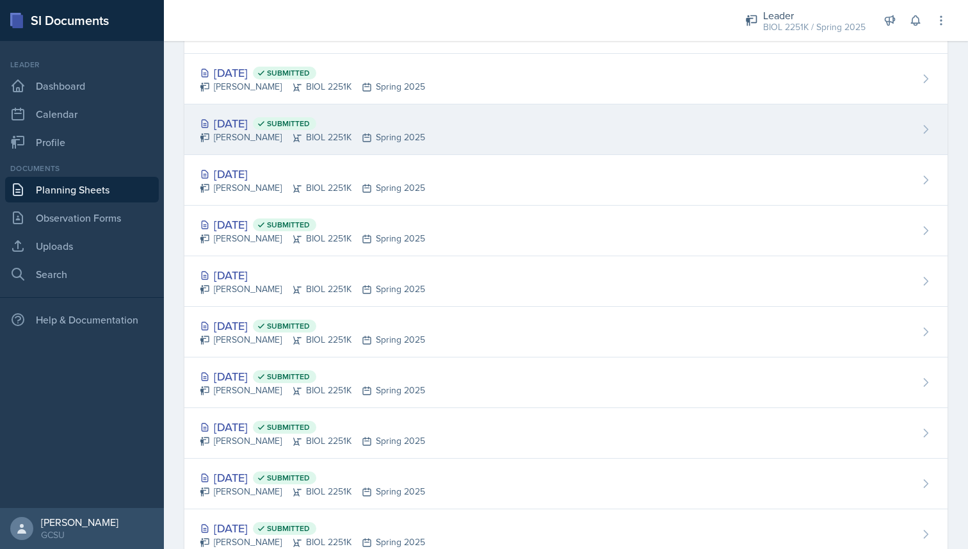
scroll to position [122, 0]
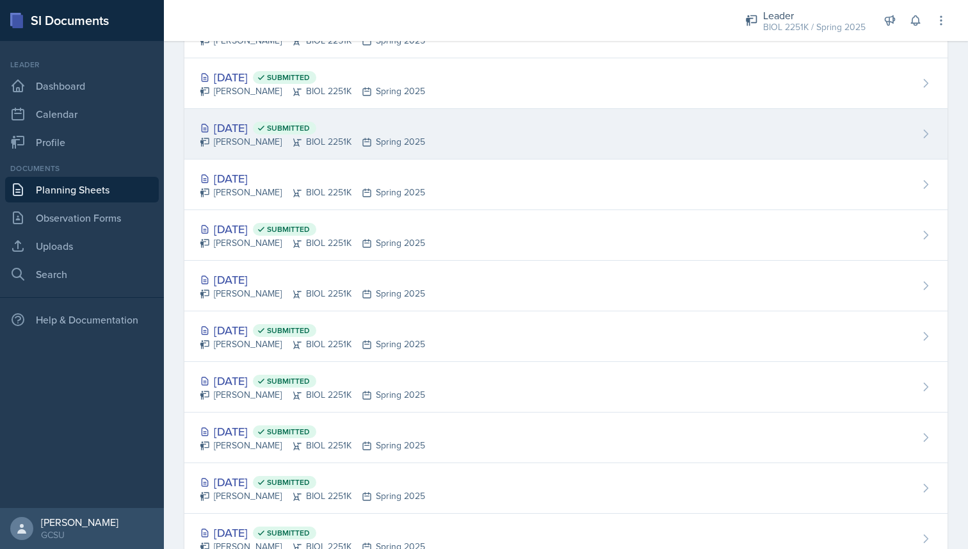
click at [267, 77] on div "Apr 15th, 2025 Submitted" at bounding box center [312, 77] width 225 height 17
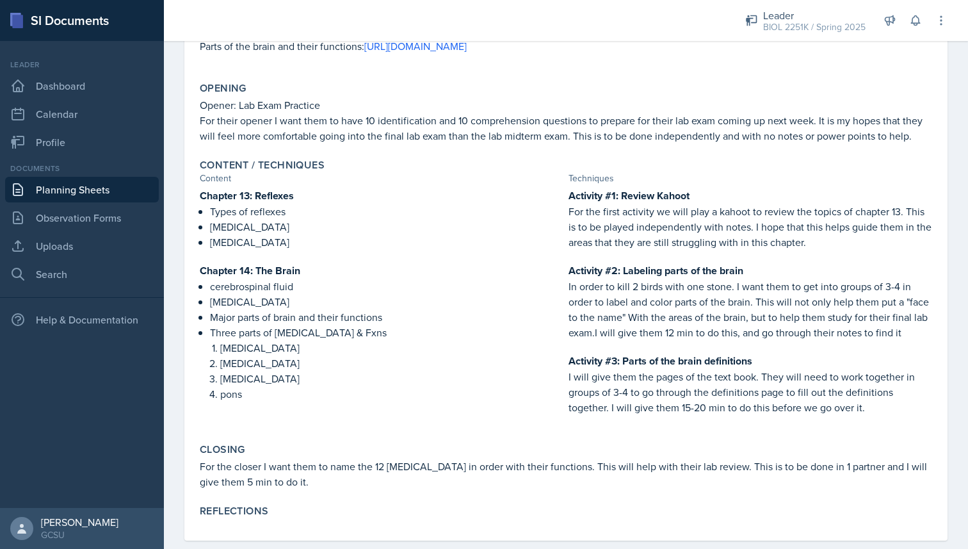
scroll to position [175, 0]
click at [95, 180] on link "Planning Sheets" at bounding box center [82, 190] width 154 height 26
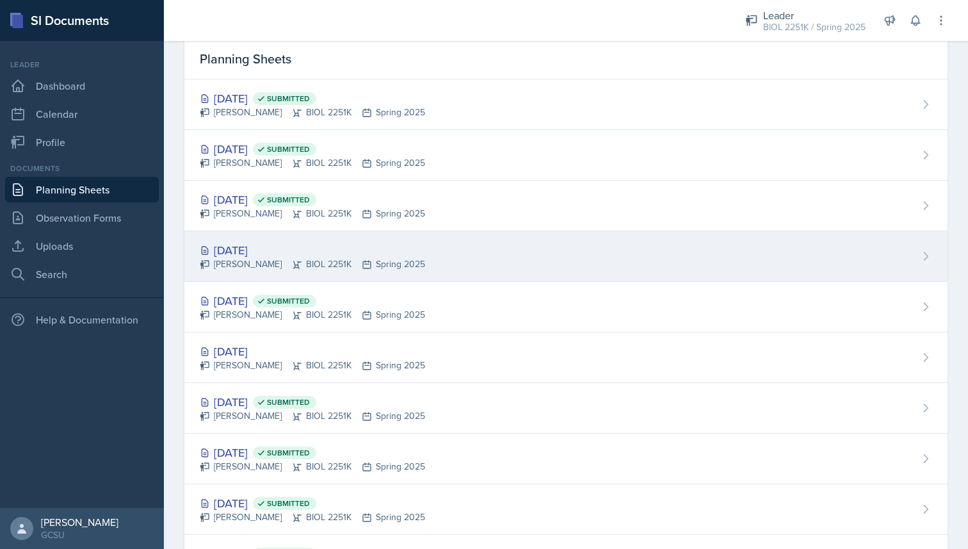
scroll to position [47, 0]
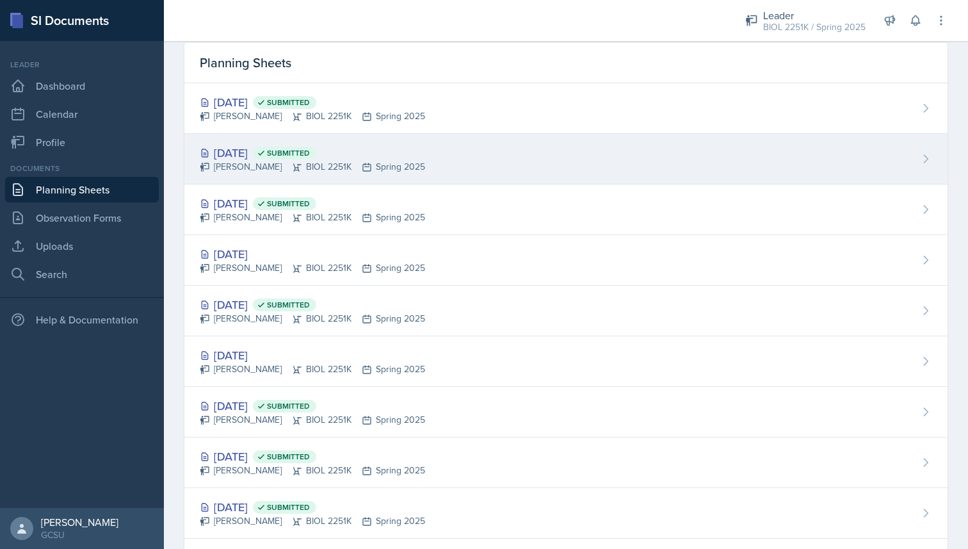
click at [316, 152] on span "Submitted" at bounding box center [284, 153] width 63 height 13
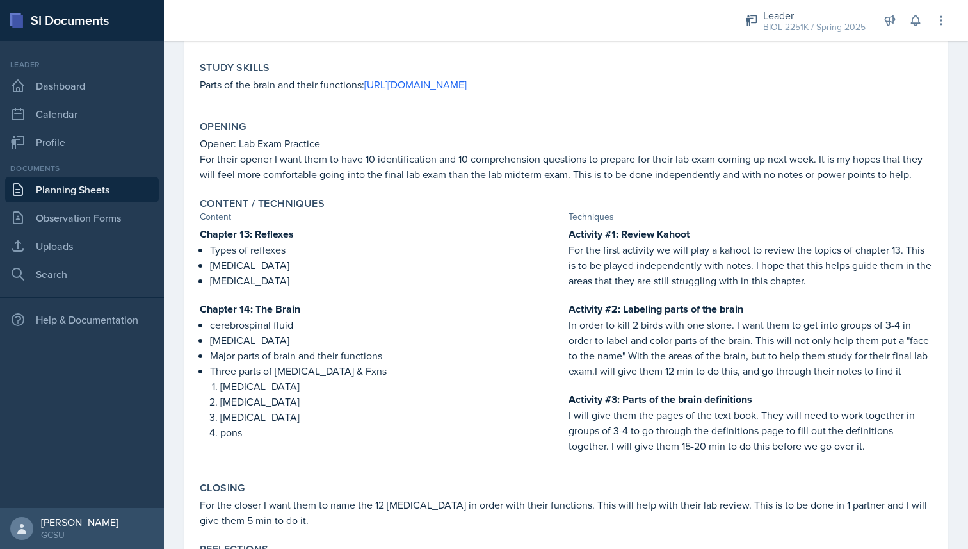
scroll to position [137, 0]
click at [54, 185] on link "Planning Sheets" at bounding box center [82, 190] width 154 height 26
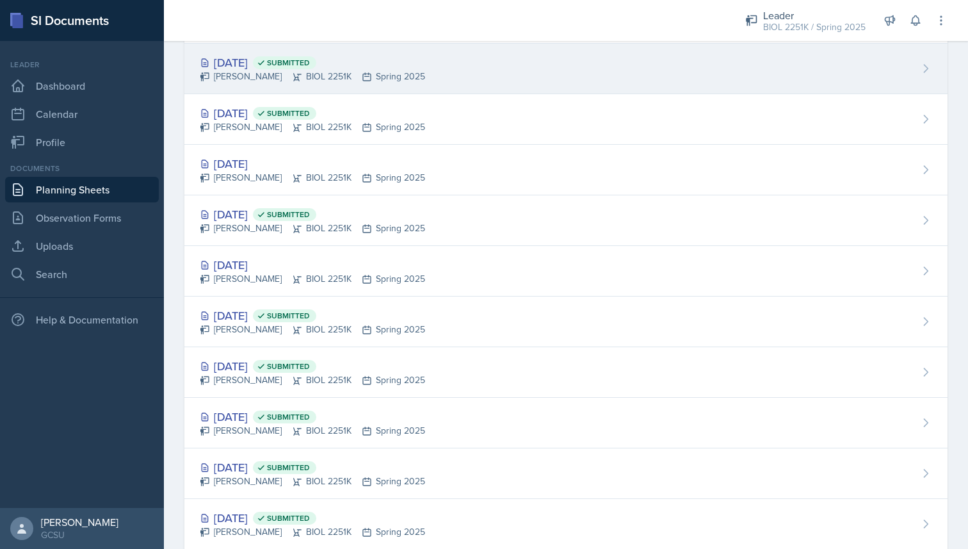
click at [300, 75] on div "Mallory Bates BIOL 2251K Spring 2025" at bounding box center [312, 76] width 225 height 13
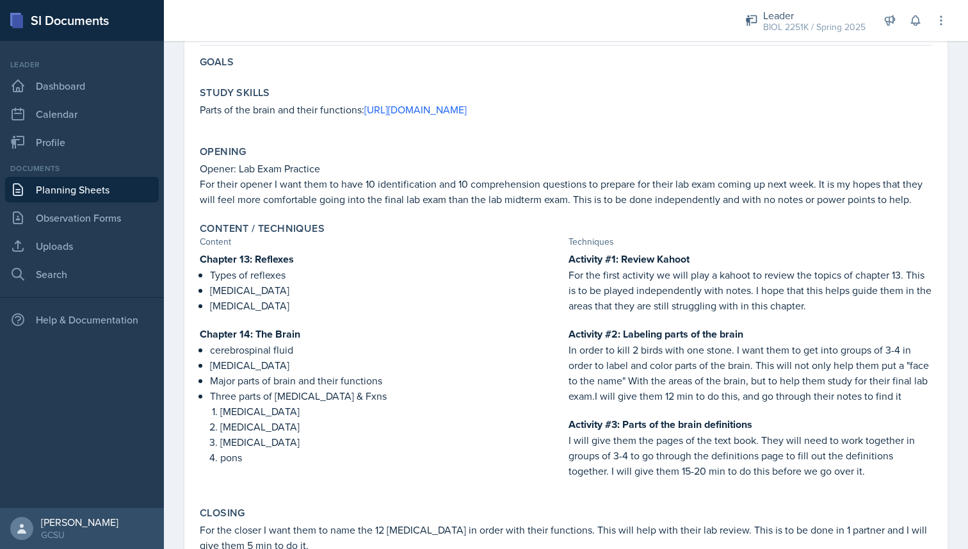
scroll to position [175, 0]
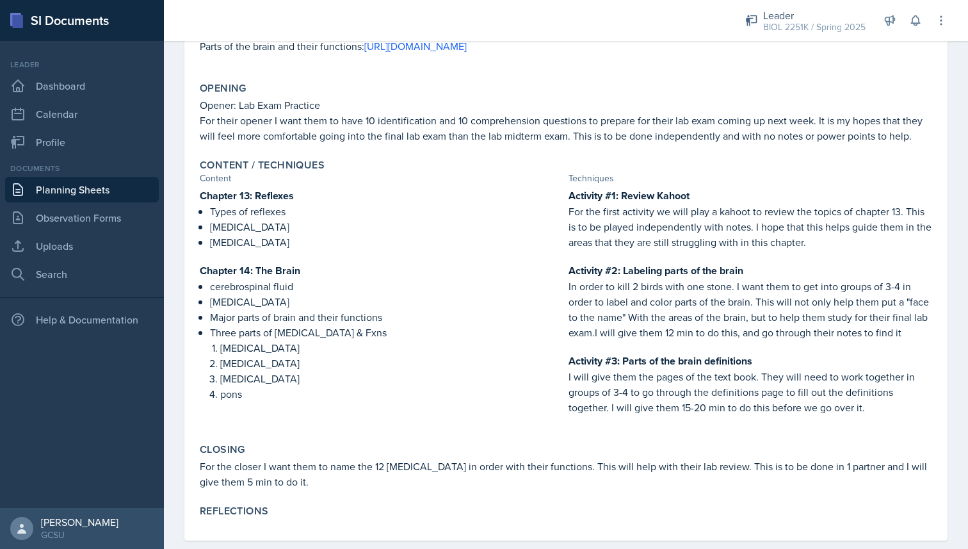
click at [77, 190] on link "Planning Sheets" at bounding box center [82, 190] width 154 height 26
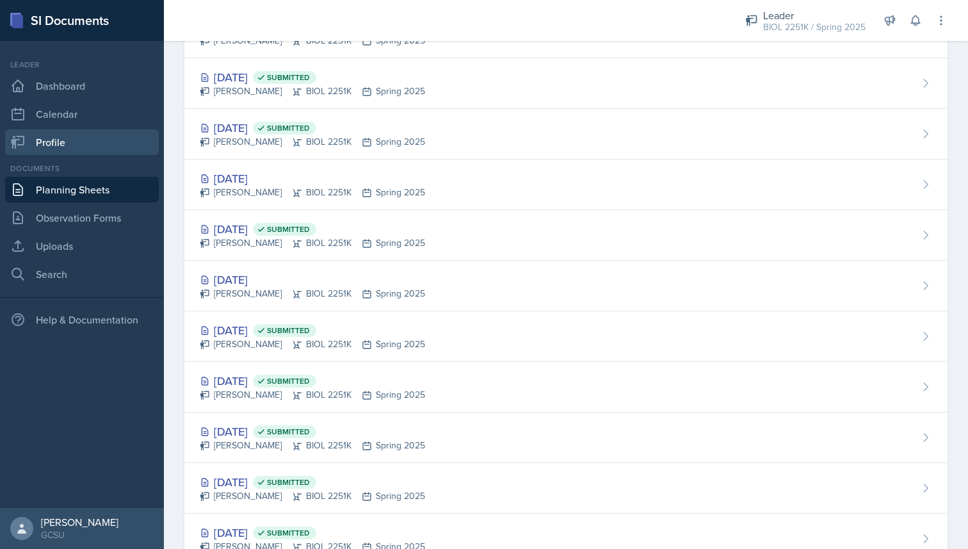
scroll to position [88, 0]
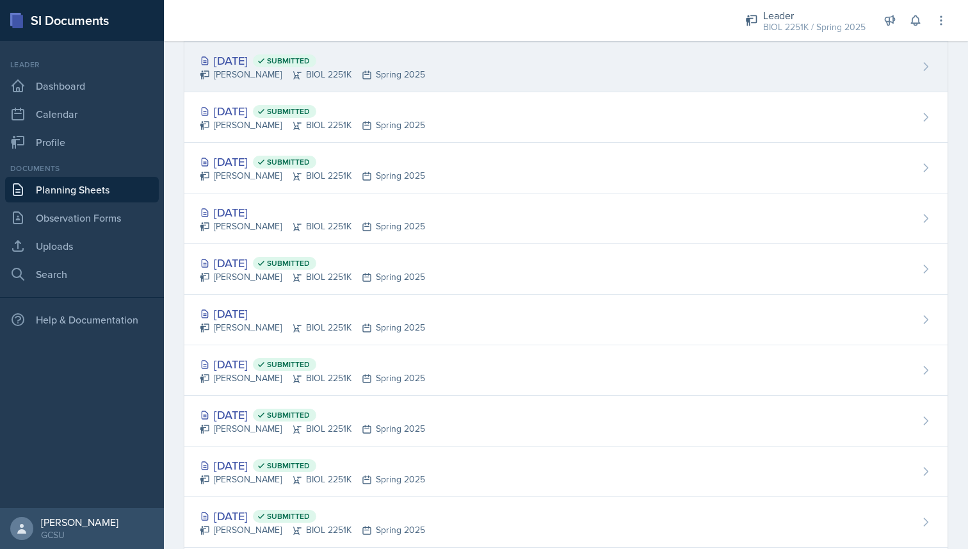
click at [375, 76] on div "Mallory Bates BIOL 2251K Spring 2025" at bounding box center [312, 74] width 225 height 13
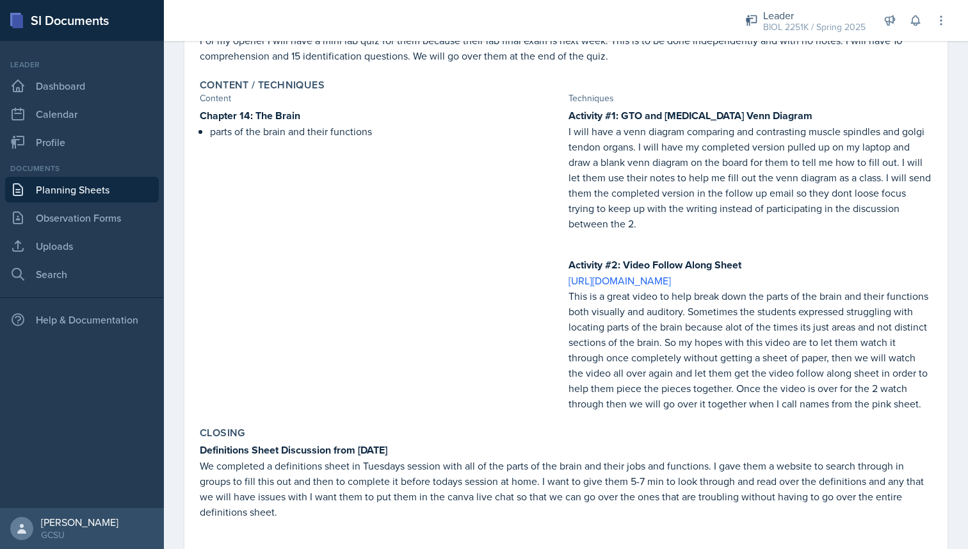
scroll to position [380, 0]
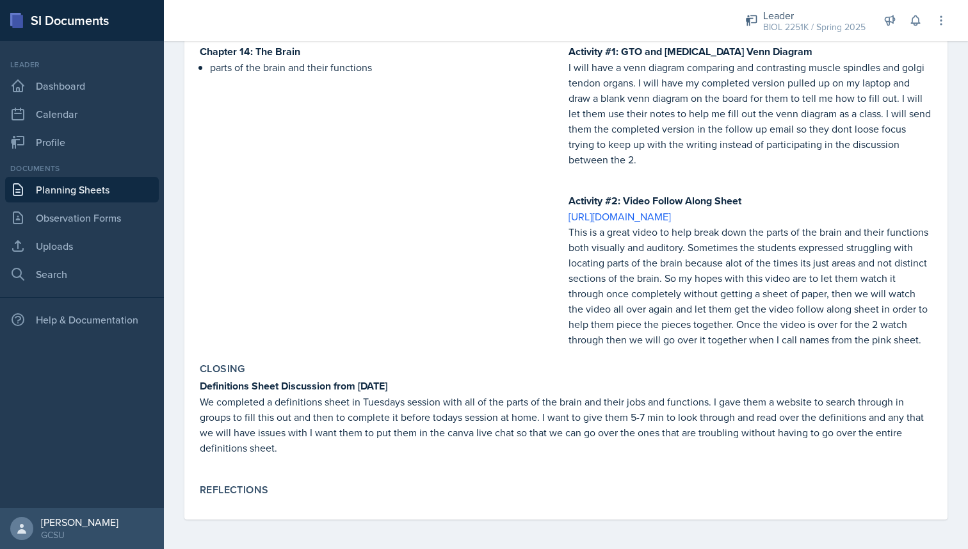
click at [88, 192] on link "Planning Sheets" at bounding box center [82, 190] width 154 height 26
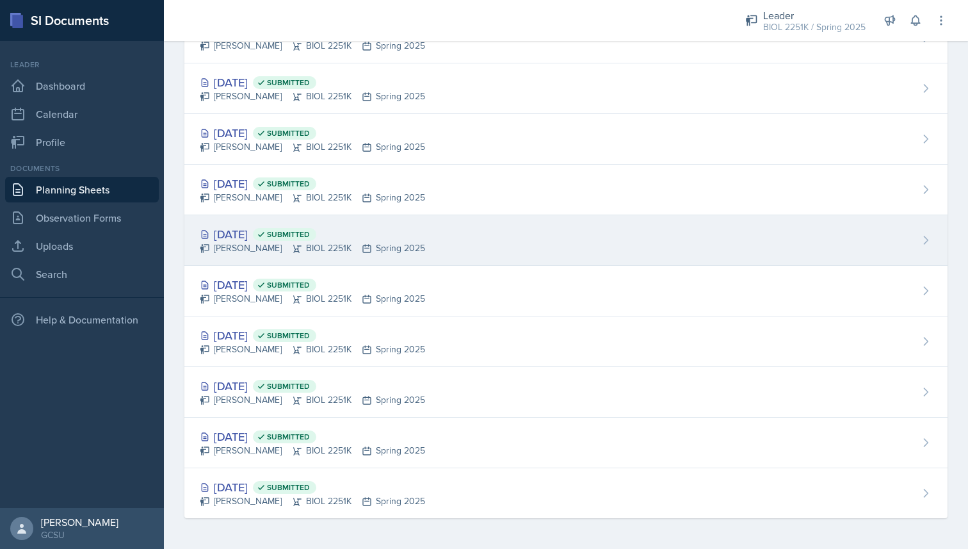
click at [459, 243] on div "Mar 4th, 2025 Submitted Mallory Bates BIOL 2251K Spring 2025" at bounding box center [565, 240] width 763 height 51
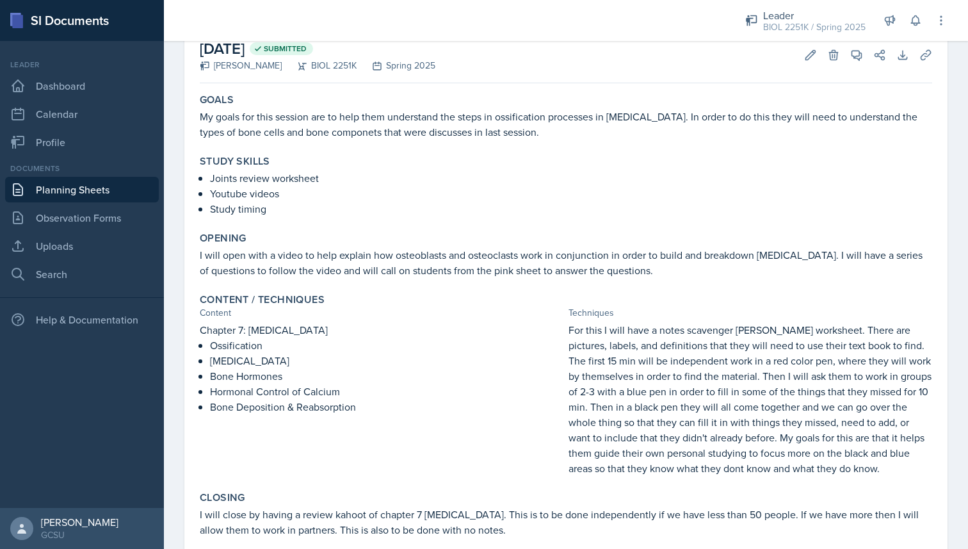
scroll to position [77, 0]
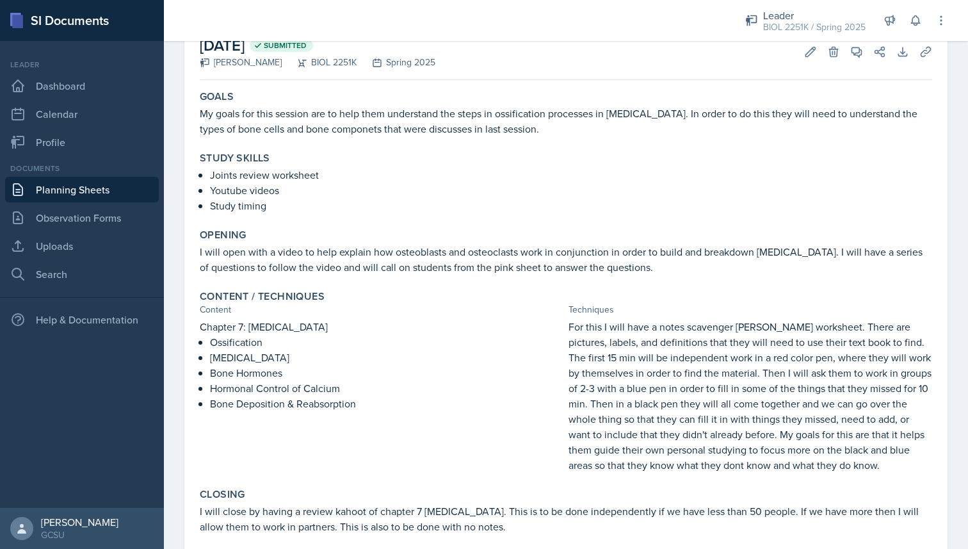
click at [130, 186] on link "Planning Sheets" at bounding box center [82, 190] width 154 height 26
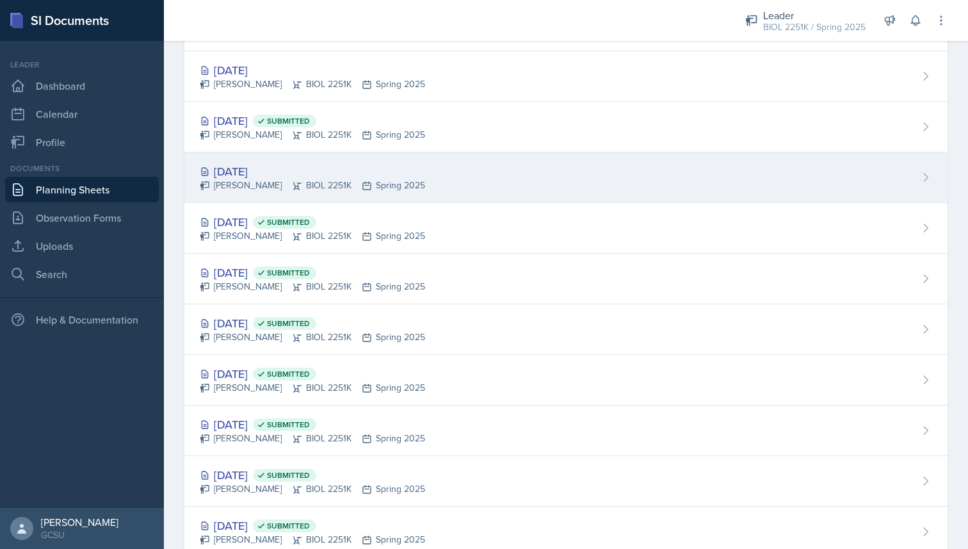
scroll to position [232, 0]
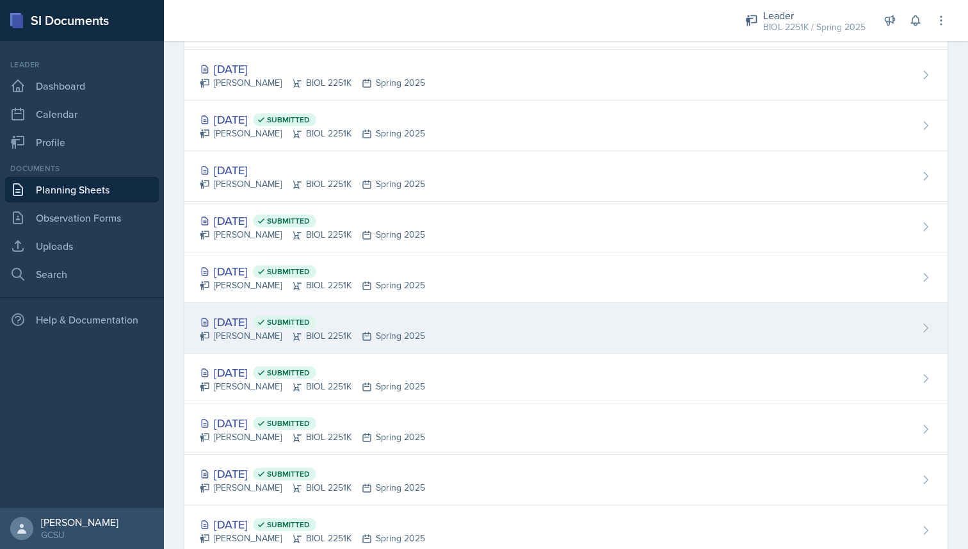
click at [250, 336] on div "Mallory Bates BIOL 2251K Spring 2025" at bounding box center [312, 335] width 225 height 13
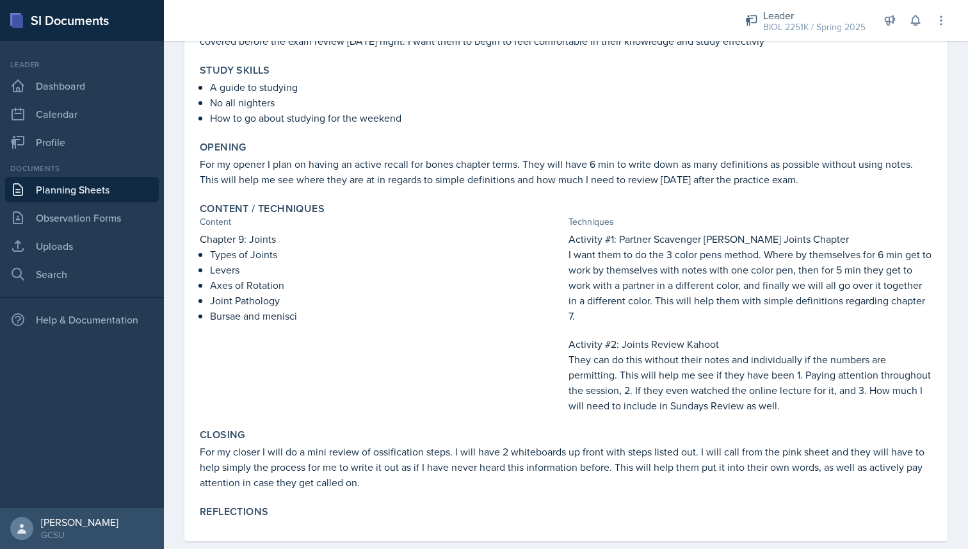
scroll to position [172, 0]
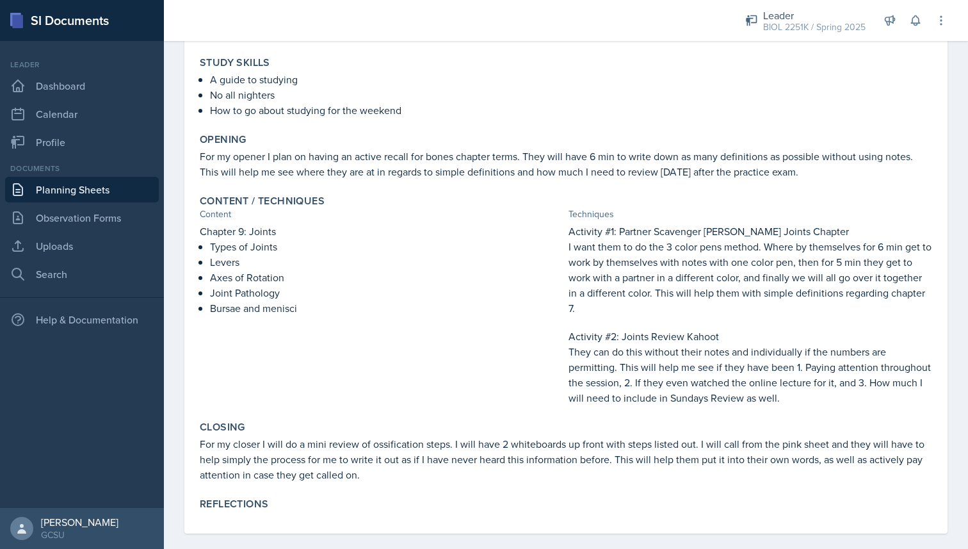
click at [143, 195] on link "Planning Sheets" at bounding box center [82, 190] width 154 height 26
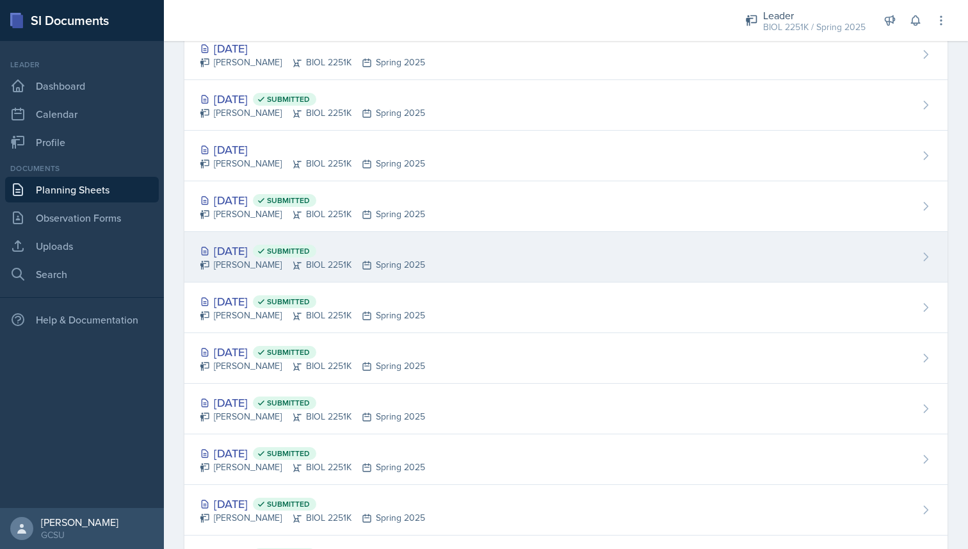
scroll to position [254, 0]
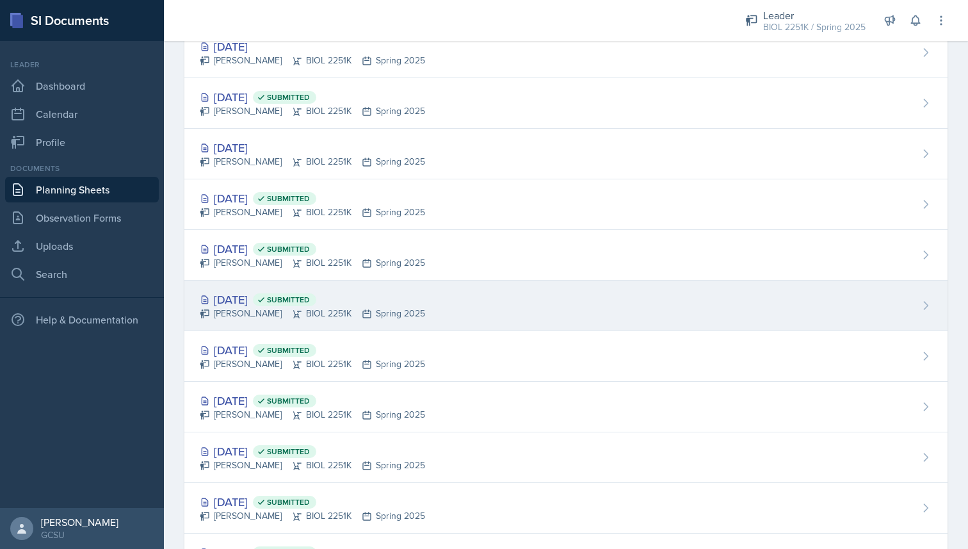
click at [269, 315] on div "Mallory Bates BIOL 2251K Spring 2025" at bounding box center [312, 313] width 225 height 13
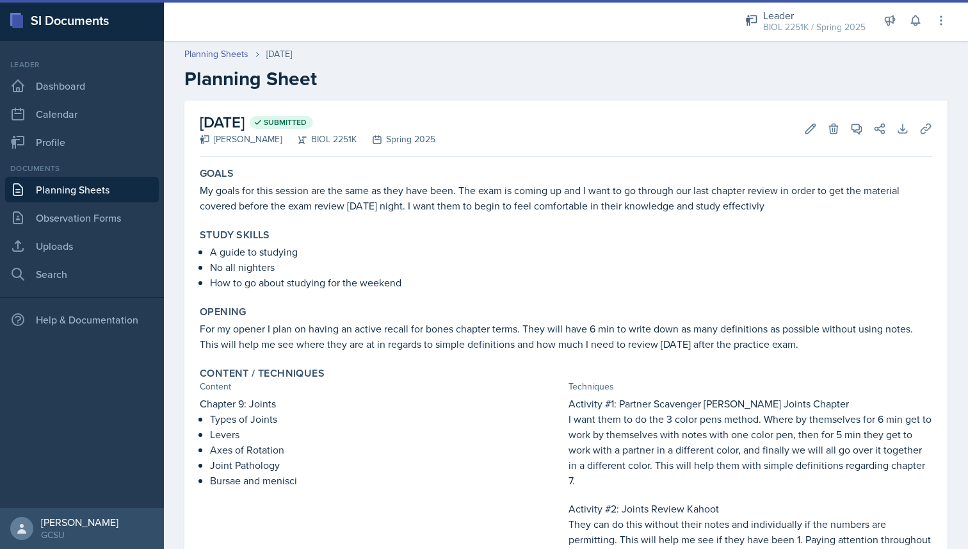
click at [88, 185] on link "Planning Sheets" at bounding box center [82, 190] width 154 height 26
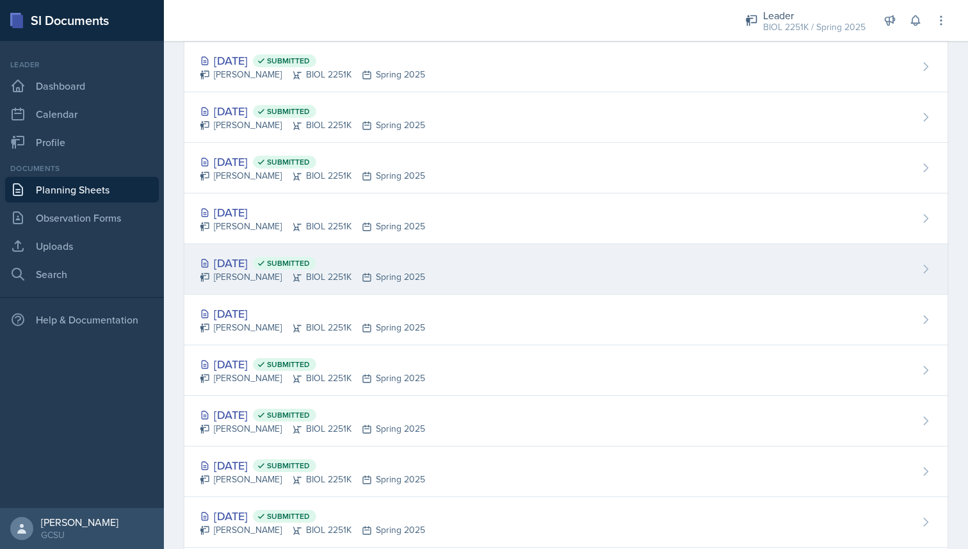
scroll to position [98, 0]
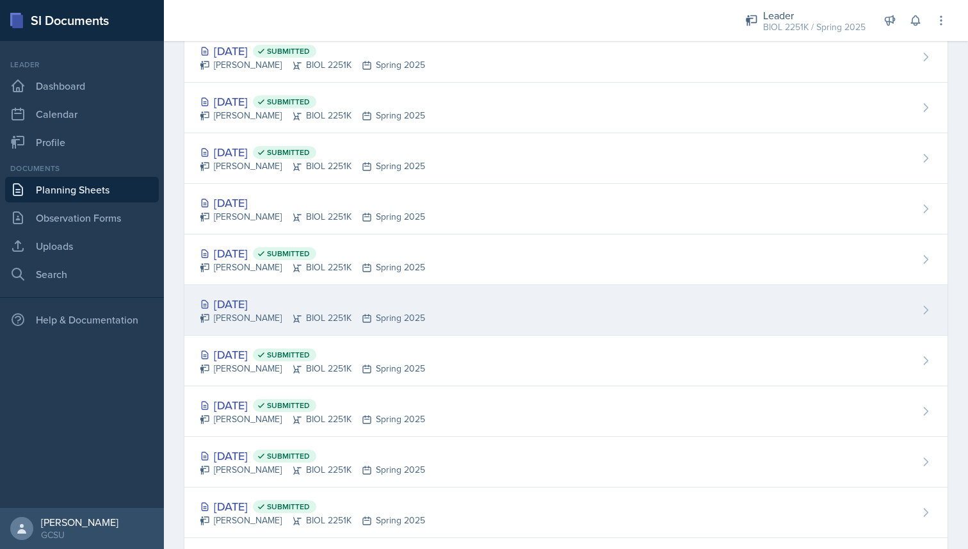
click at [250, 318] on div "Mallory Bates BIOL 2251K Spring 2025" at bounding box center [312, 317] width 225 height 13
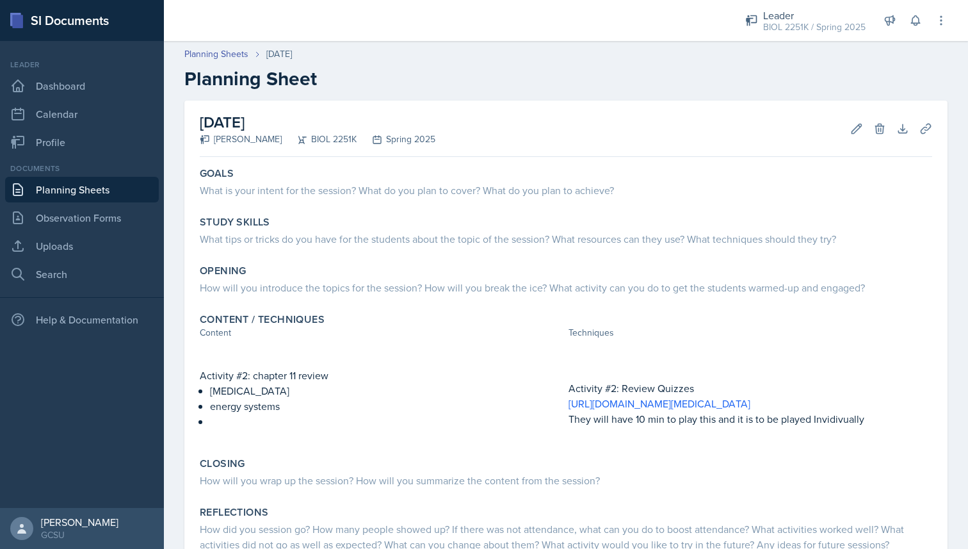
click at [89, 183] on link "Planning Sheets" at bounding box center [82, 190] width 154 height 26
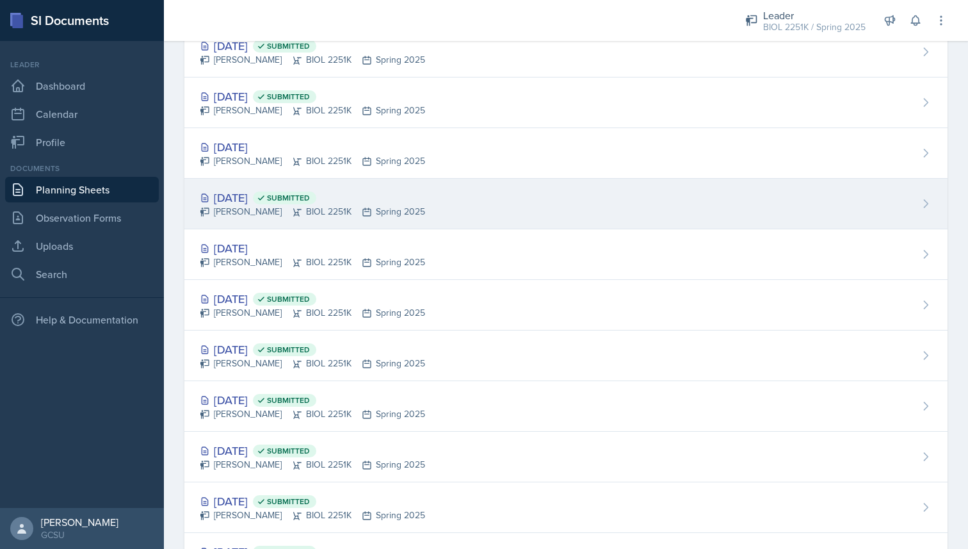
scroll to position [370, 0]
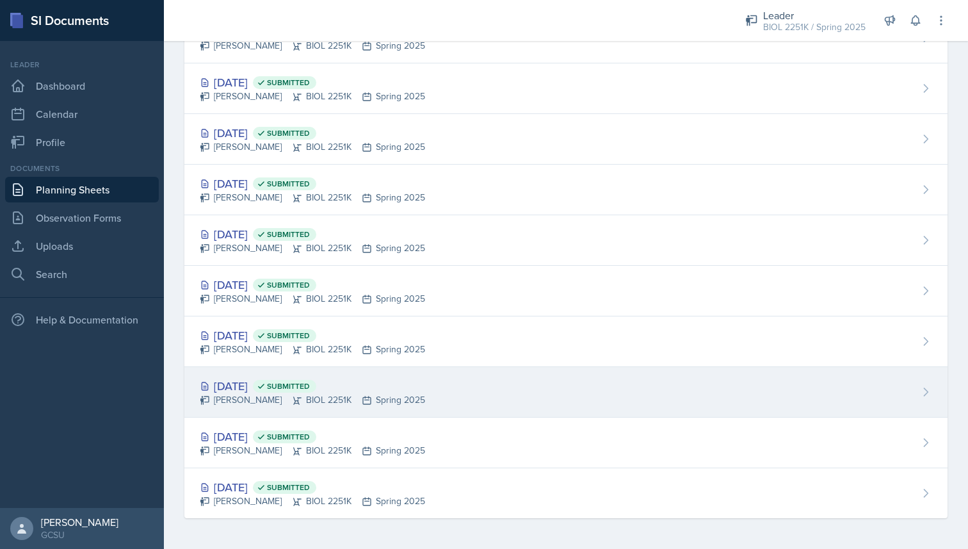
click at [292, 395] on icon at bounding box center [297, 400] width 10 height 10
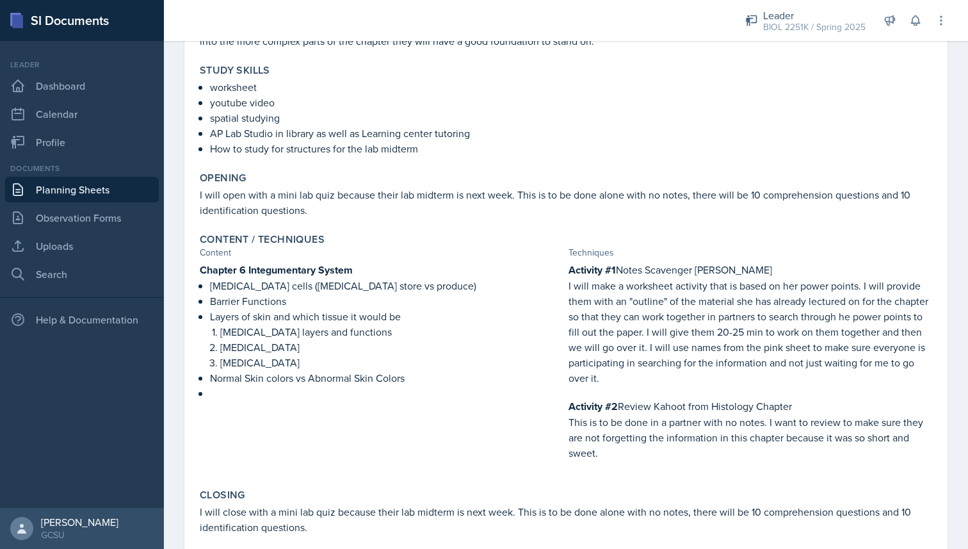
scroll to position [309, 0]
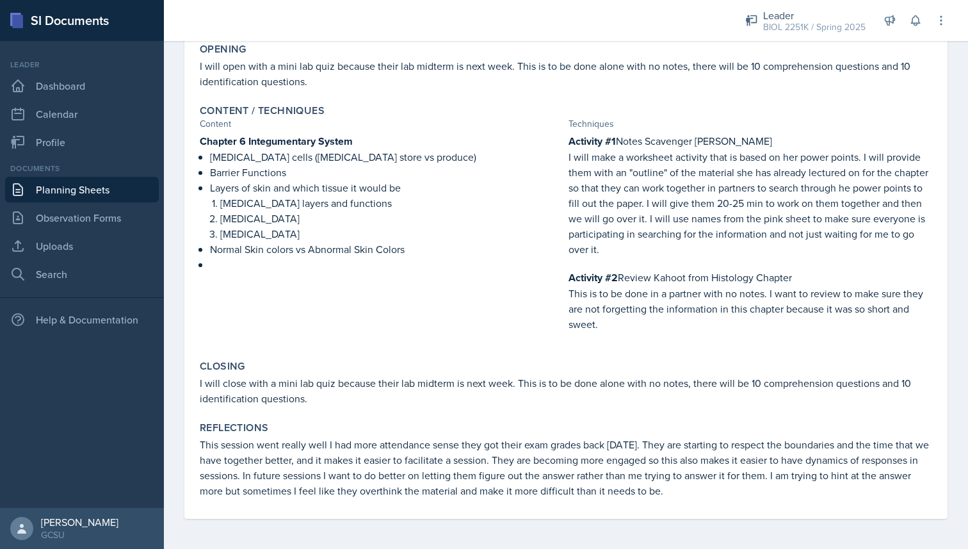
click at [72, 191] on link "Planning Sheets" at bounding box center [82, 190] width 154 height 26
